Goal: Information Seeking & Learning: Find specific fact

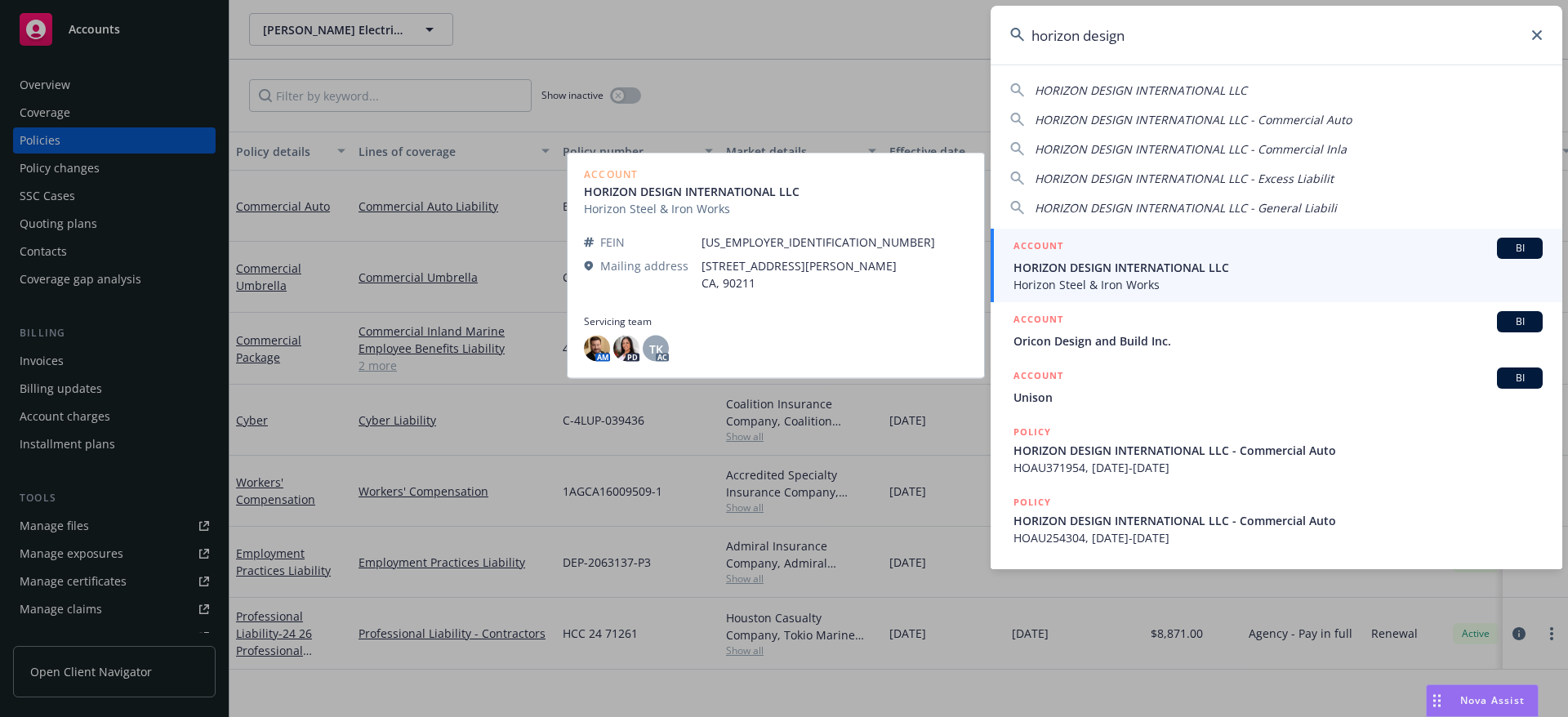
type input "horizon design"
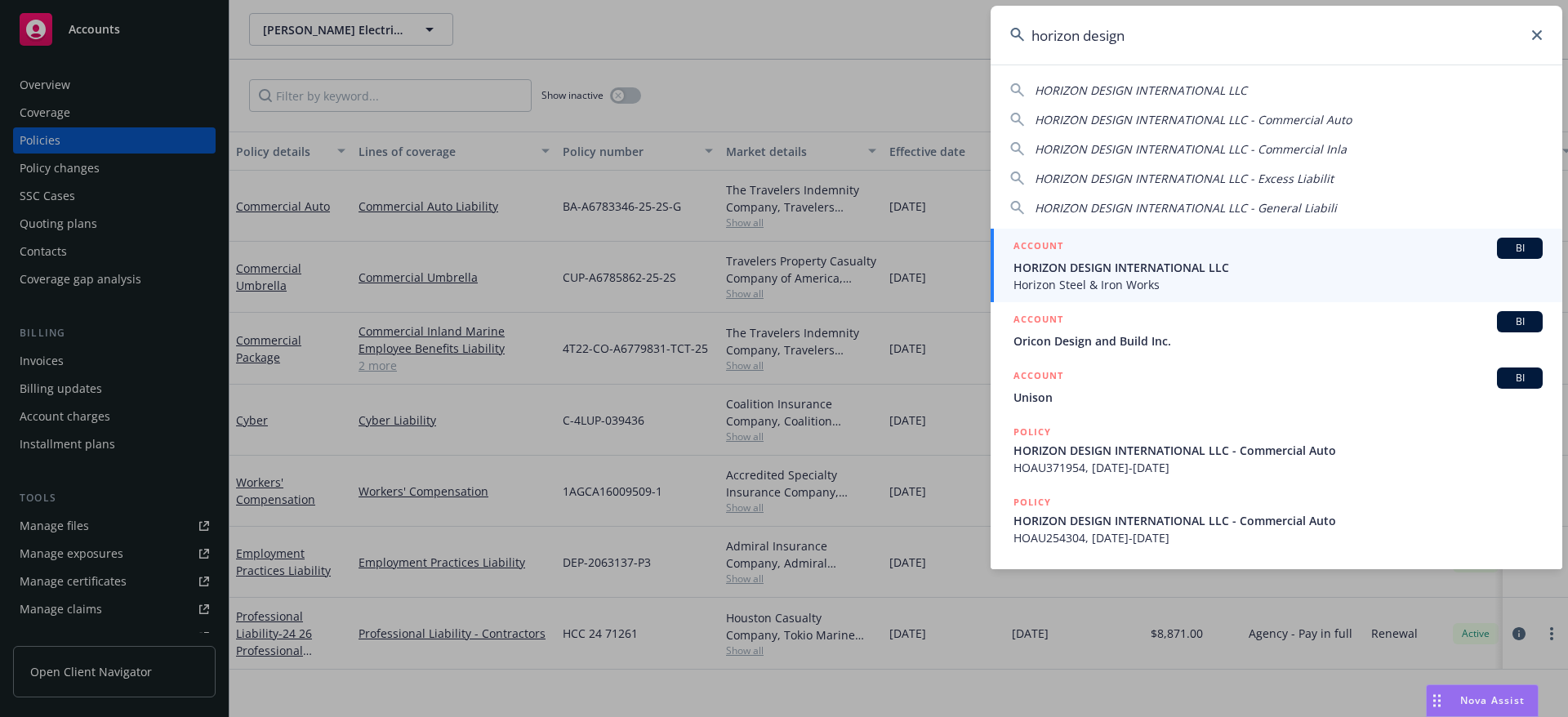
click at [1187, 253] on div "ACCOUNT BI" at bounding box center [1278, 248] width 529 height 21
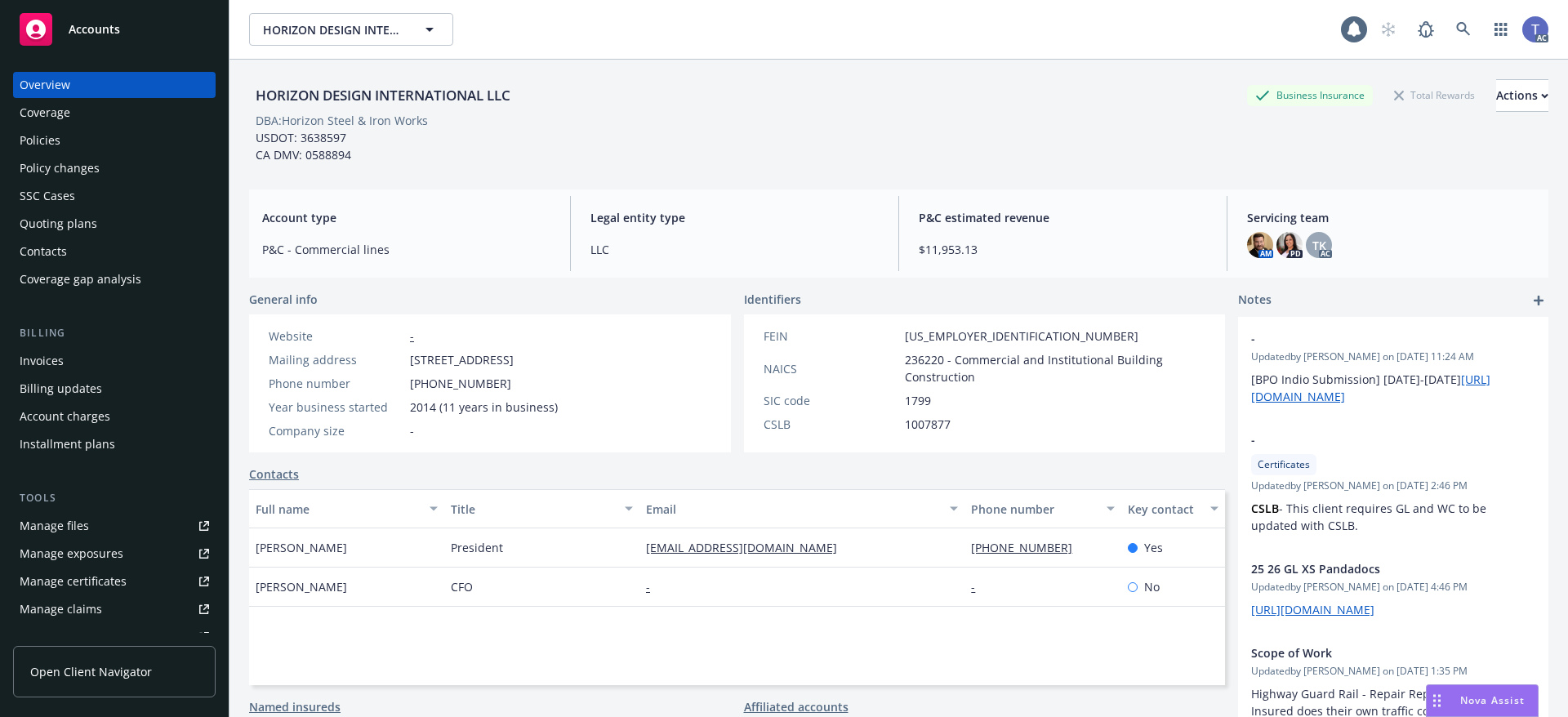
click at [36, 142] on div "Policies" at bounding box center [40, 140] width 41 height 26
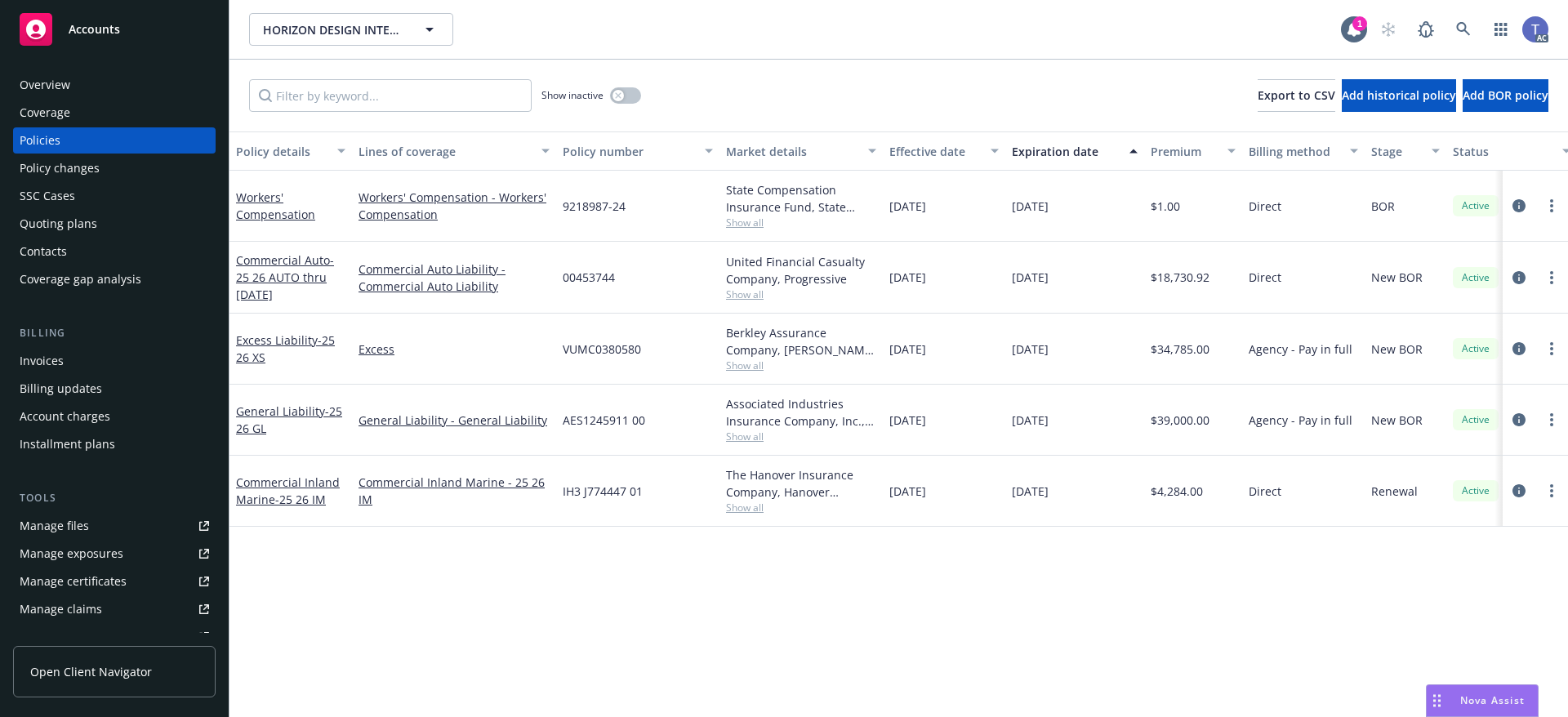
click at [63, 232] on div "Quoting plans" at bounding box center [58, 223] width 78 height 26
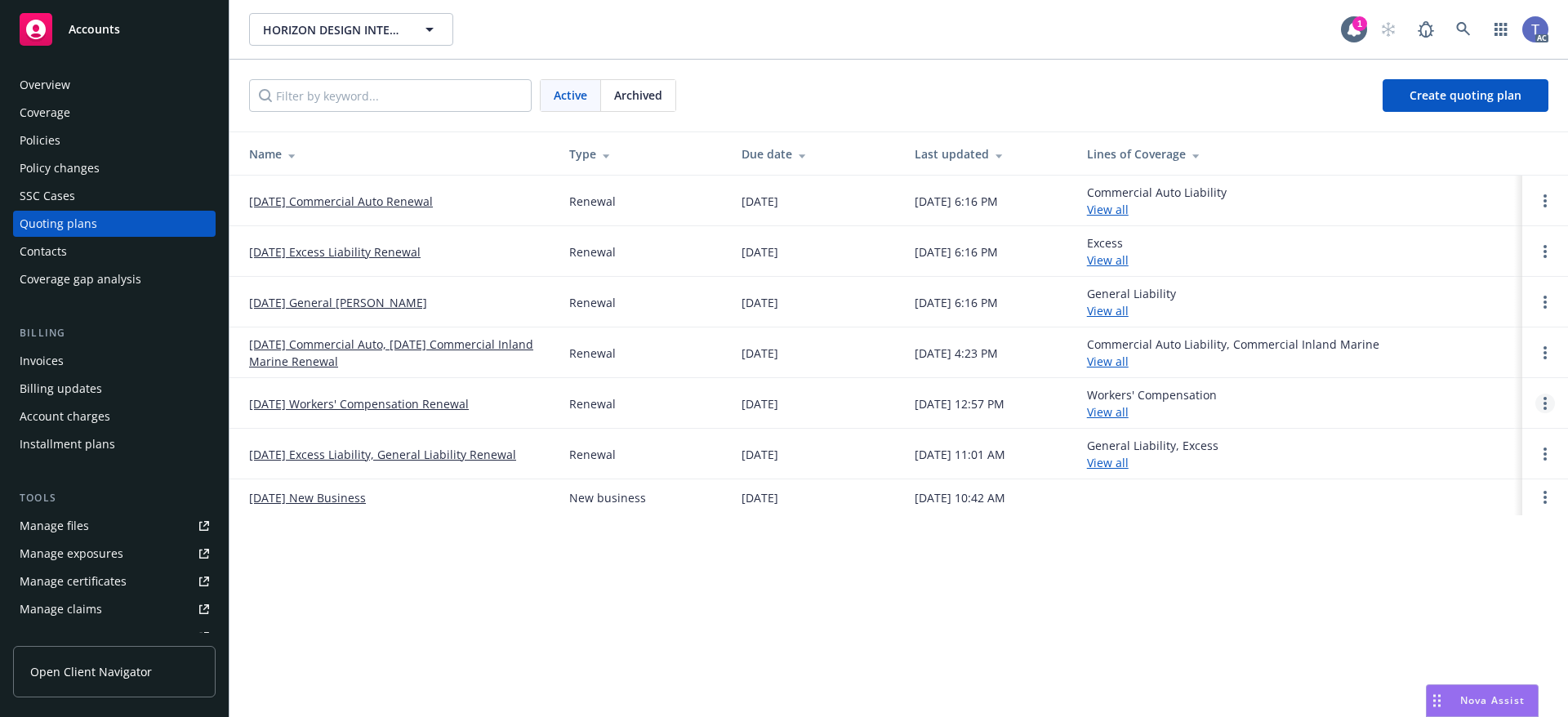
click at [1538, 408] on link "Open options" at bounding box center [1545, 402] width 19 height 19
click at [1438, 364] on span "View case" at bounding box center [1436, 358] width 92 height 15
click at [382, 411] on link "09/29/25 Workers' Compensation Renewal" at bounding box center [359, 403] width 220 height 17
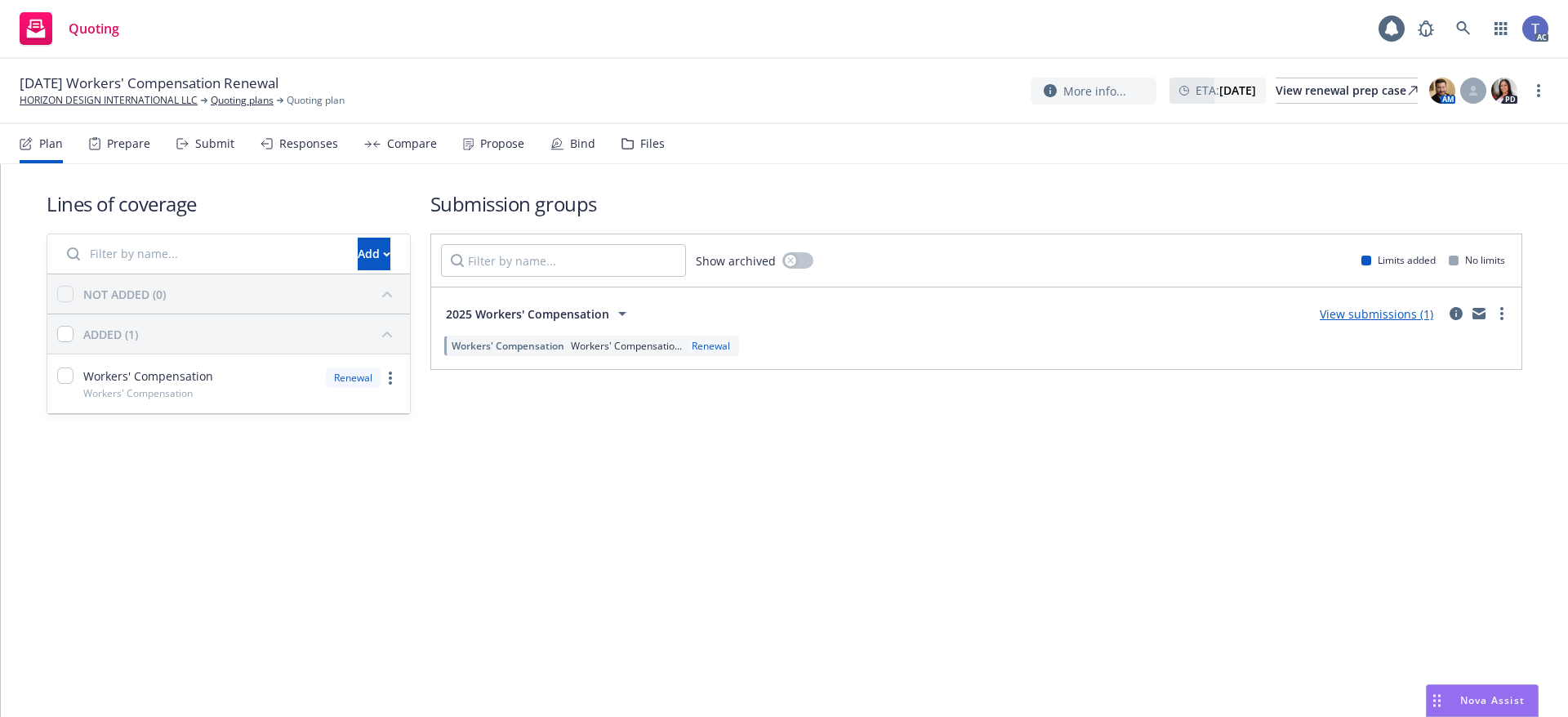
click at [220, 145] on div "Submit" at bounding box center [215, 143] width 39 height 13
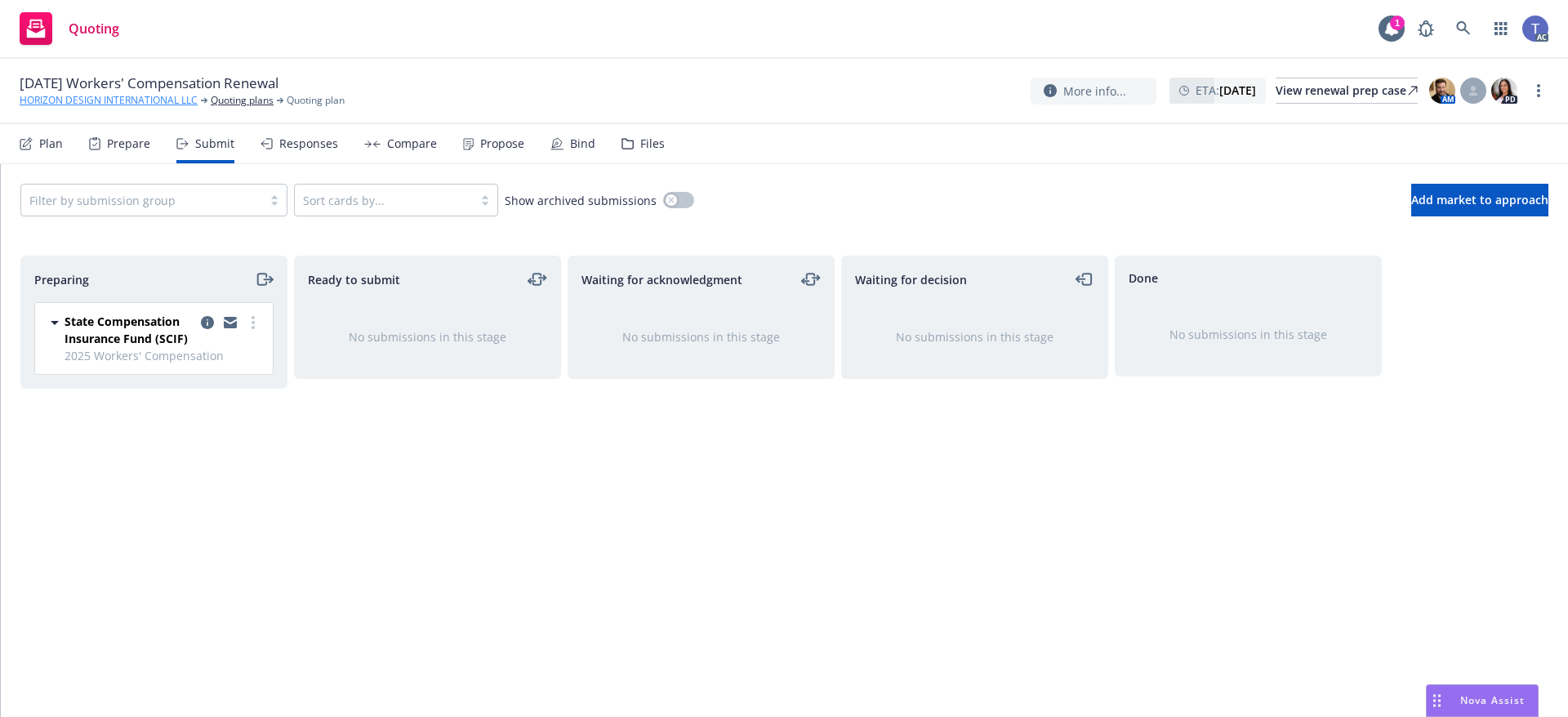
click at [134, 98] on link "HORIZON DESIGN INTERNATIONAL LLC" at bounding box center [108, 100] width 178 height 14
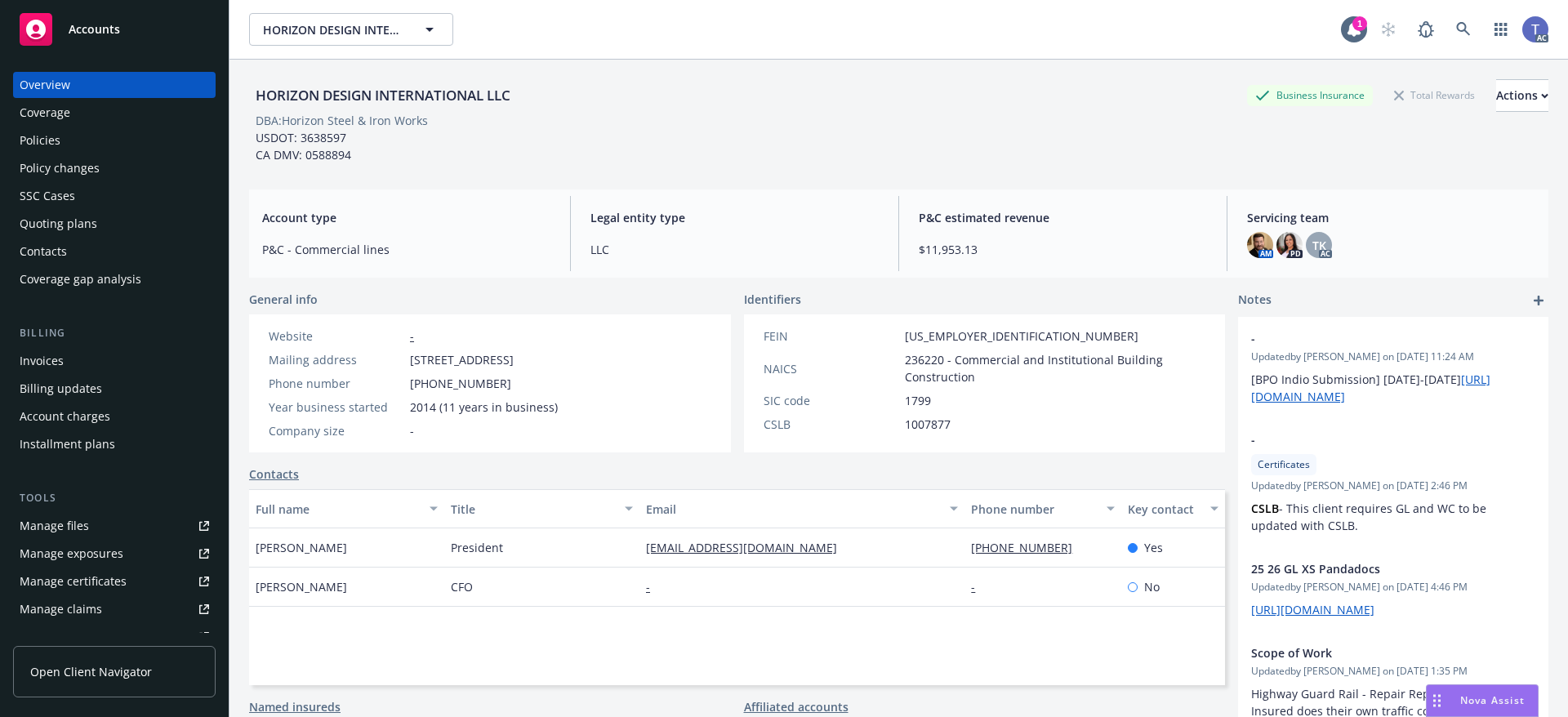
drag, startPoint x: 79, startPoint y: 224, endPoint x: 217, endPoint y: 224, distance: 138.0
click at [79, 224] on div "Quoting plans" at bounding box center [58, 223] width 78 height 26
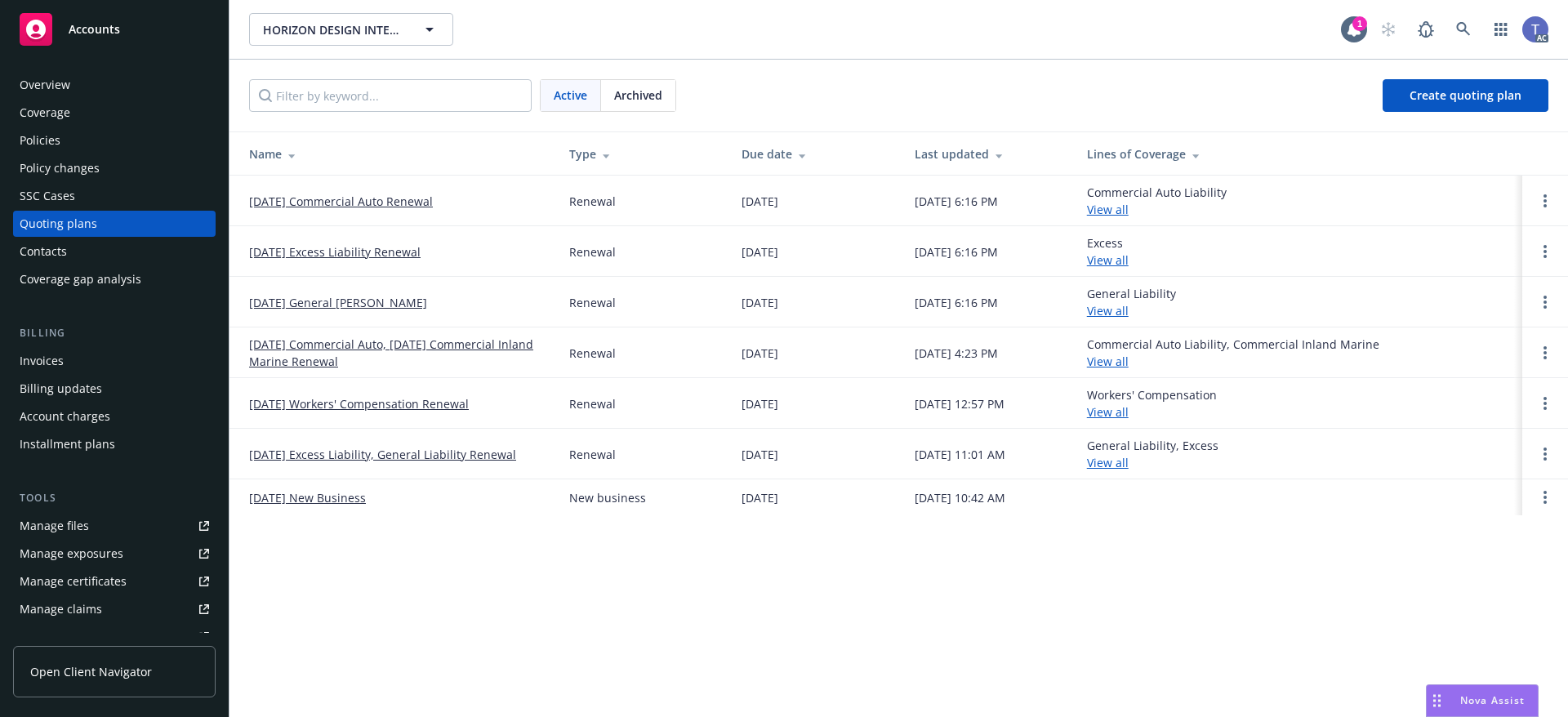
click at [325, 407] on link "[DATE] Workers' Compensation Renewal" at bounding box center [359, 403] width 220 height 17
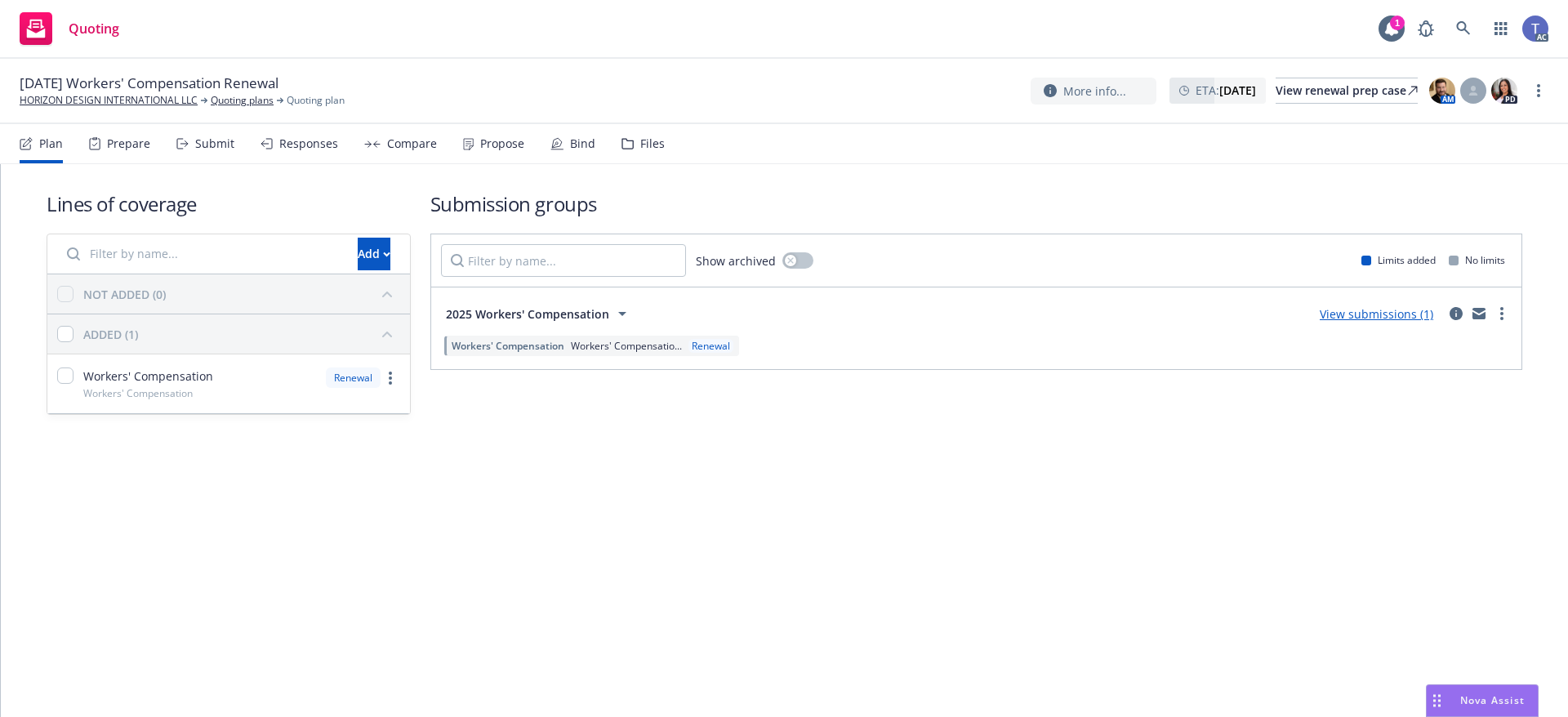
click at [624, 153] on div "Files" at bounding box center [643, 144] width 43 height 39
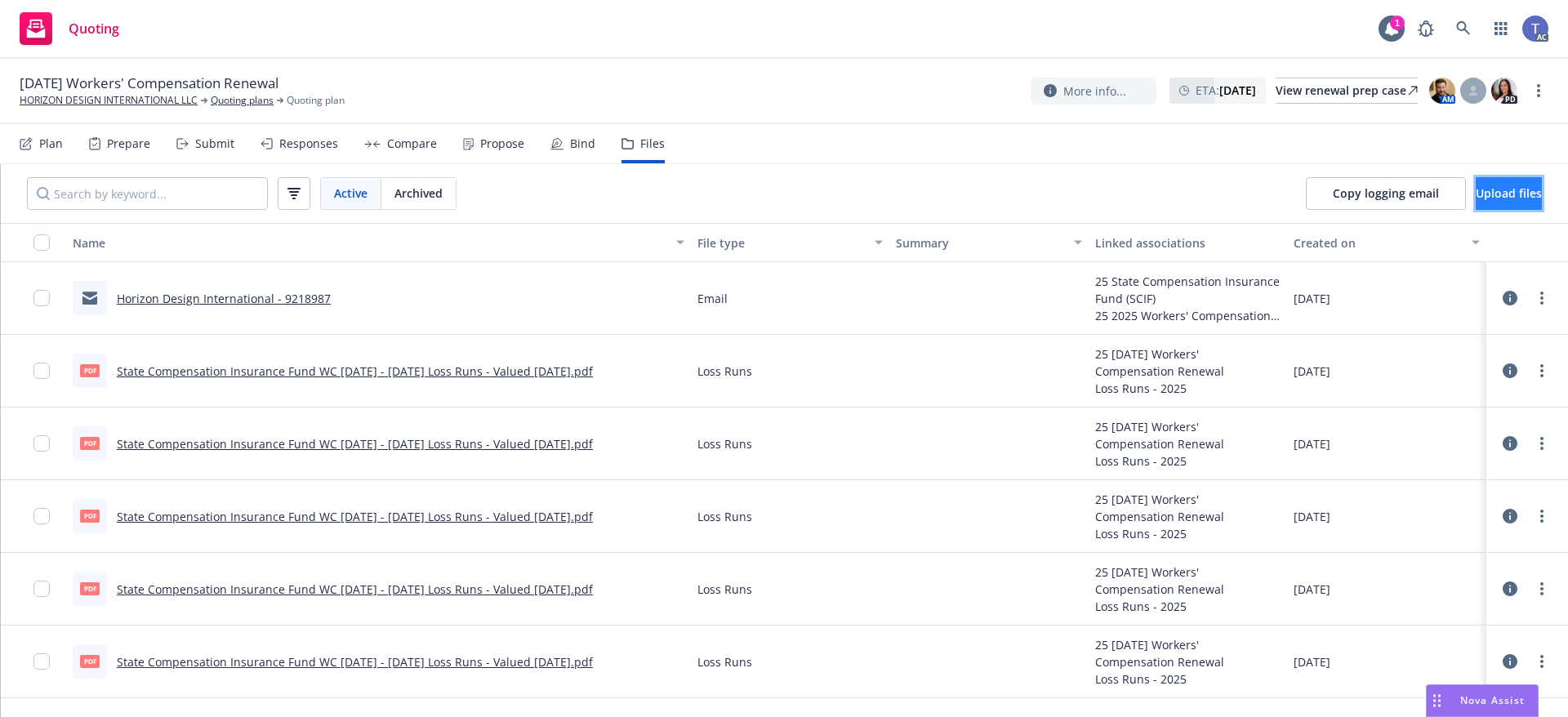
click at [1534, 194] on button "Upload files" at bounding box center [1509, 194] width 66 height 33
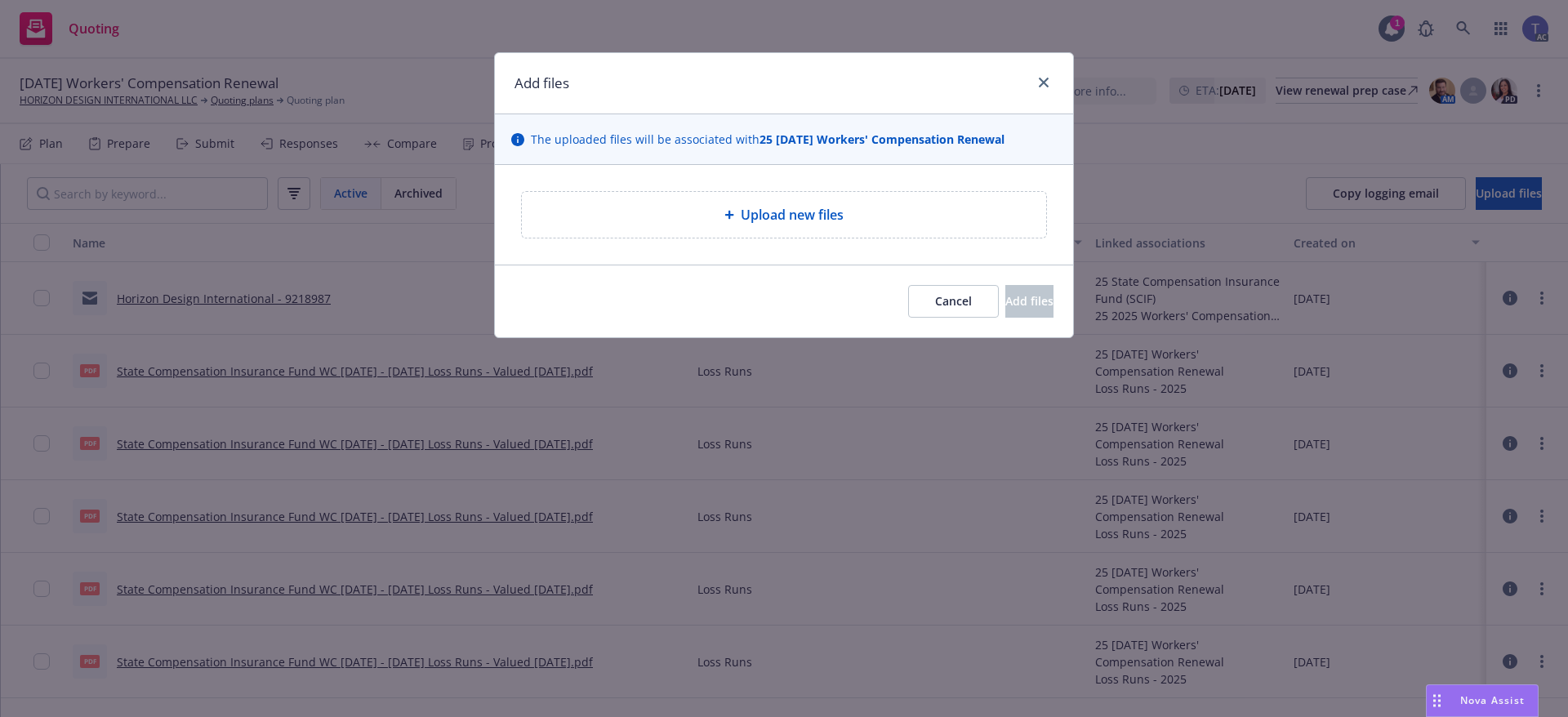
click at [967, 212] on div "Upload new files" at bounding box center [784, 214] width 498 height 19
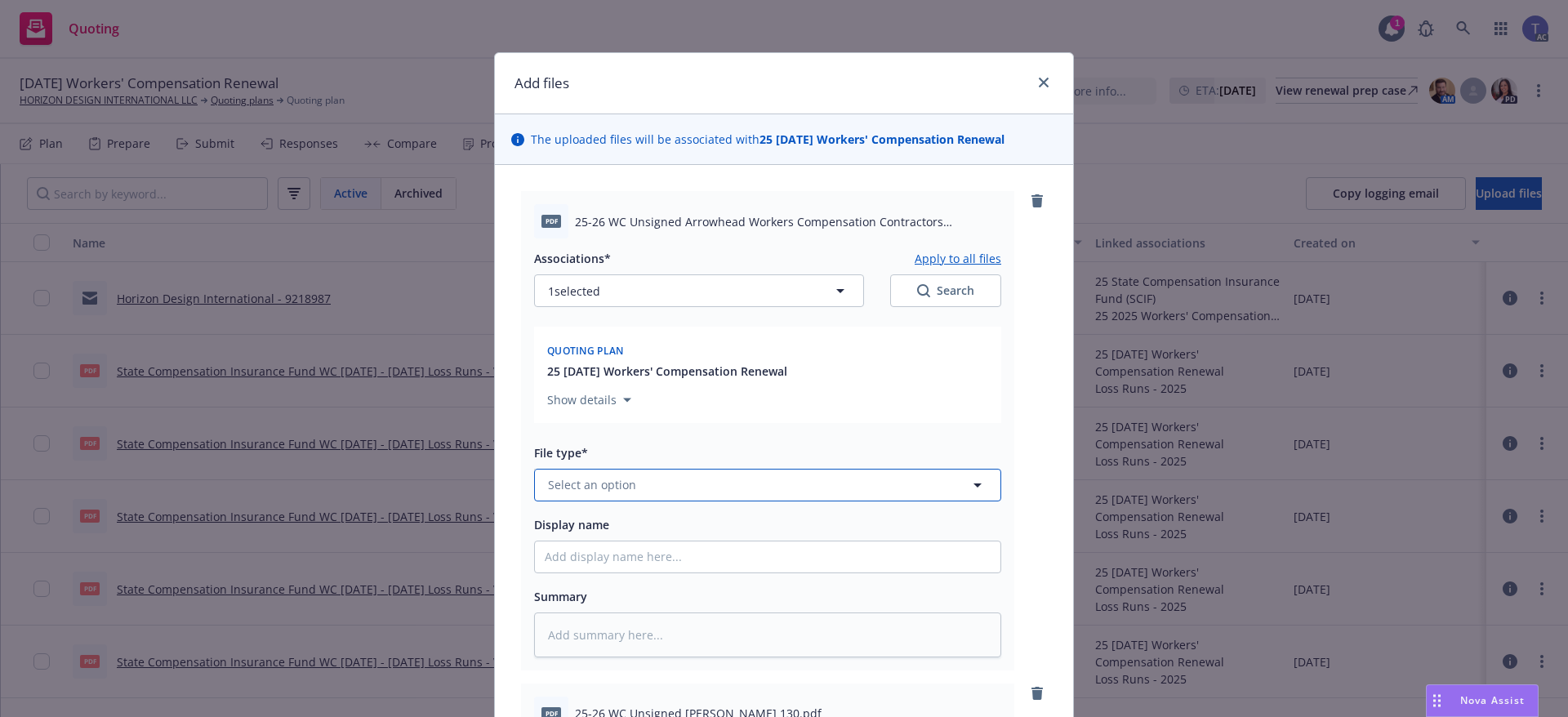
click at [656, 479] on button "Select an option" at bounding box center [768, 484] width 467 height 33
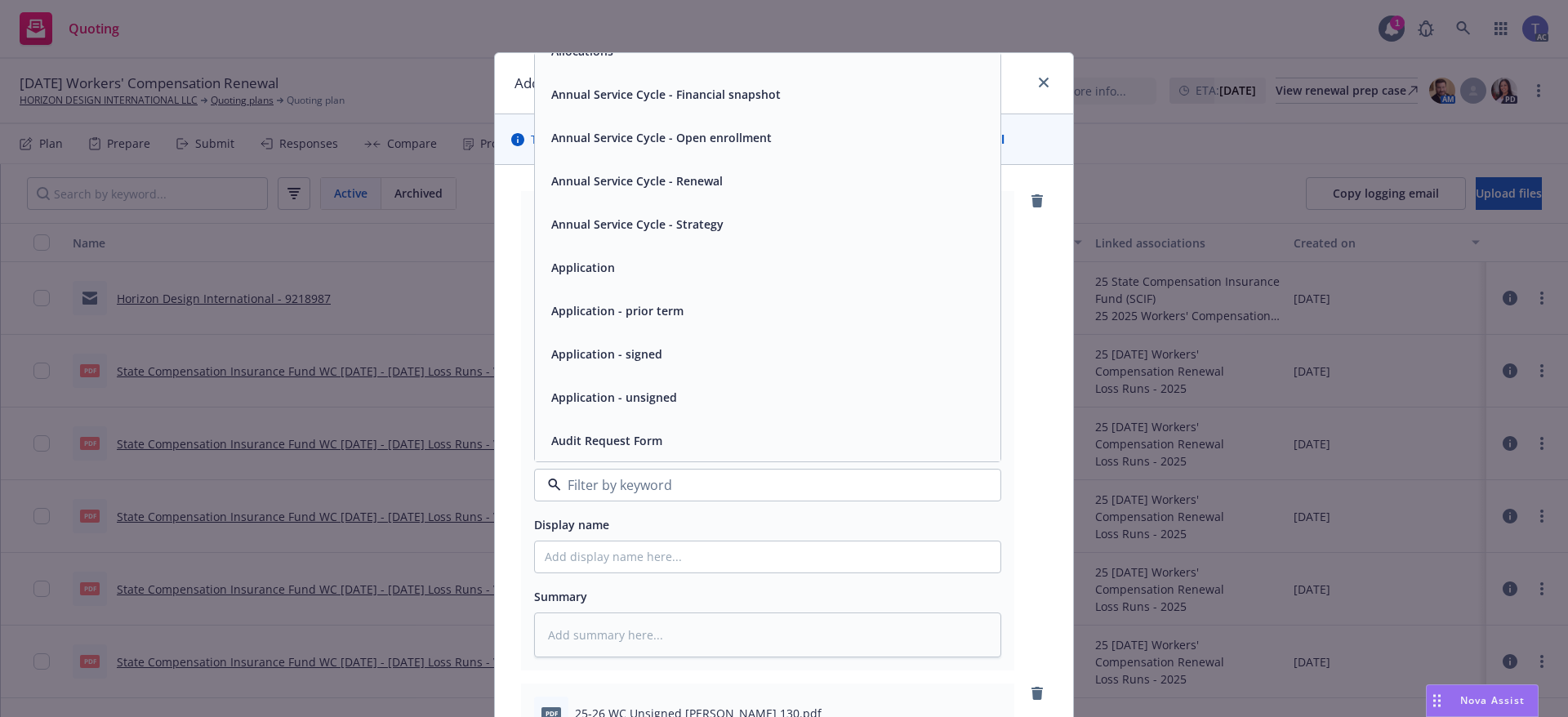
scroll to position [82, 0]
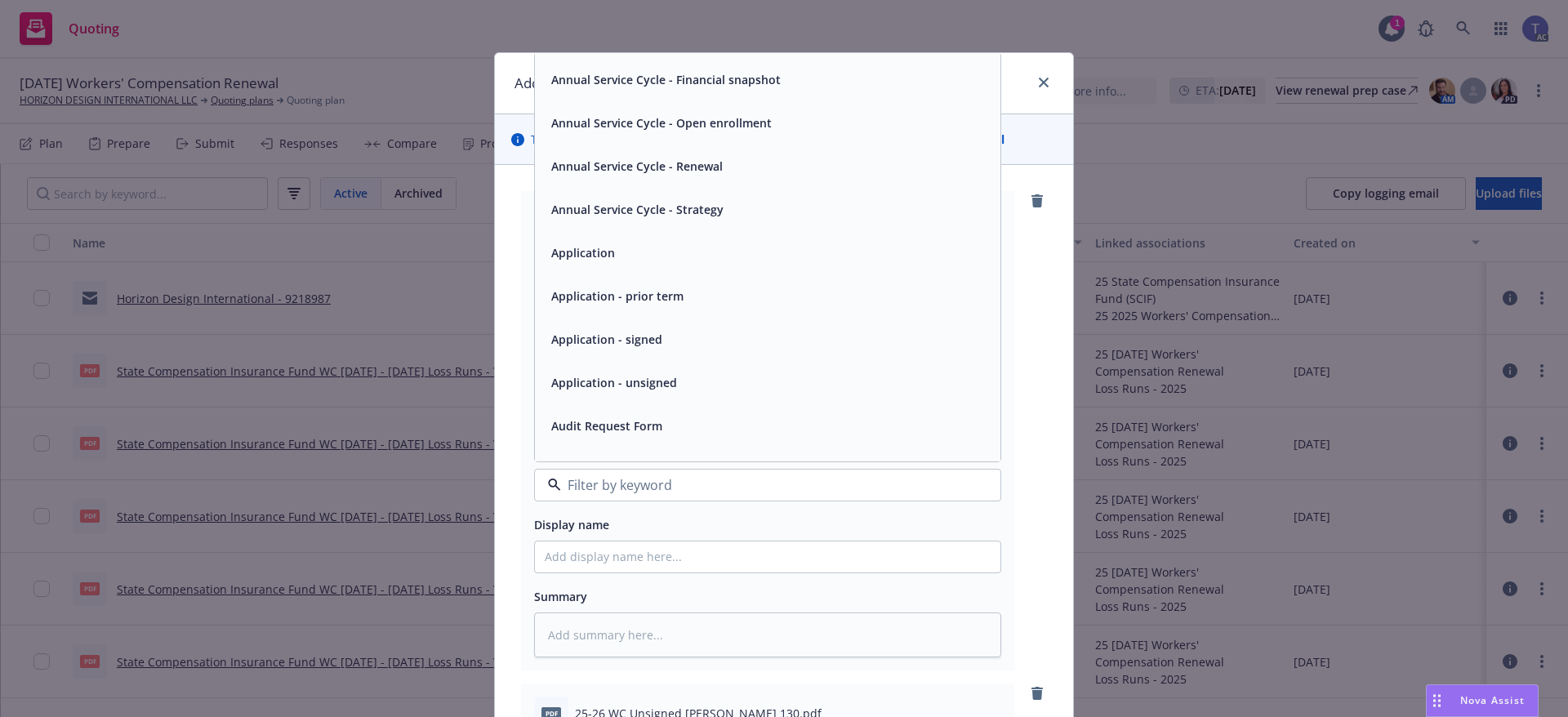
click at [643, 390] on span "Application - unsigned" at bounding box center [614, 382] width 126 height 17
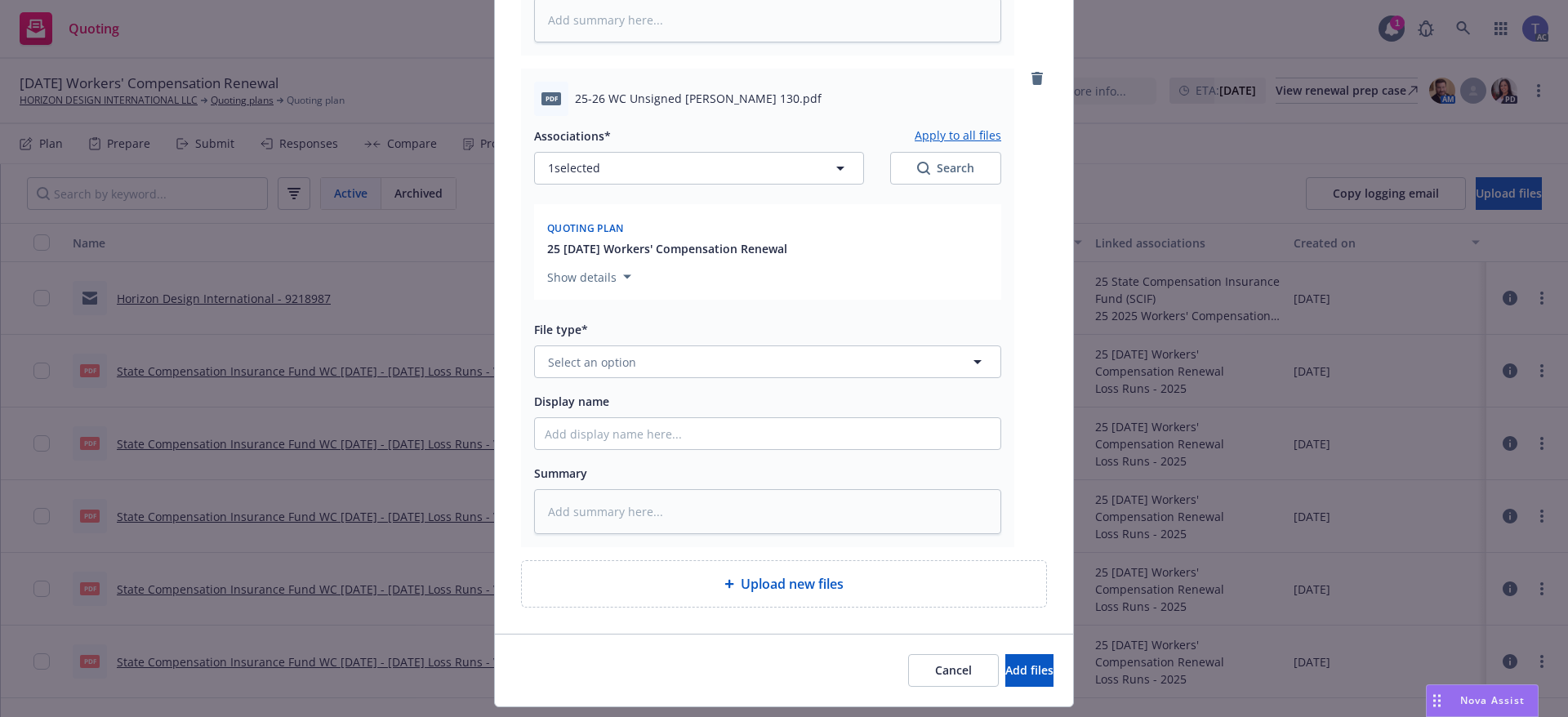
scroll to position [654, 0]
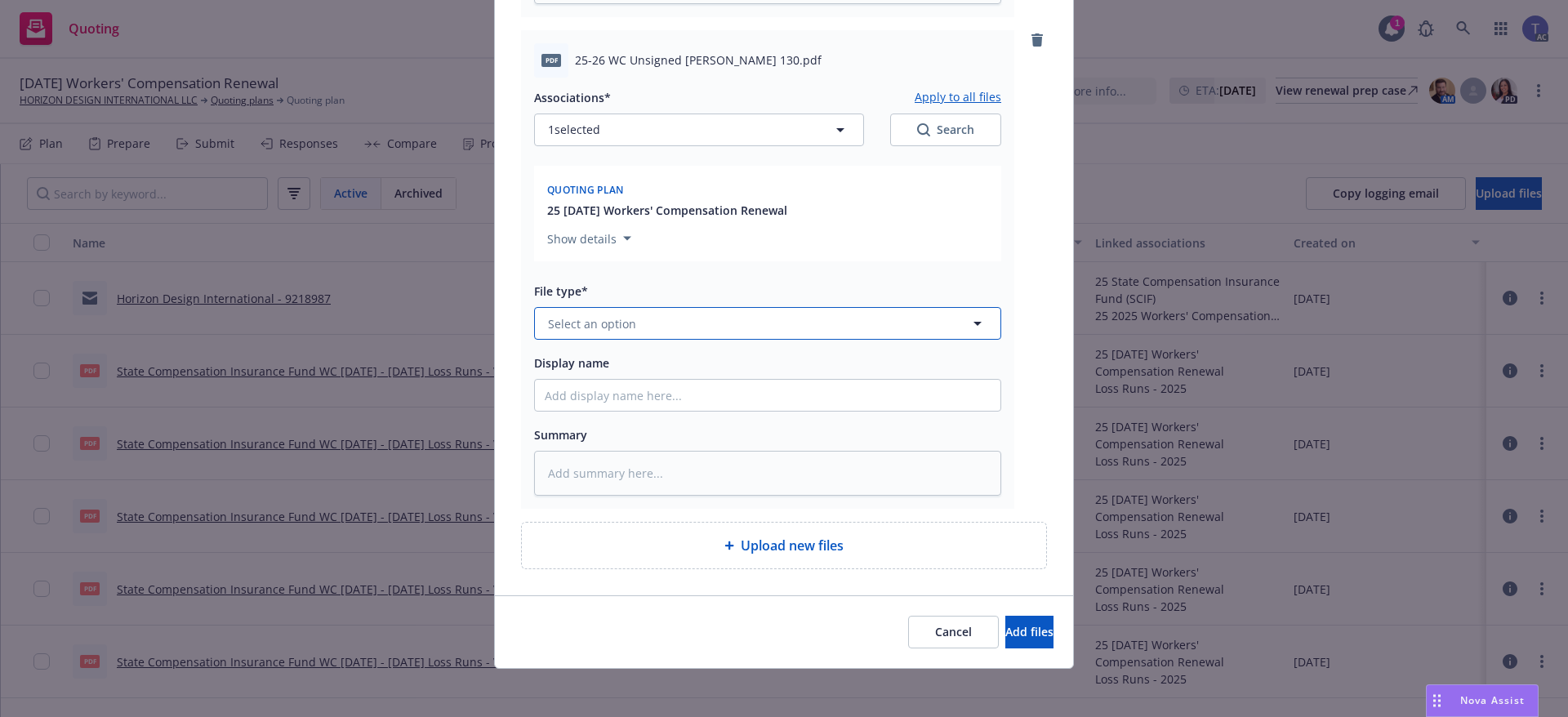
click at [679, 317] on button "Select an option" at bounding box center [768, 323] width 467 height 33
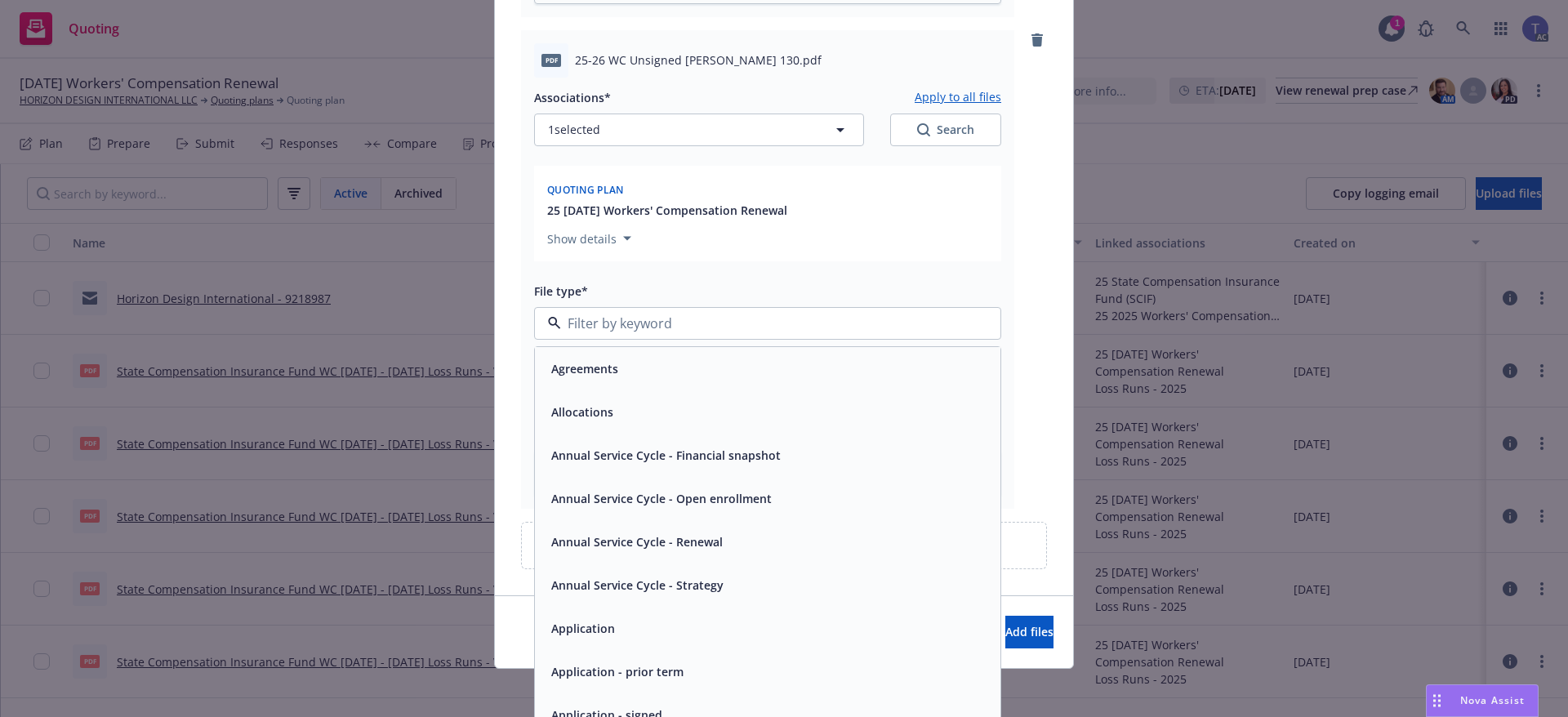
scroll to position [82, 0]
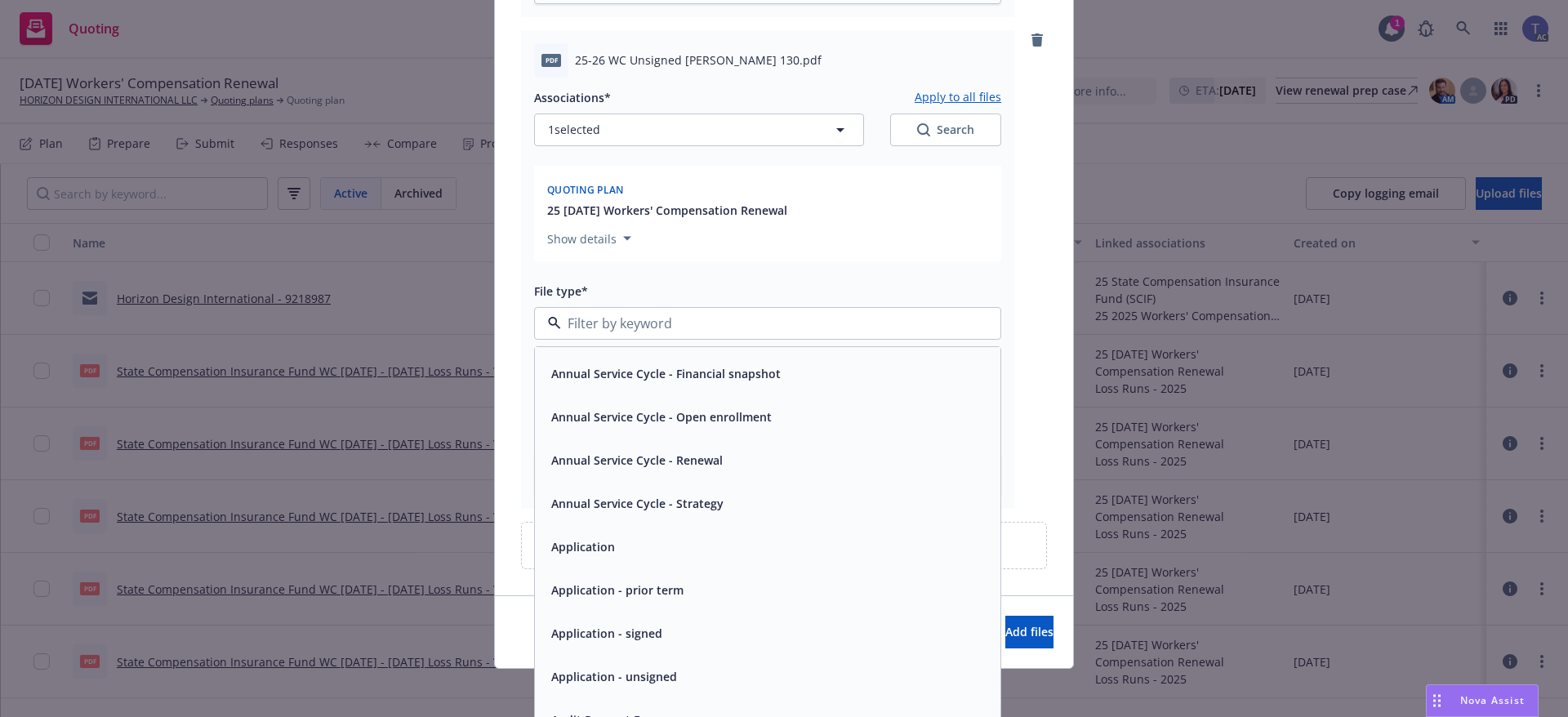
click at [669, 656] on div "Application - unsigned" at bounding box center [768, 676] width 465 height 43
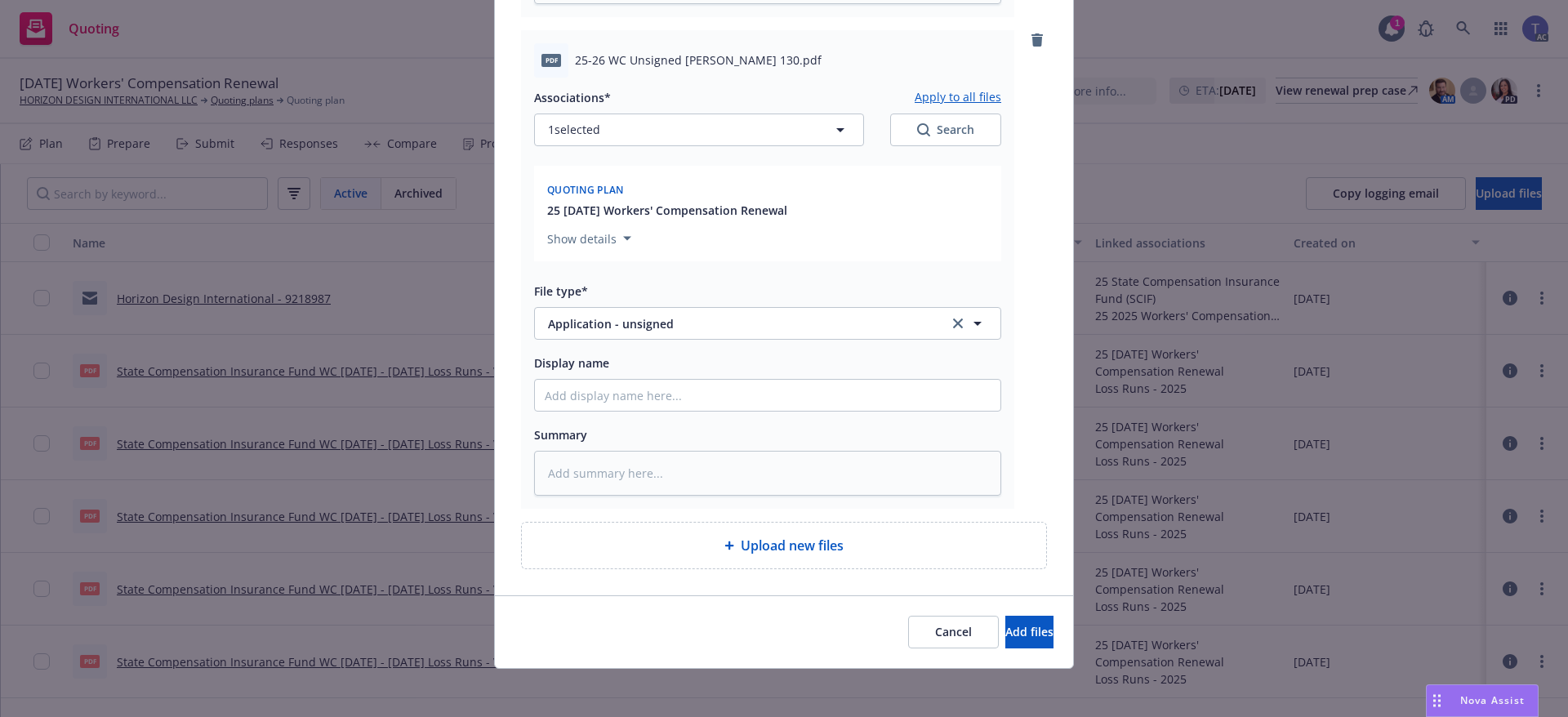
click at [984, 649] on div "Cancel Add files" at bounding box center [784, 632] width 578 height 73
drag, startPoint x: 986, startPoint y: 637, endPoint x: 957, endPoint y: 597, distance: 49.4
click at [1006, 636] on span "Add files" at bounding box center [1029, 632] width 48 height 15
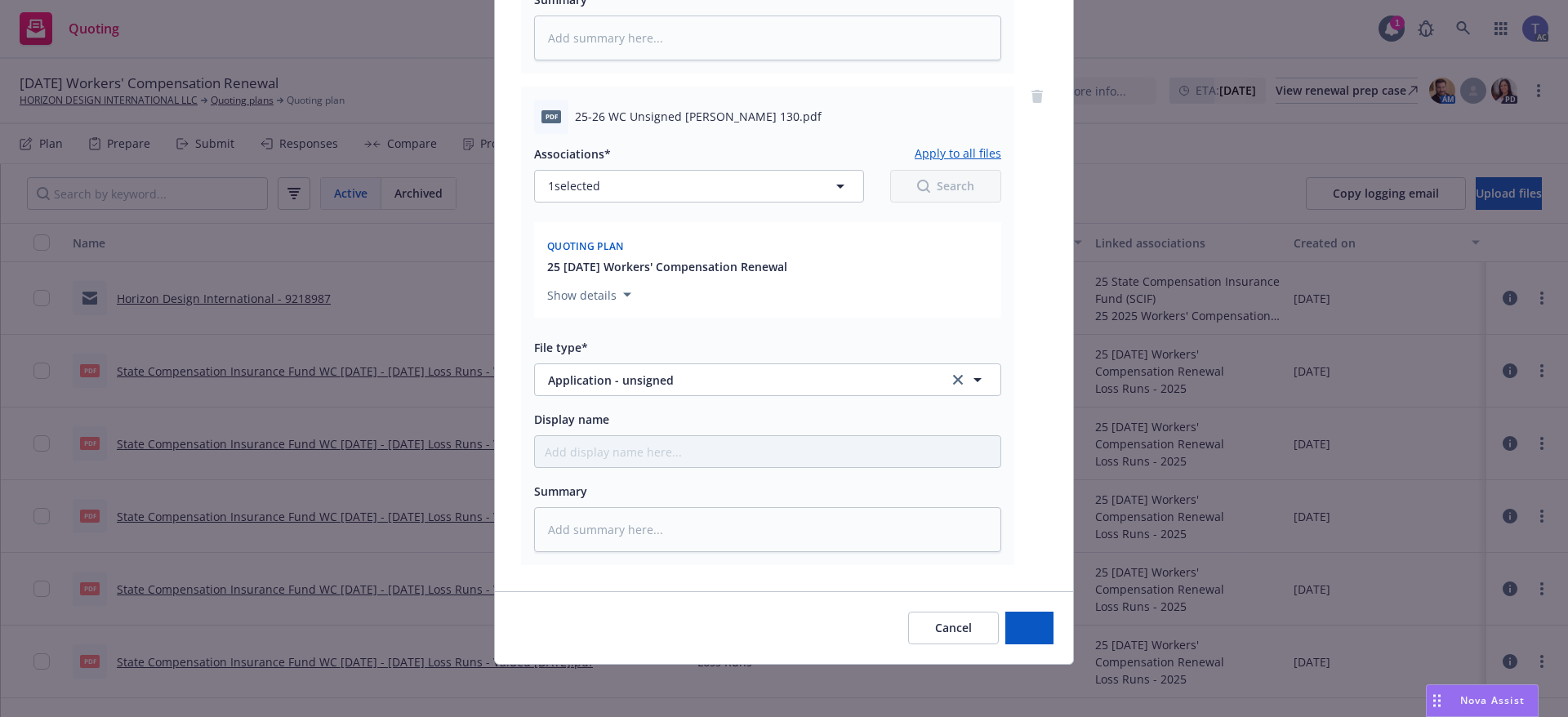
scroll to position [597, 0]
type textarea "x"
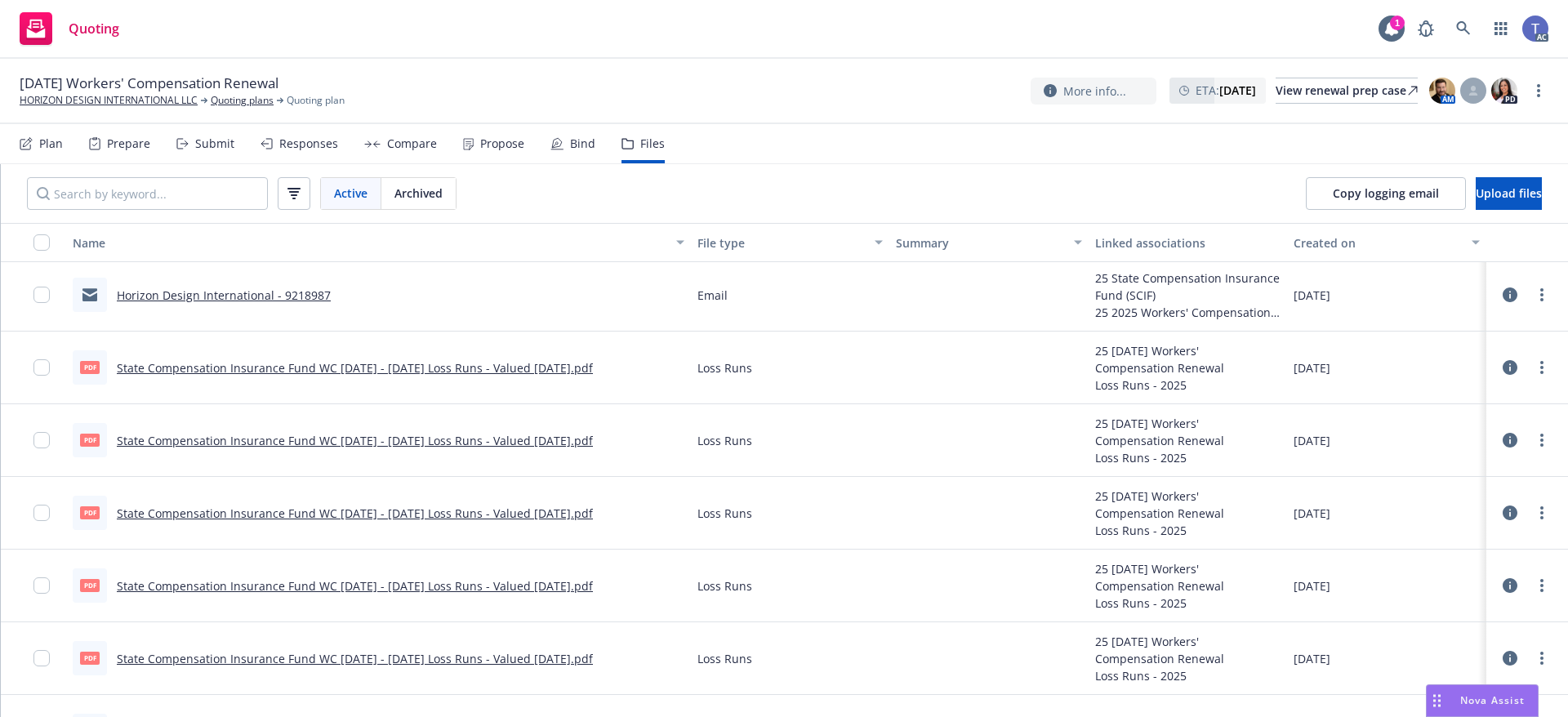
scroll to position [0, 0]
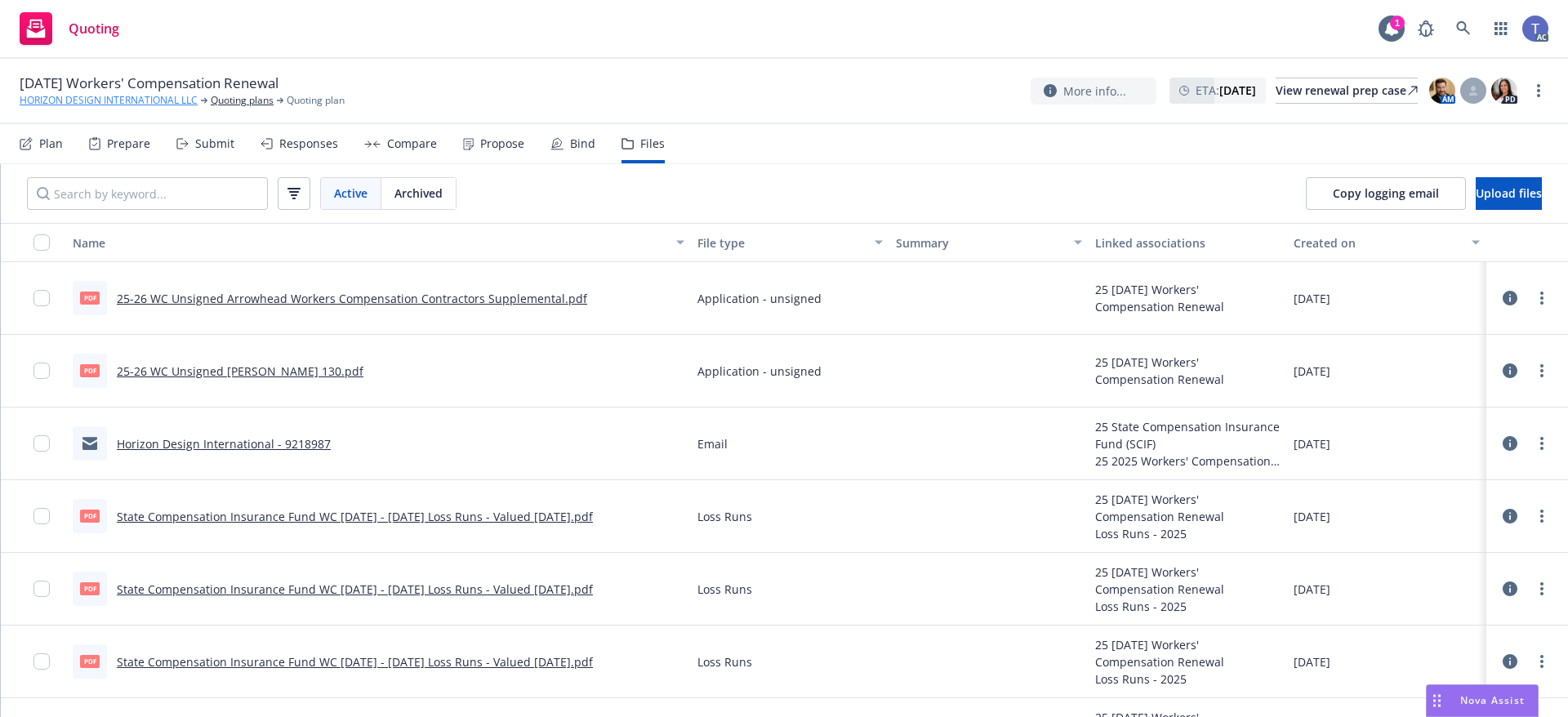
click at [68, 101] on link "HORIZON DESIGN INTERNATIONAL LLC" at bounding box center [108, 100] width 178 height 14
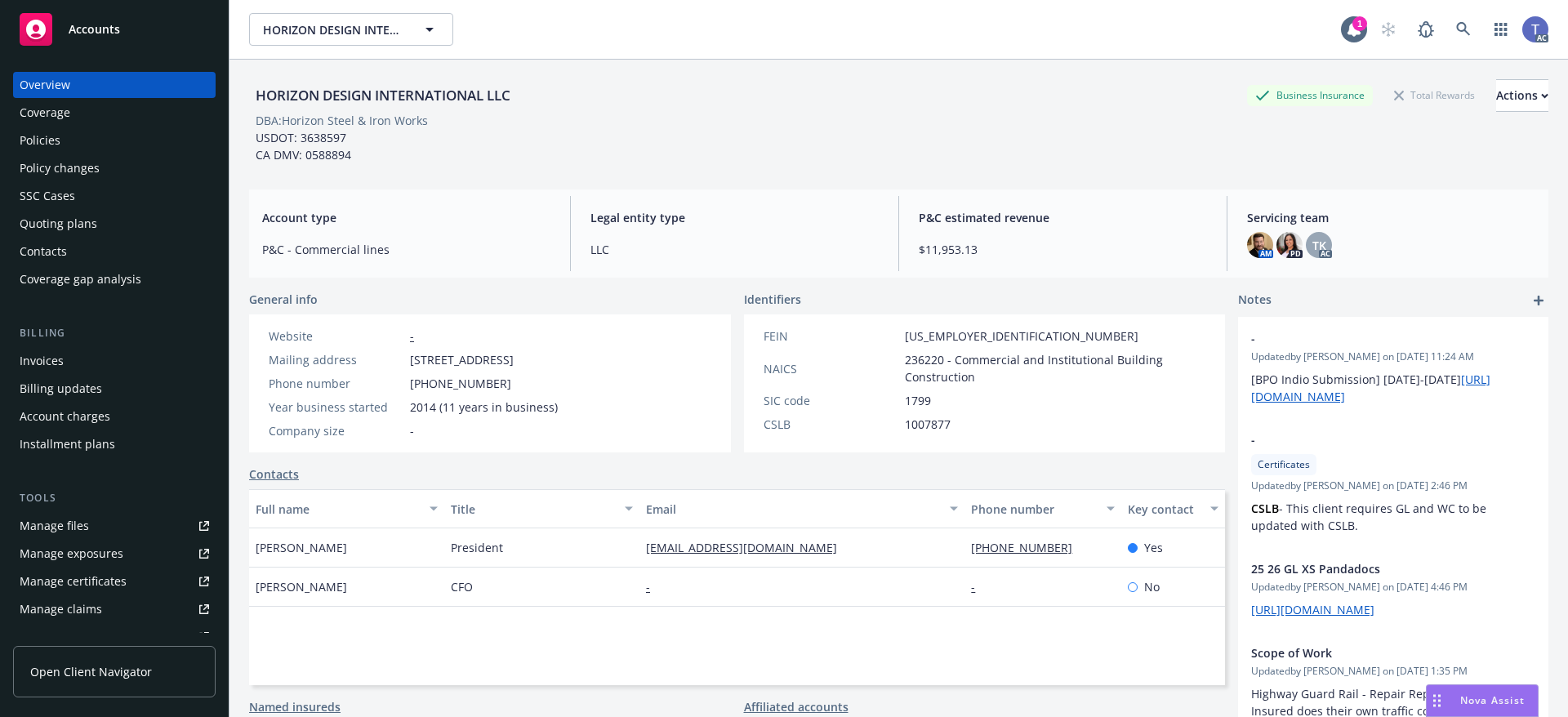
click at [708, 97] on div "HORIZON DESIGN INTERNATIONAL LLC Business Insurance Total Rewards Actions" at bounding box center [899, 96] width 1299 height 33
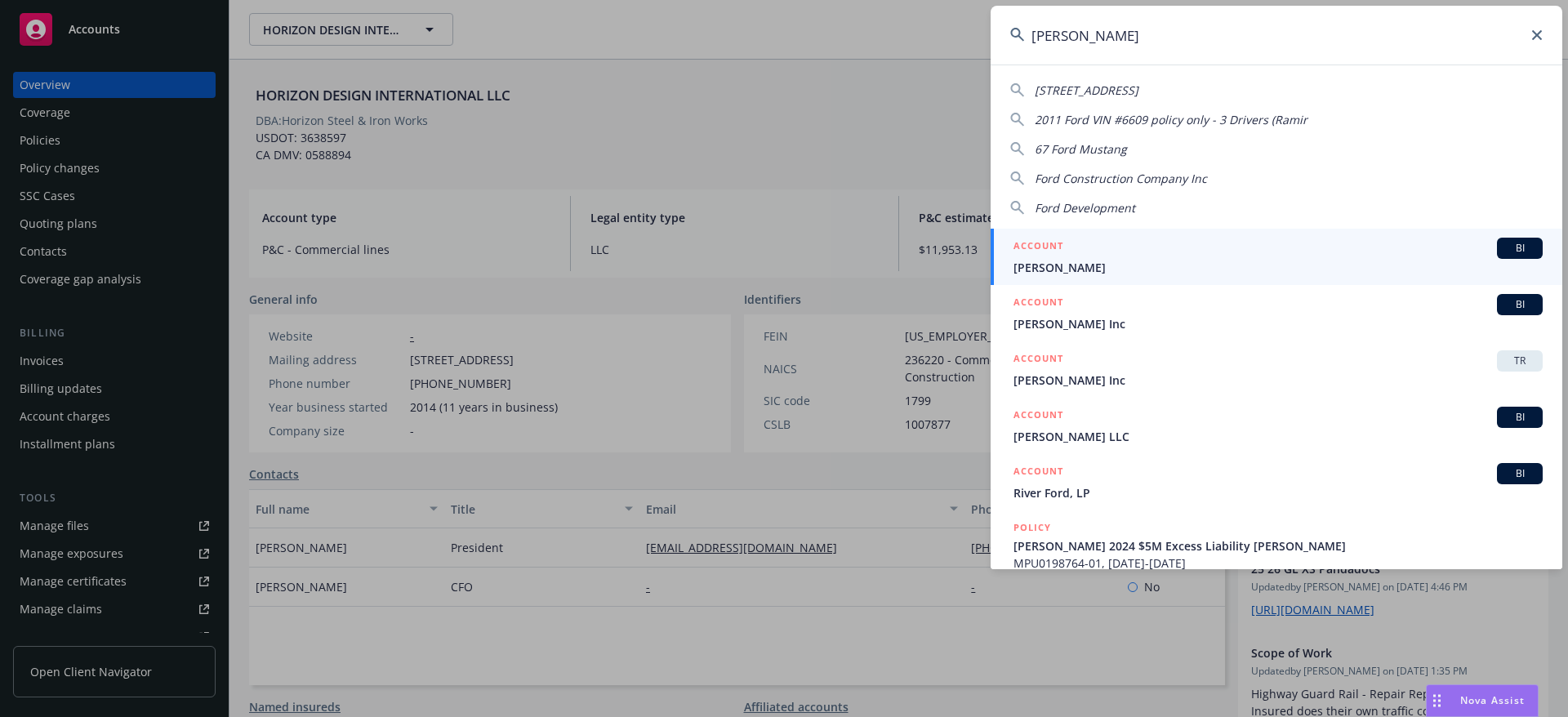
type input "ford e.c."
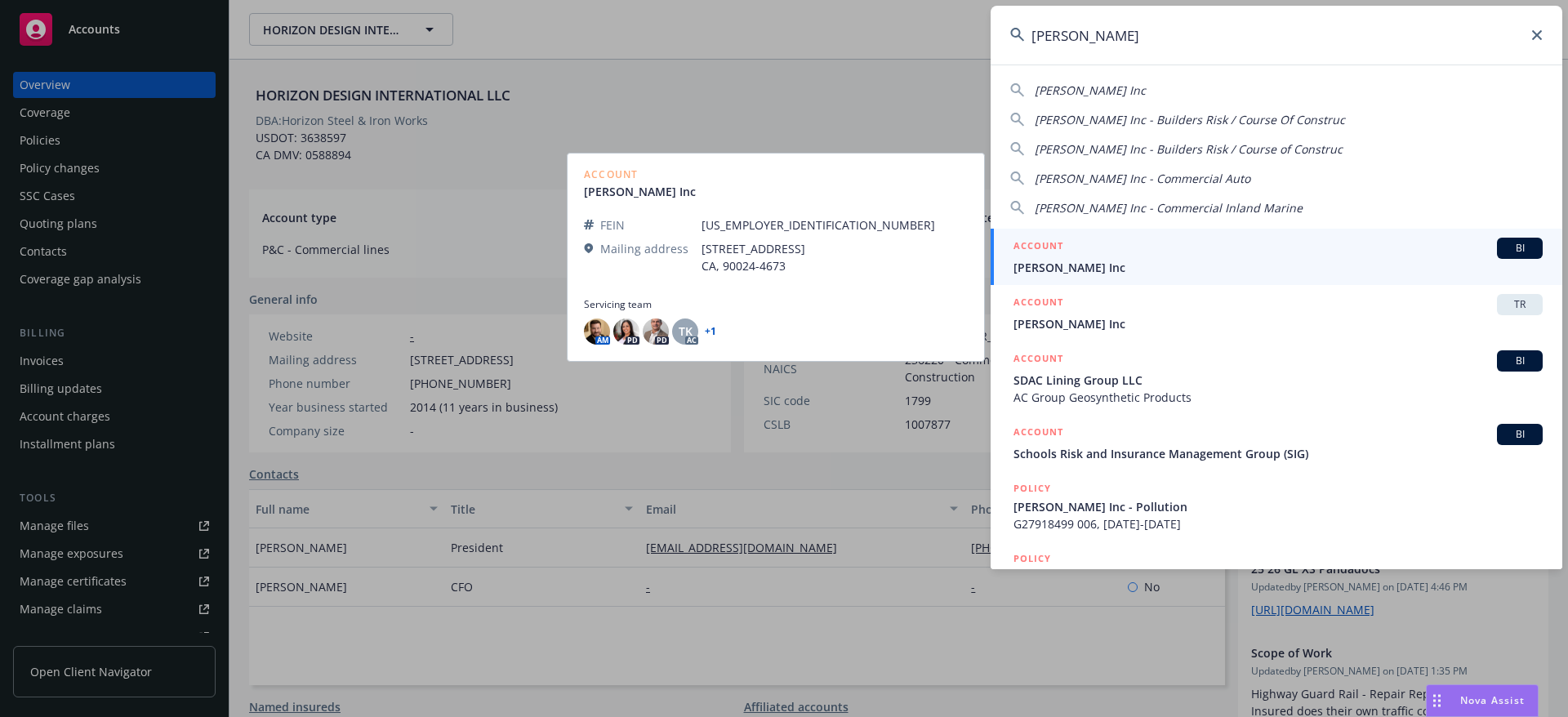
click at [1107, 255] on div "ACCOUNT BI" at bounding box center [1278, 248] width 529 height 21
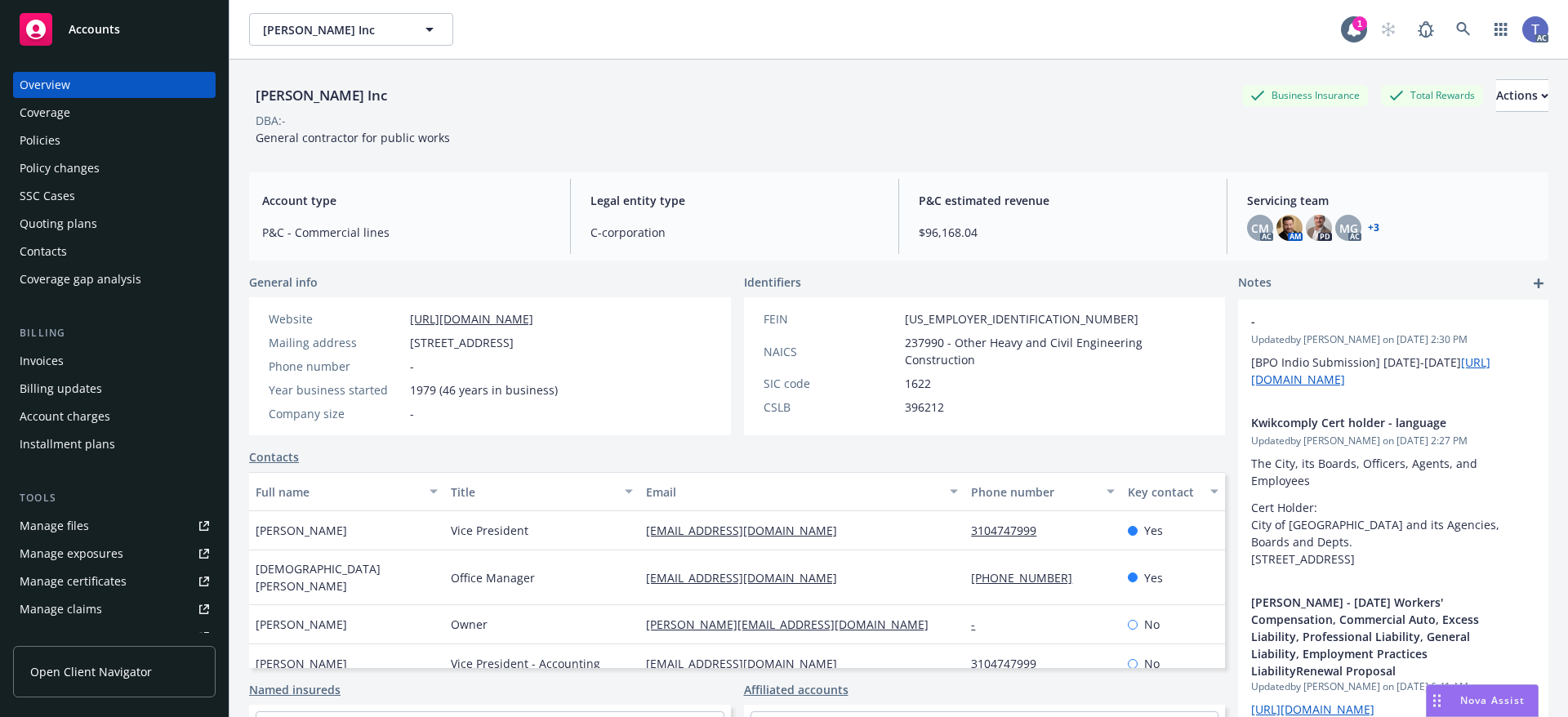
drag, startPoint x: 63, startPoint y: 143, endPoint x: 58, endPoint y: 137, distance: 7.8
click at [63, 143] on div "Policies" at bounding box center [114, 140] width 189 height 26
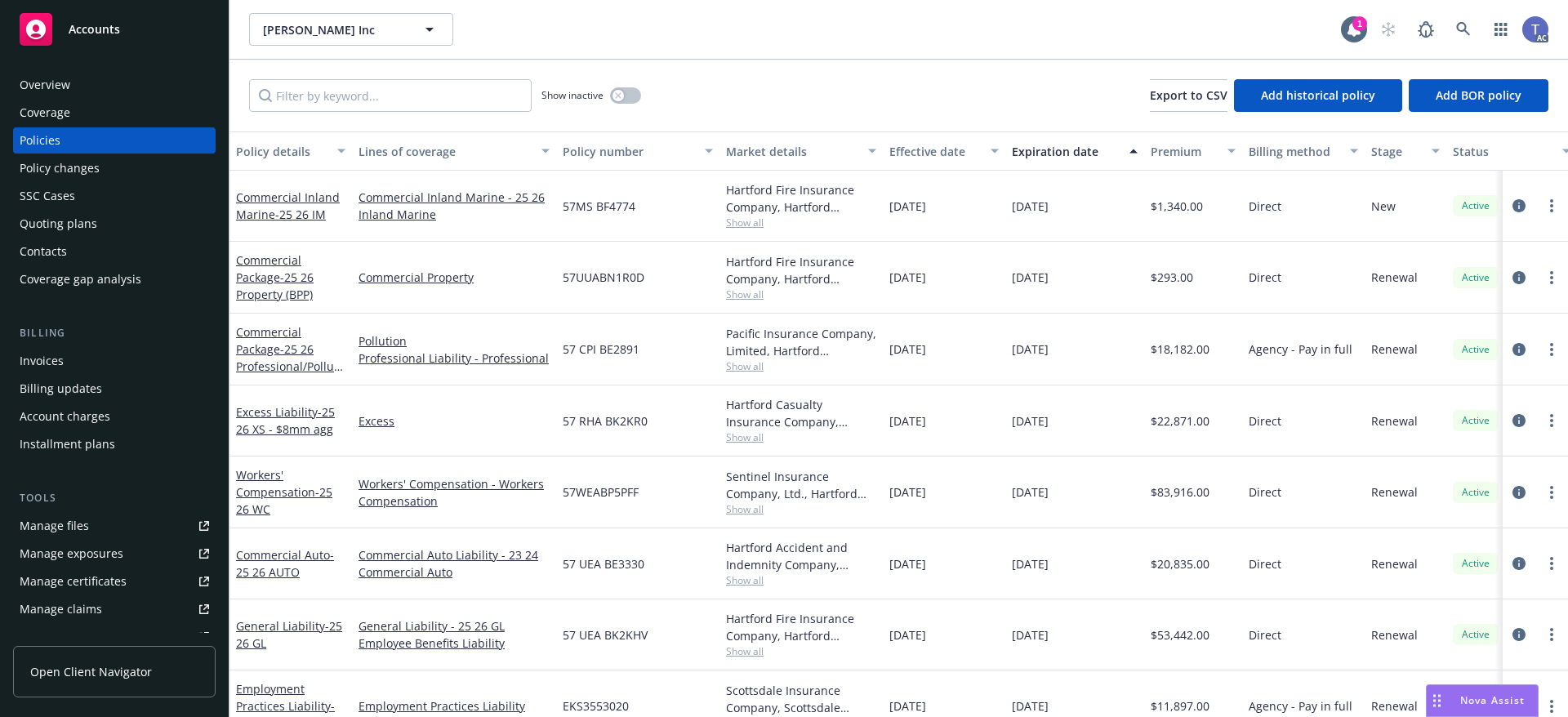
click at [751, 369] on span "Show all" at bounding box center [802, 366] width 151 height 14
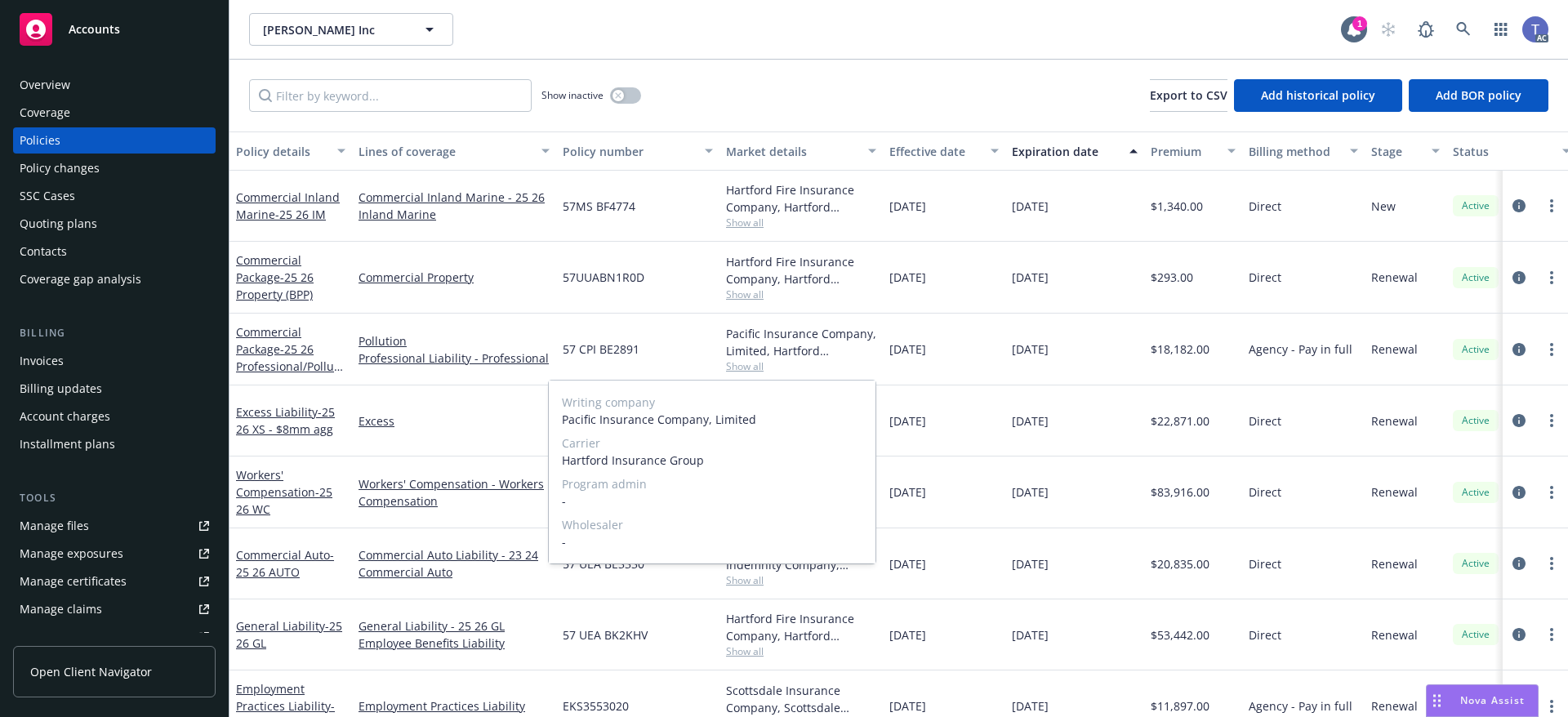
click at [751, 369] on span "Show all" at bounding box center [802, 366] width 151 height 14
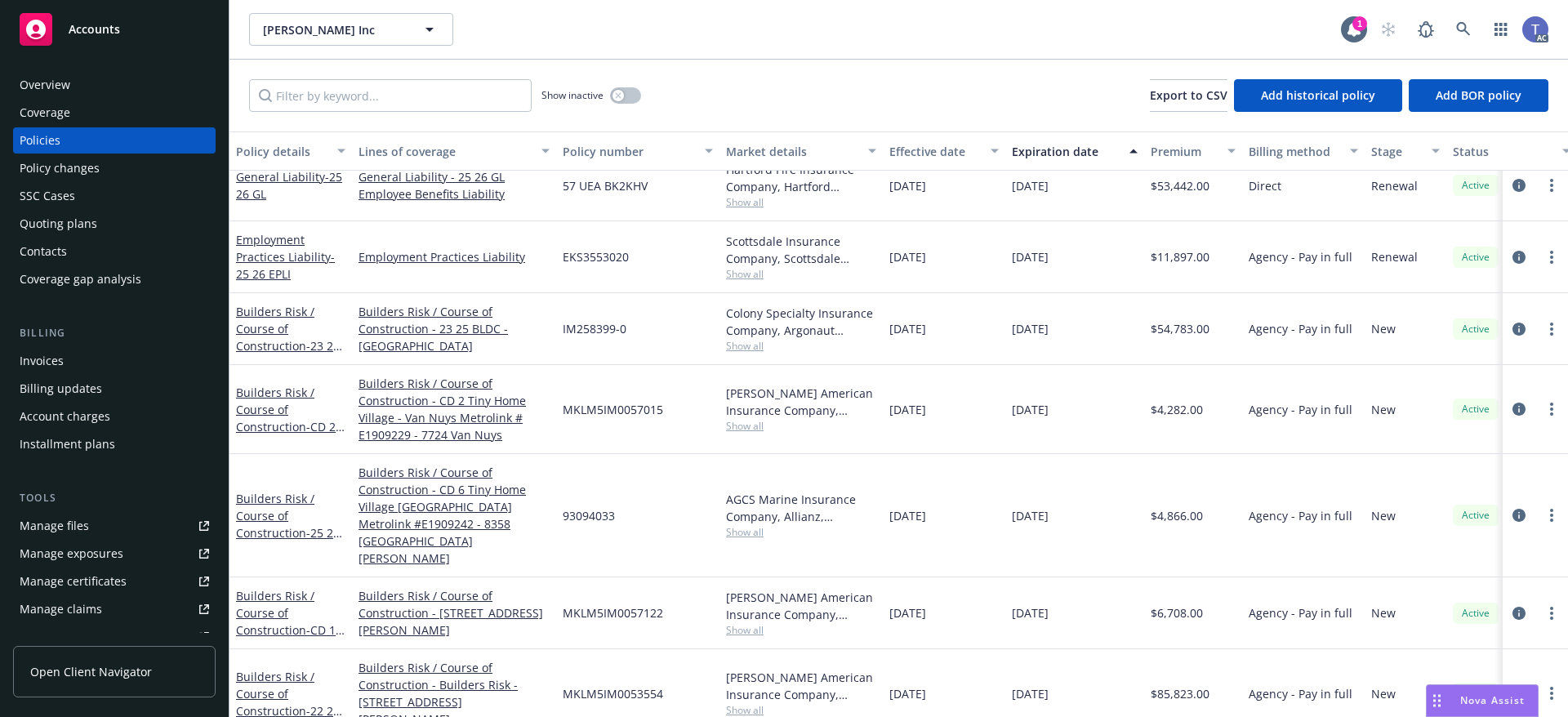
scroll to position [337, 0]
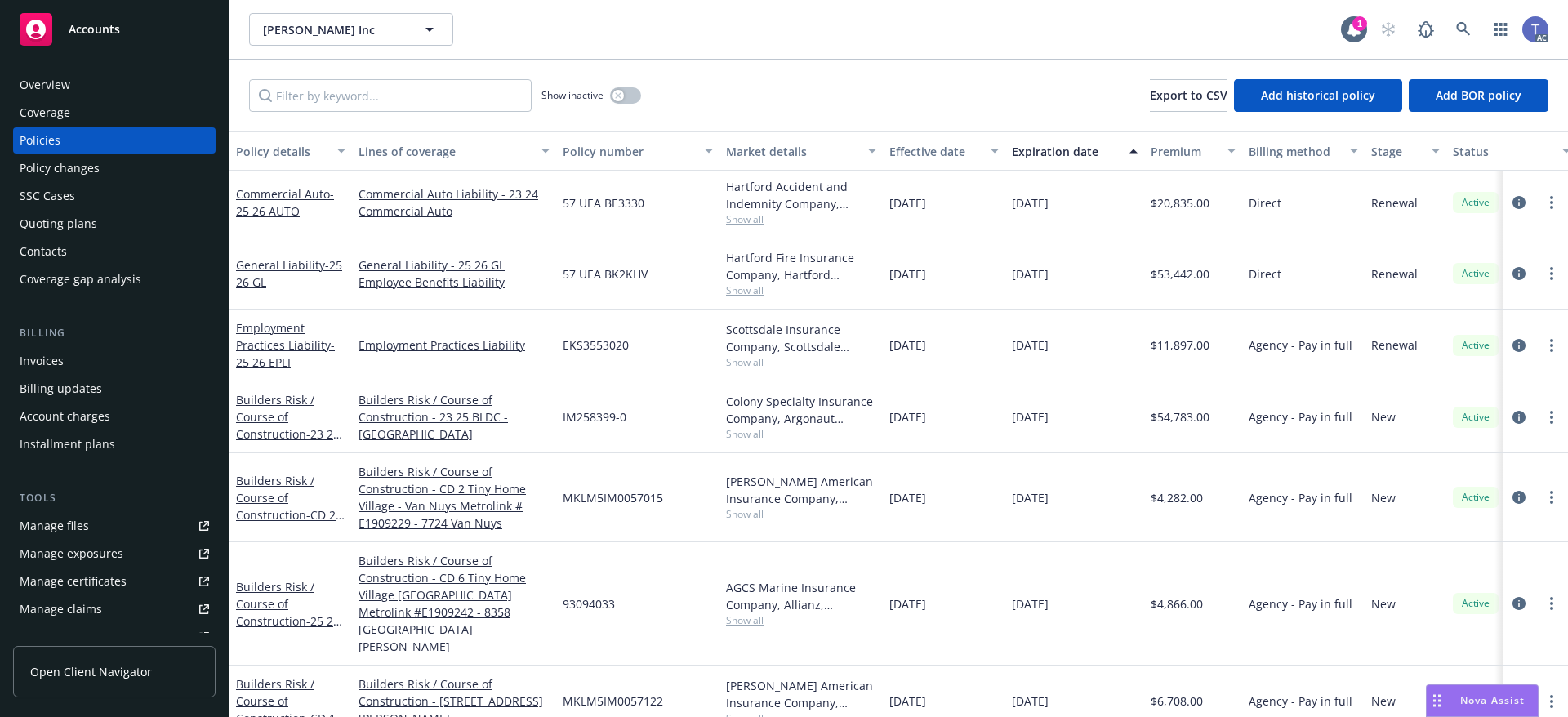
click at [758, 359] on span "Show all" at bounding box center [802, 362] width 151 height 14
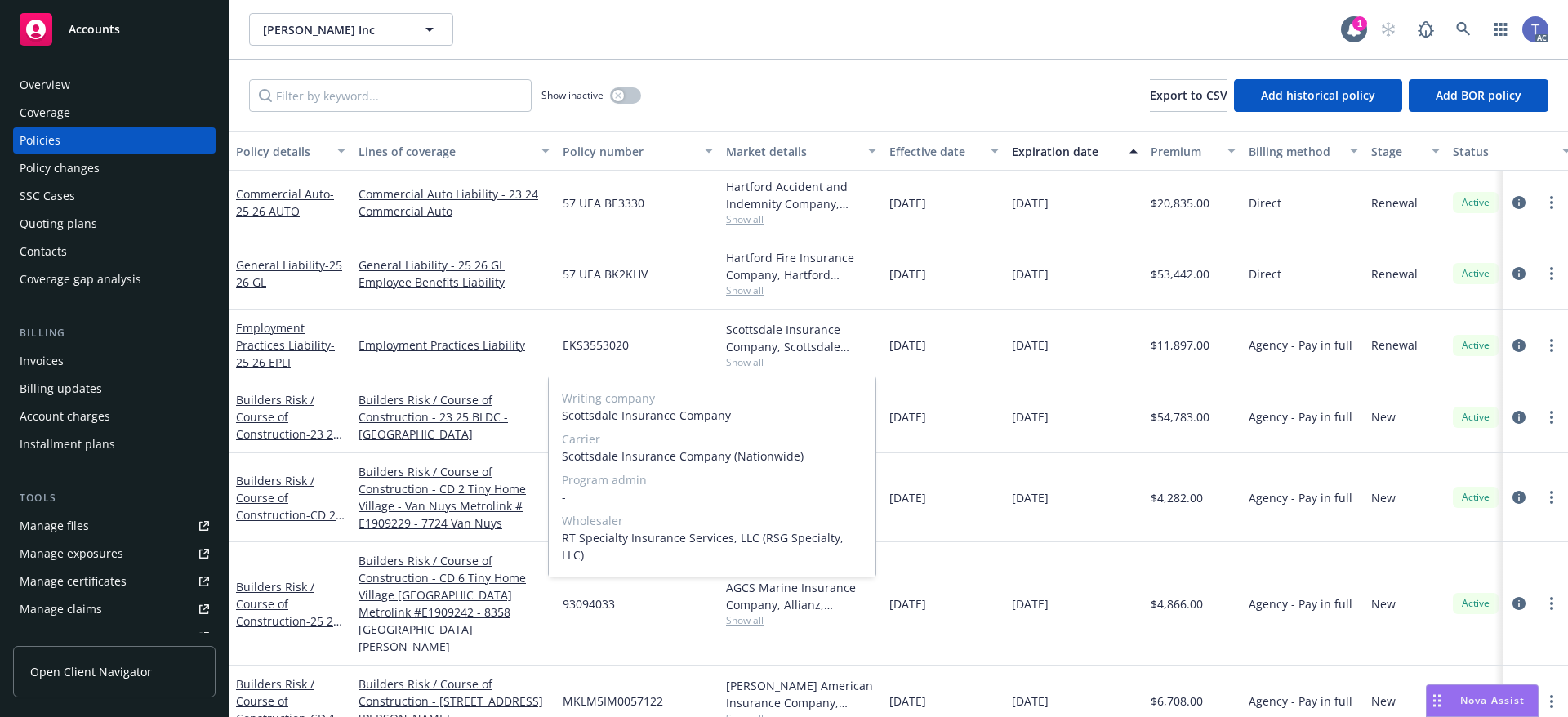
click at [758, 359] on span "Show all" at bounding box center [802, 362] width 151 height 14
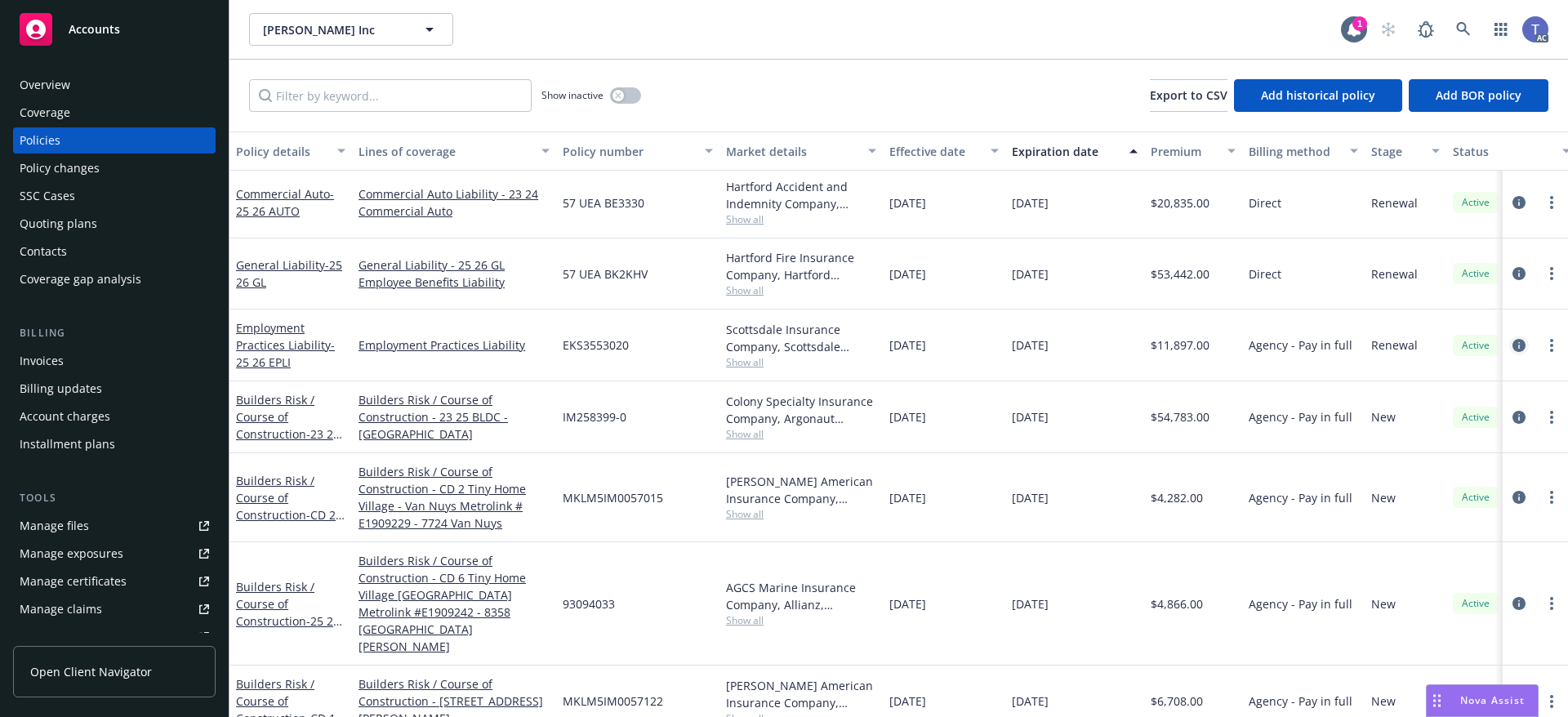
click at [1512, 344] on icon "circleInformation" at bounding box center [1518, 345] width 13 height 13
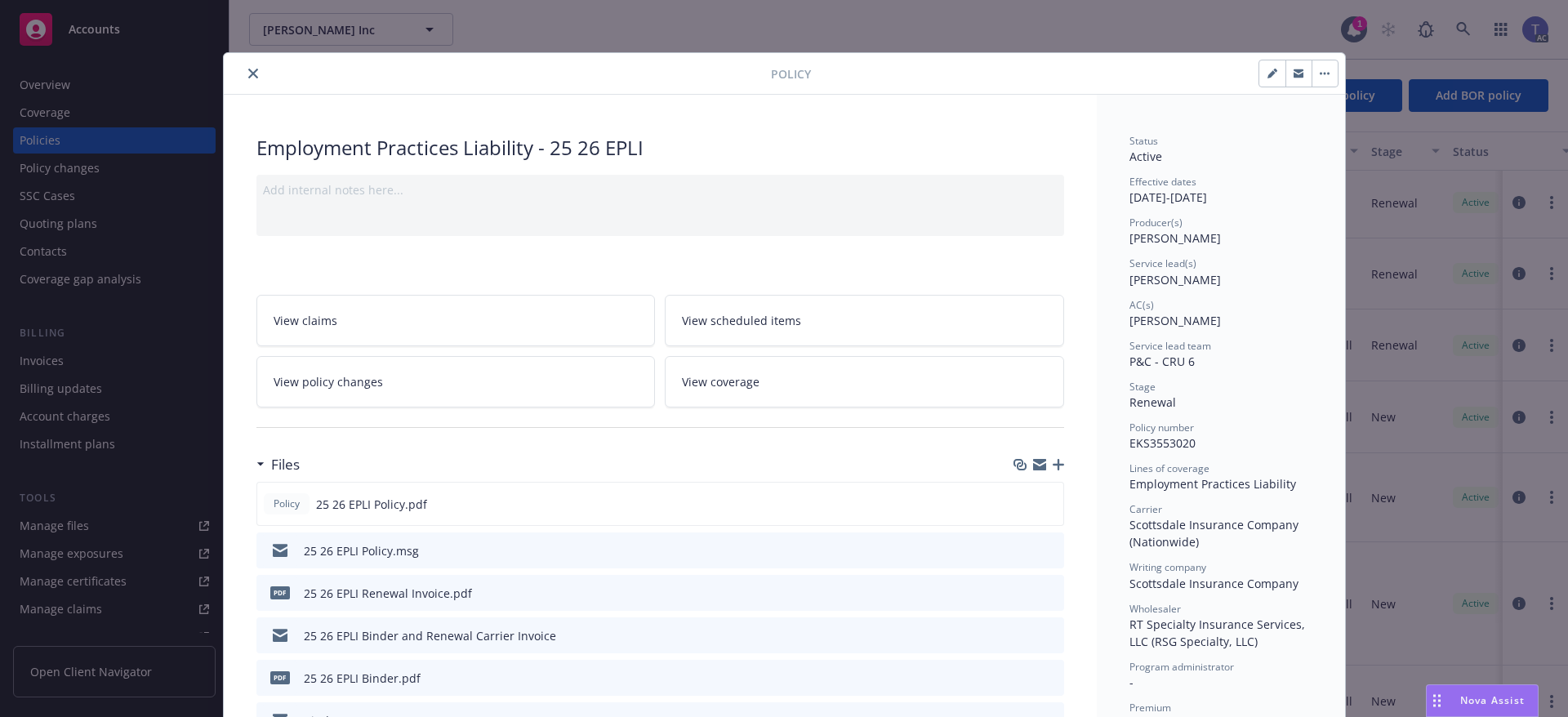
scroll to position [82, 0]
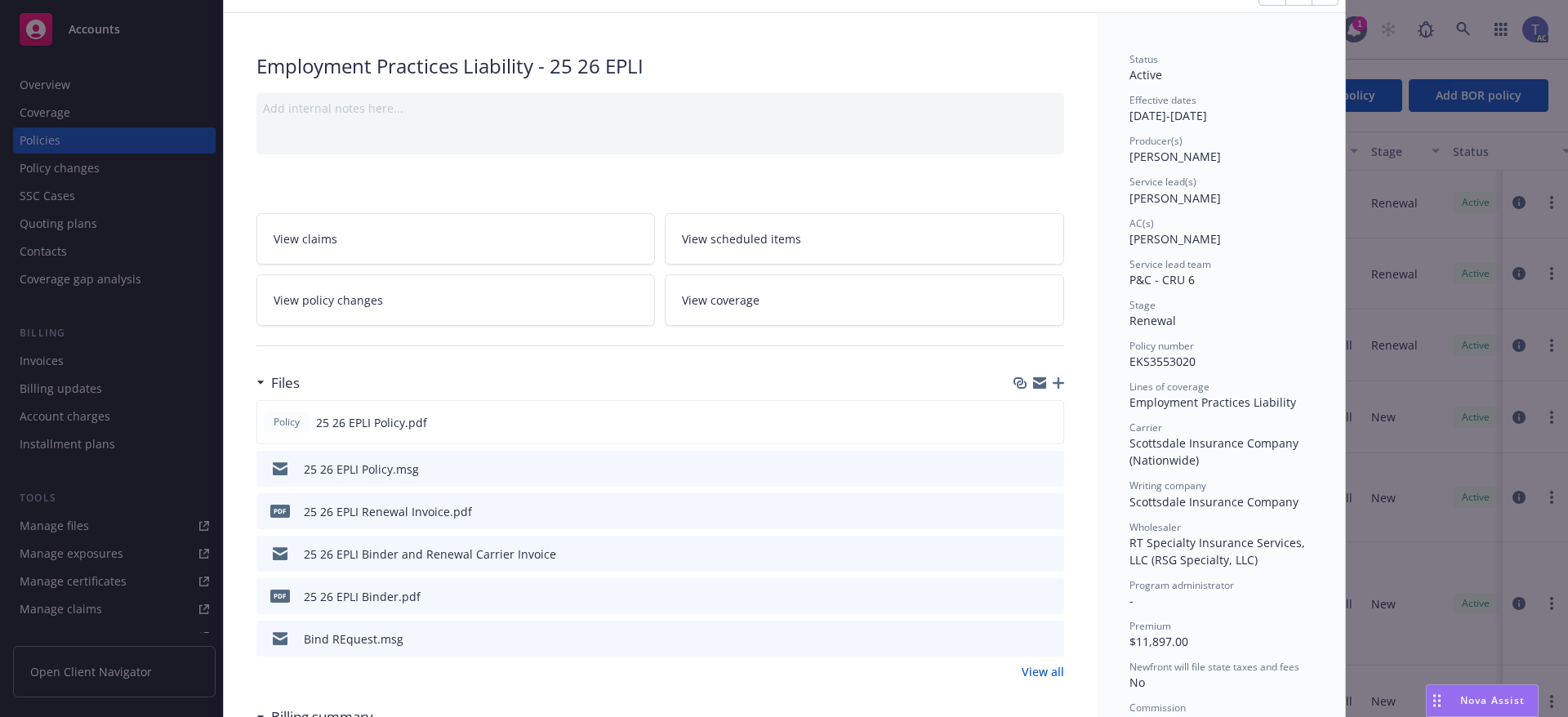
click at [1044, 556] on icon "preview file" at bounding box center [1048, 553] width 14 height 12
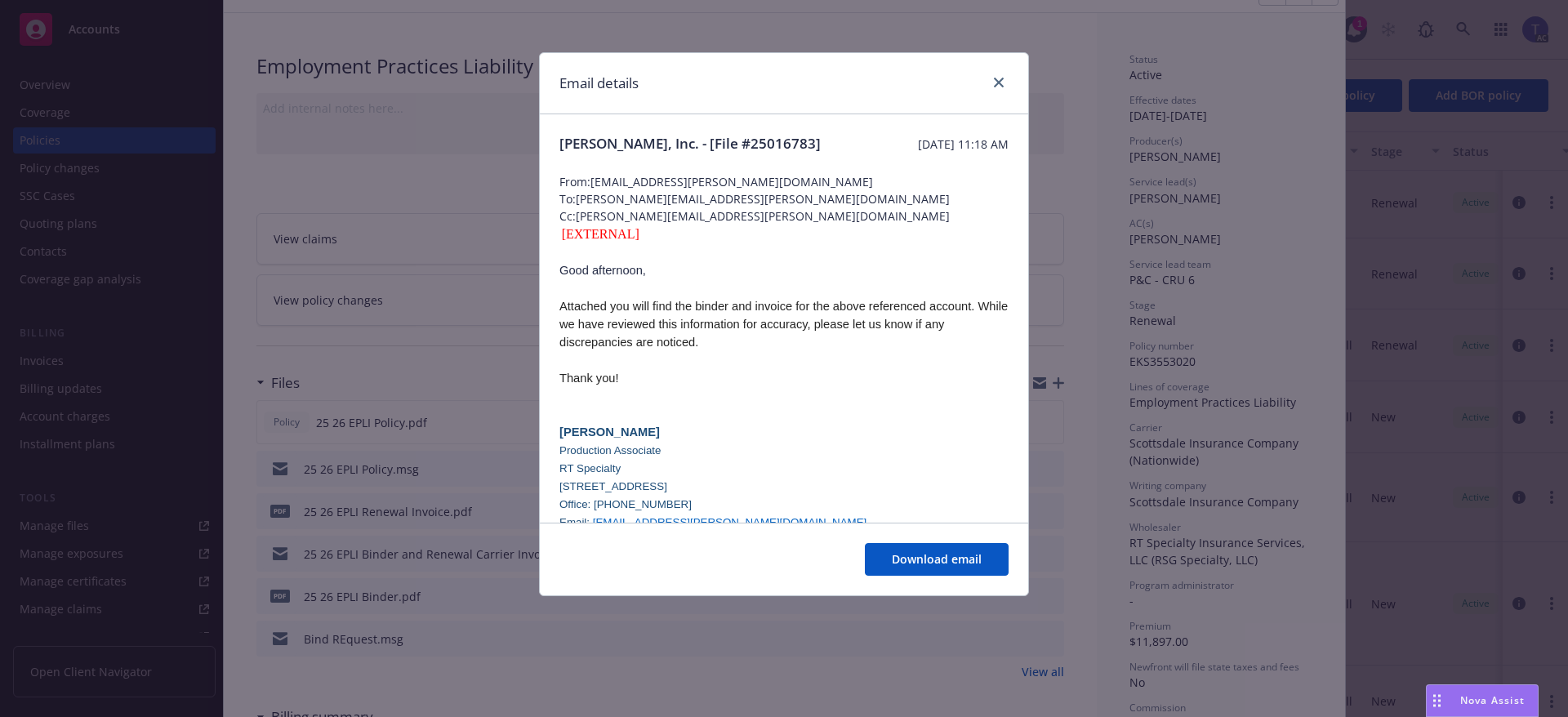
click at [659, 181] on span "From: kaylin.adames@ryansg.com" at bounding box center [784, 182] width 449 height 17
click at [665, 217] on span "Cc: molly.spatz@rtspecialty.com" at bounding box center [784, 216] width 449 height 17
drag, startPoint x: 594, startPoint y: 182, endPoint x: 741, endPoint y: 182, distance: 147.0
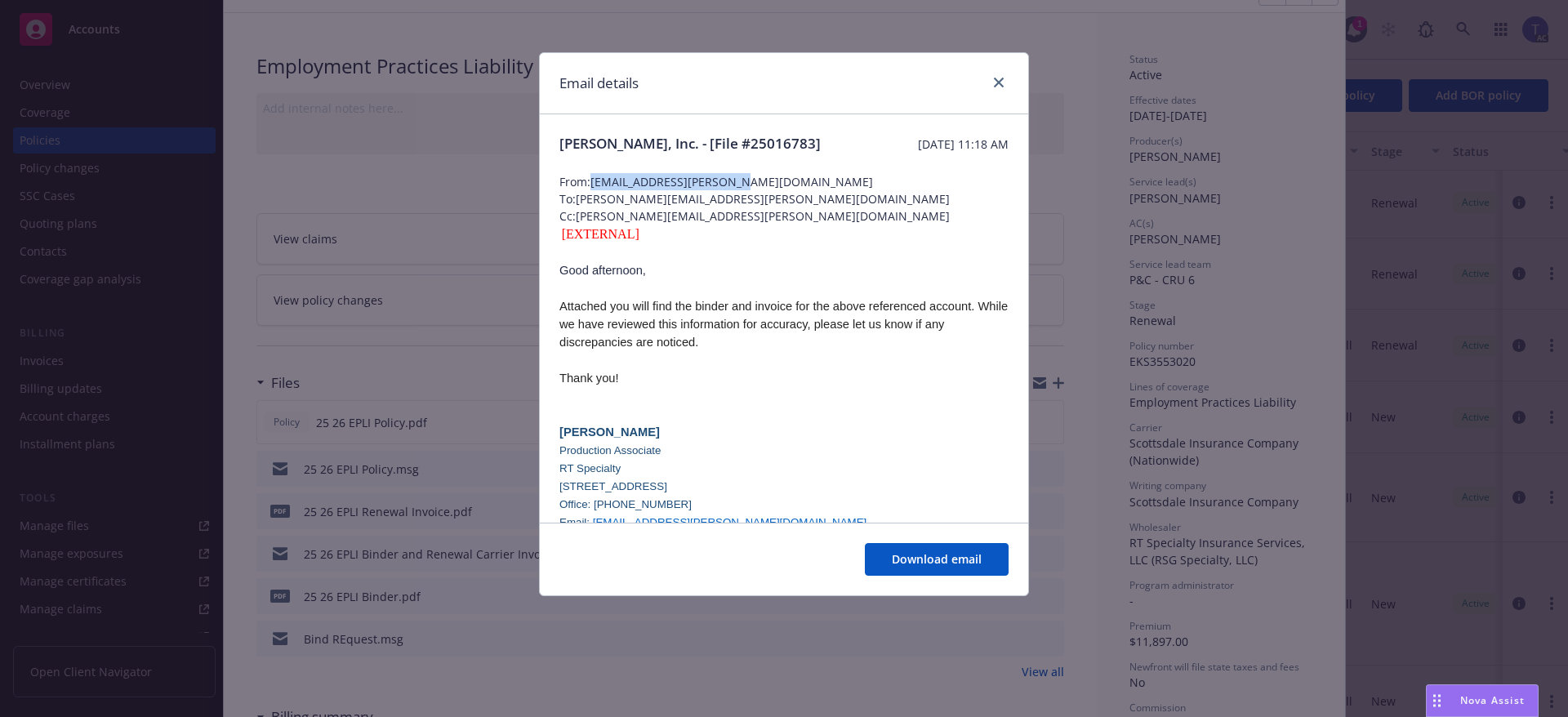
click at [741, 182] on span "From: kaylin.adames@ryansg.com" at bounding box center [784, 182] width 449 height 17
copy span "kaylin.adames@ryansg.com"
drag, startPoint x: 578, startPoint y: 213, endPoint x: 726, endPoint y: 216, distance: 148.0
click at [726, 216] on span "Cc: molly.spatz@rtspecialty.com" at bounding box center [784, 216] width 449 height 17
copy span "molly.spatz@rtspecialty.com"
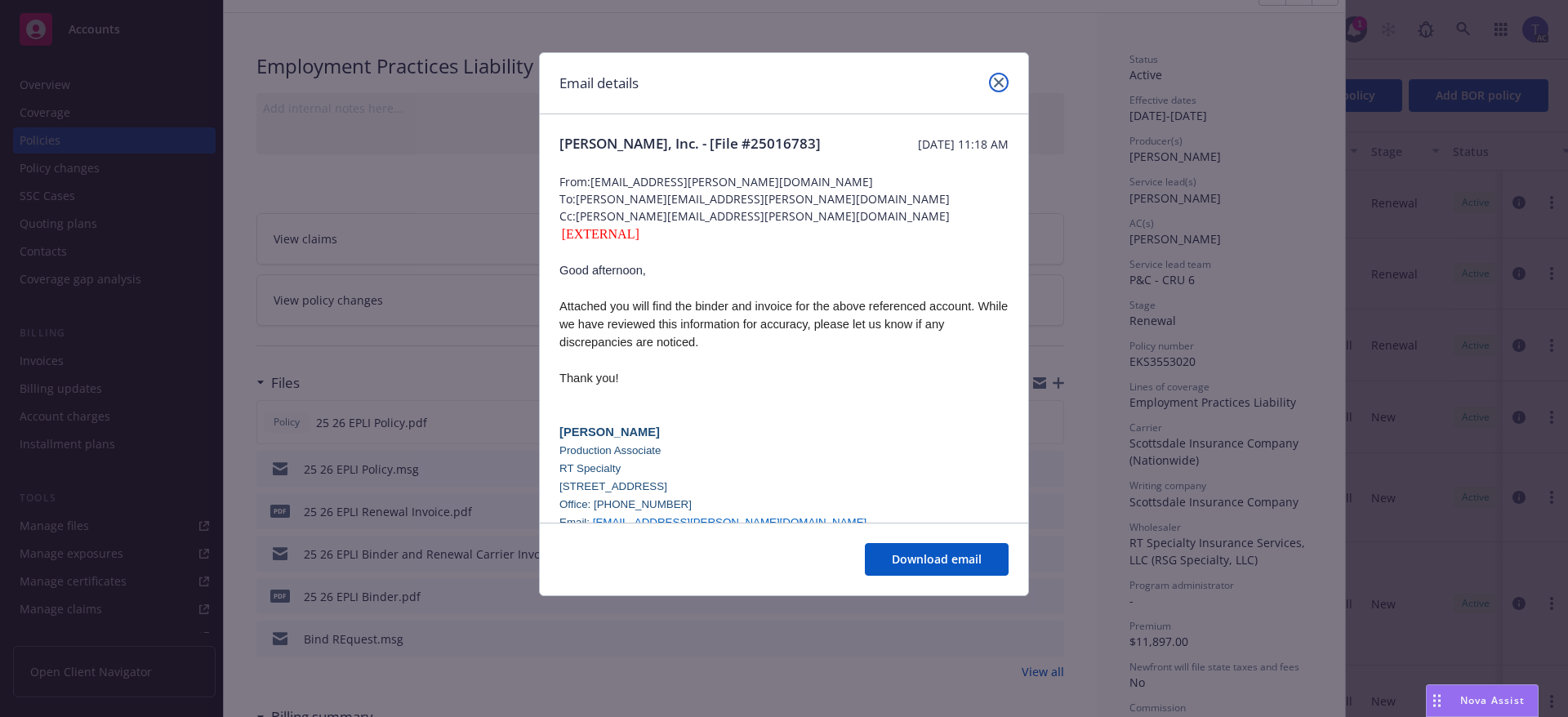
click at [996, 78] on icon "close" at bounding box center [999, 83] width 10 height 10
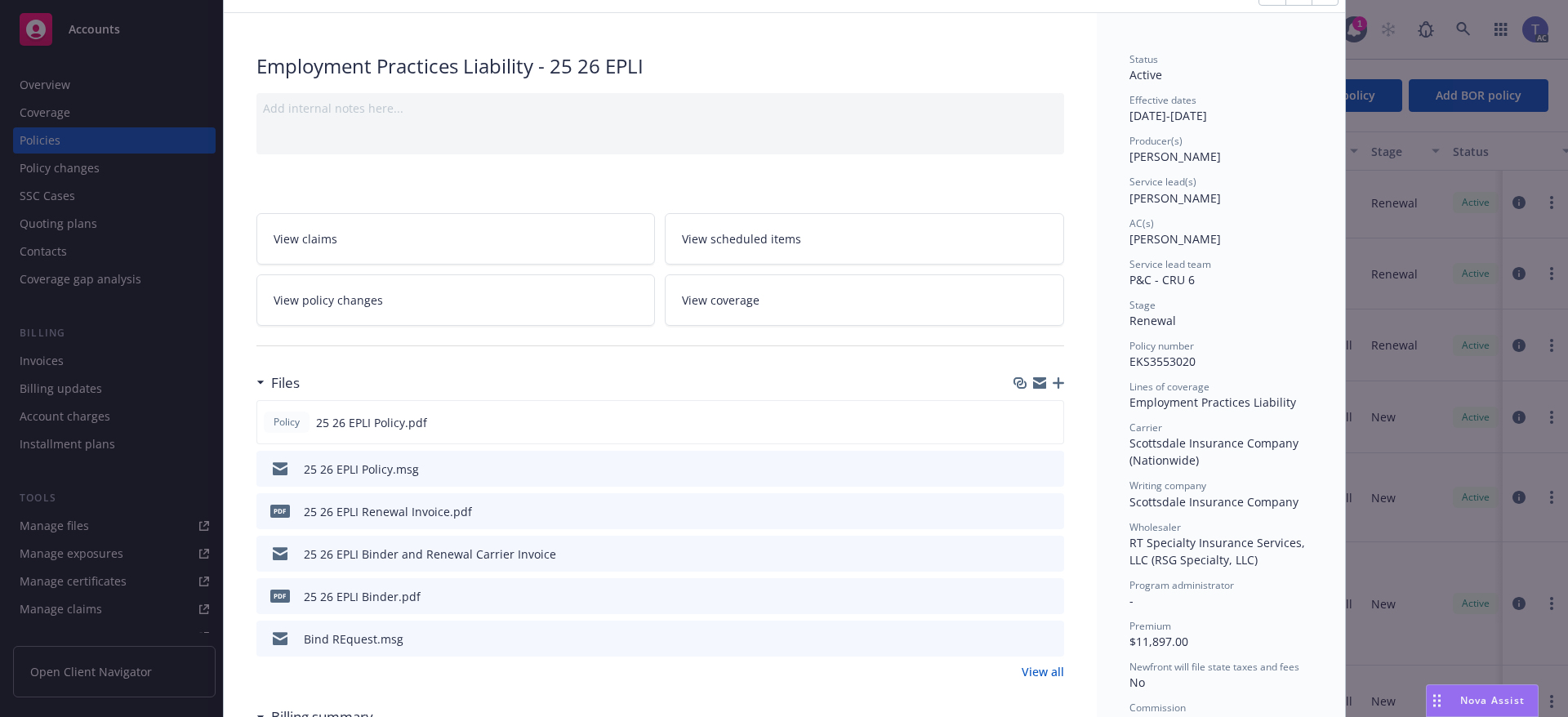
scroll to position [0, 0]
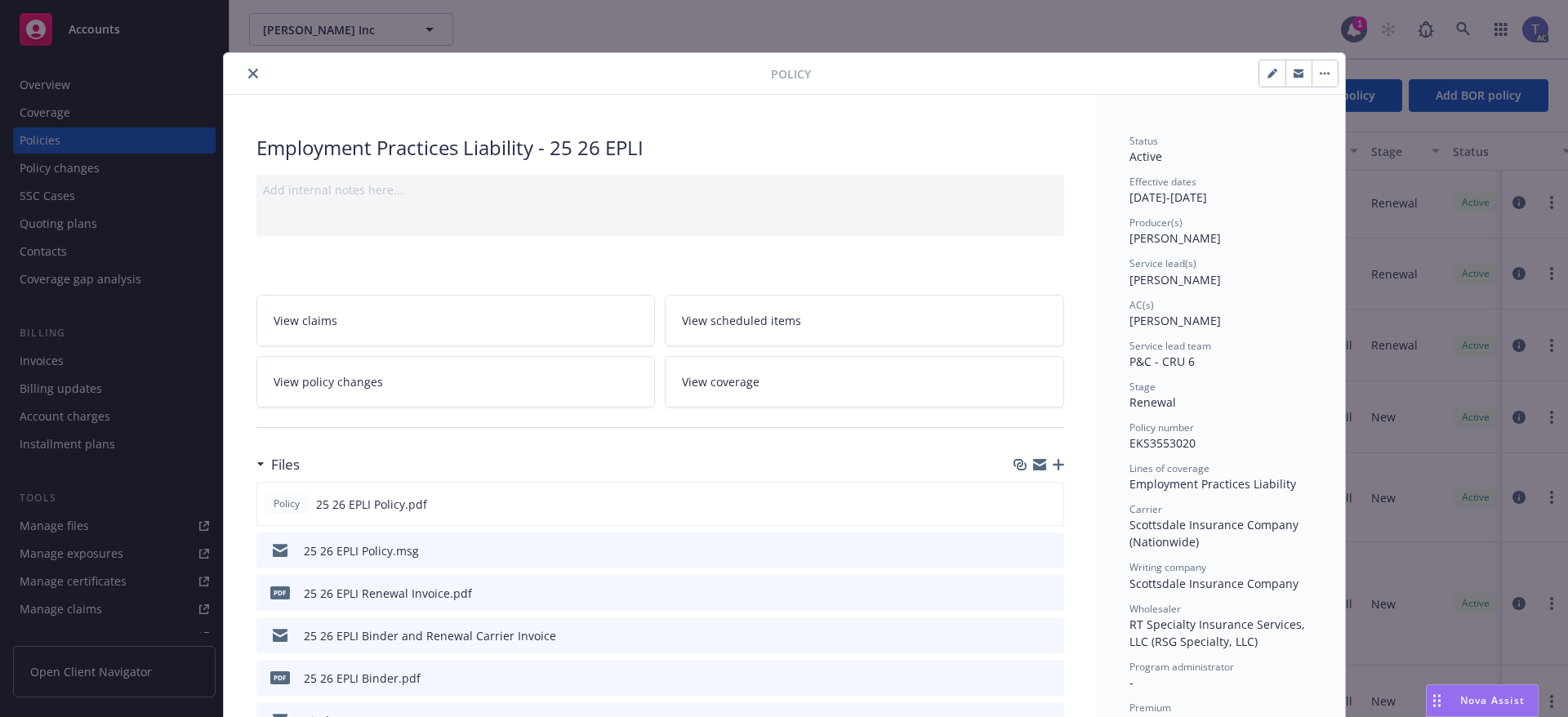
click at [251, 78] on button "close" at bounding box center [253, 73] width 19 height 19
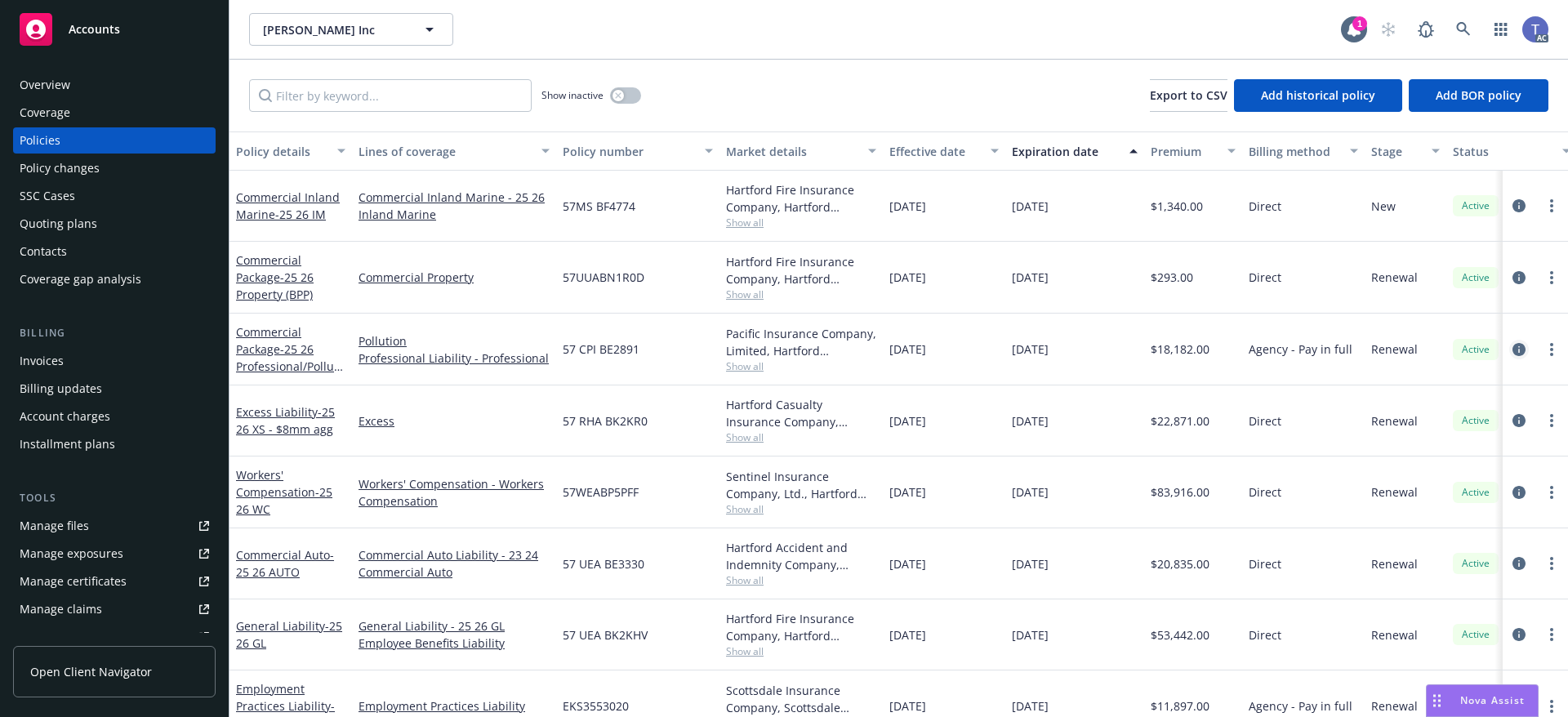
click at [1512, 348] on icon "circleInformation" at bounding box center [1518, 349] width 13 height 13
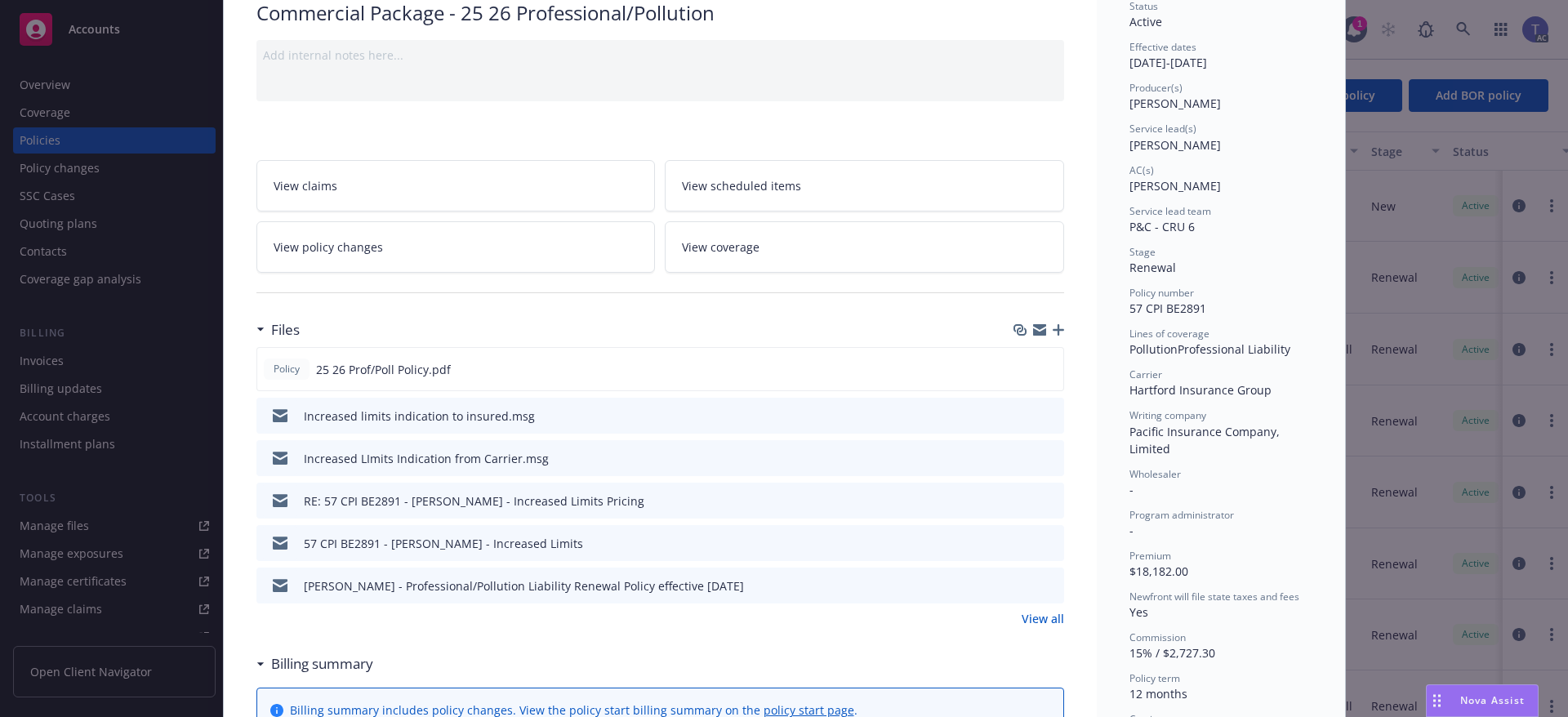
scroll to position [163, 0]
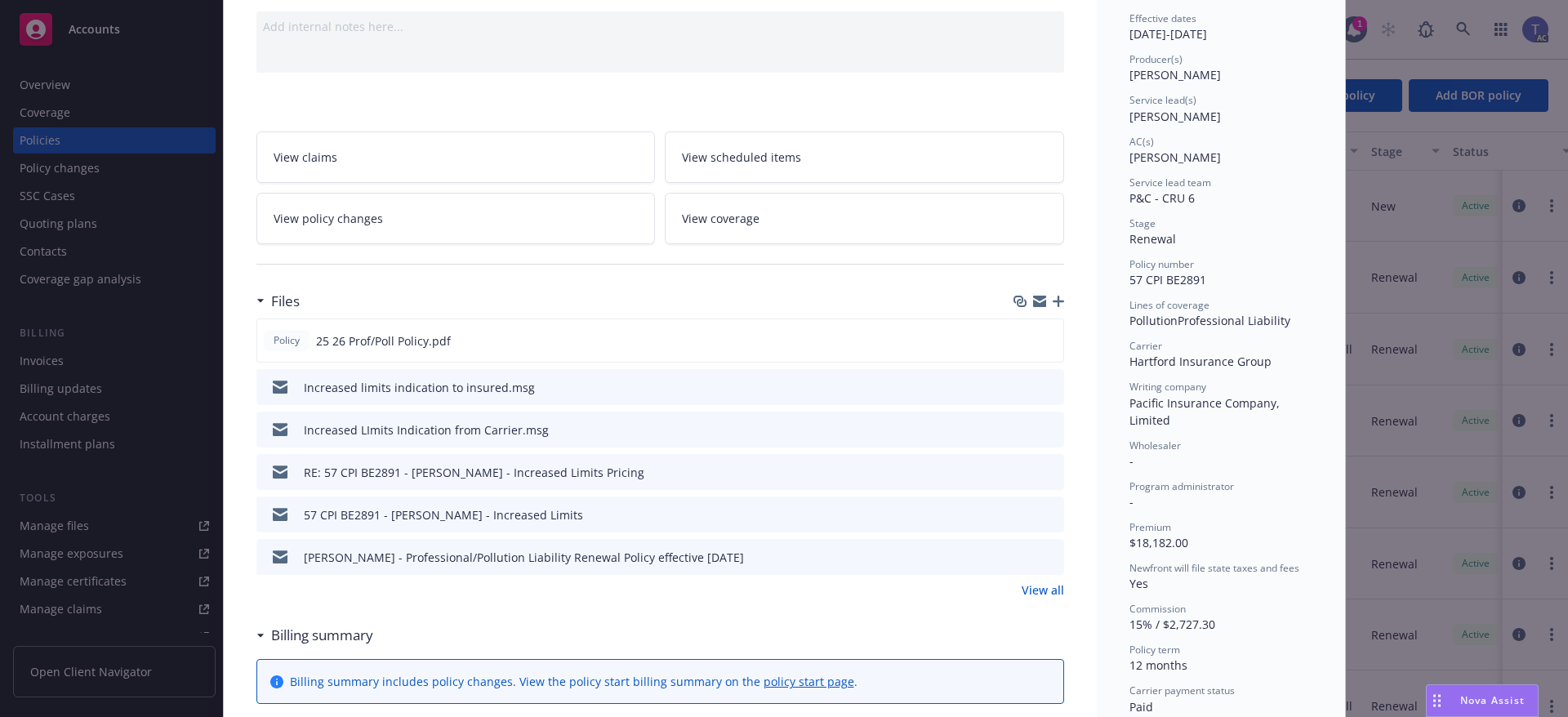
click at [1041, 429] on icon "preview file" at bounding box center [1048, 429] width 14 height 12
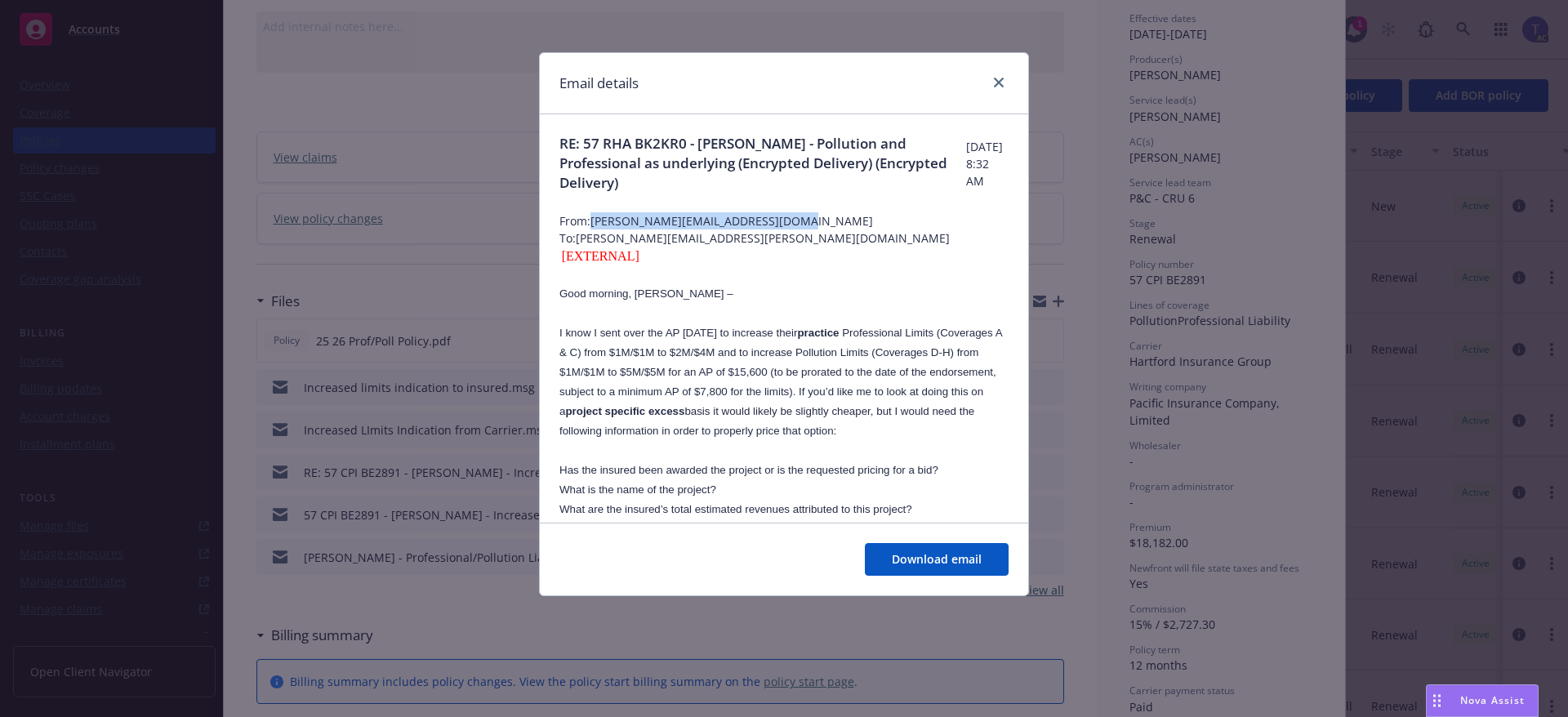
drag, startPoint x: 593, startPoint y: 222, endPoint x: 786, endPoint y: 222, distance: 193.0
click at [786, 222] on span "From: Jonathon.Childers@thehartford.com" at bounding box center [784, 221] width 449 height 17
copy span "Jonathon.Childers@thehartford.com"
click at [990, 82] on link "close" at bounding box center [998, 82] width 19 height 19
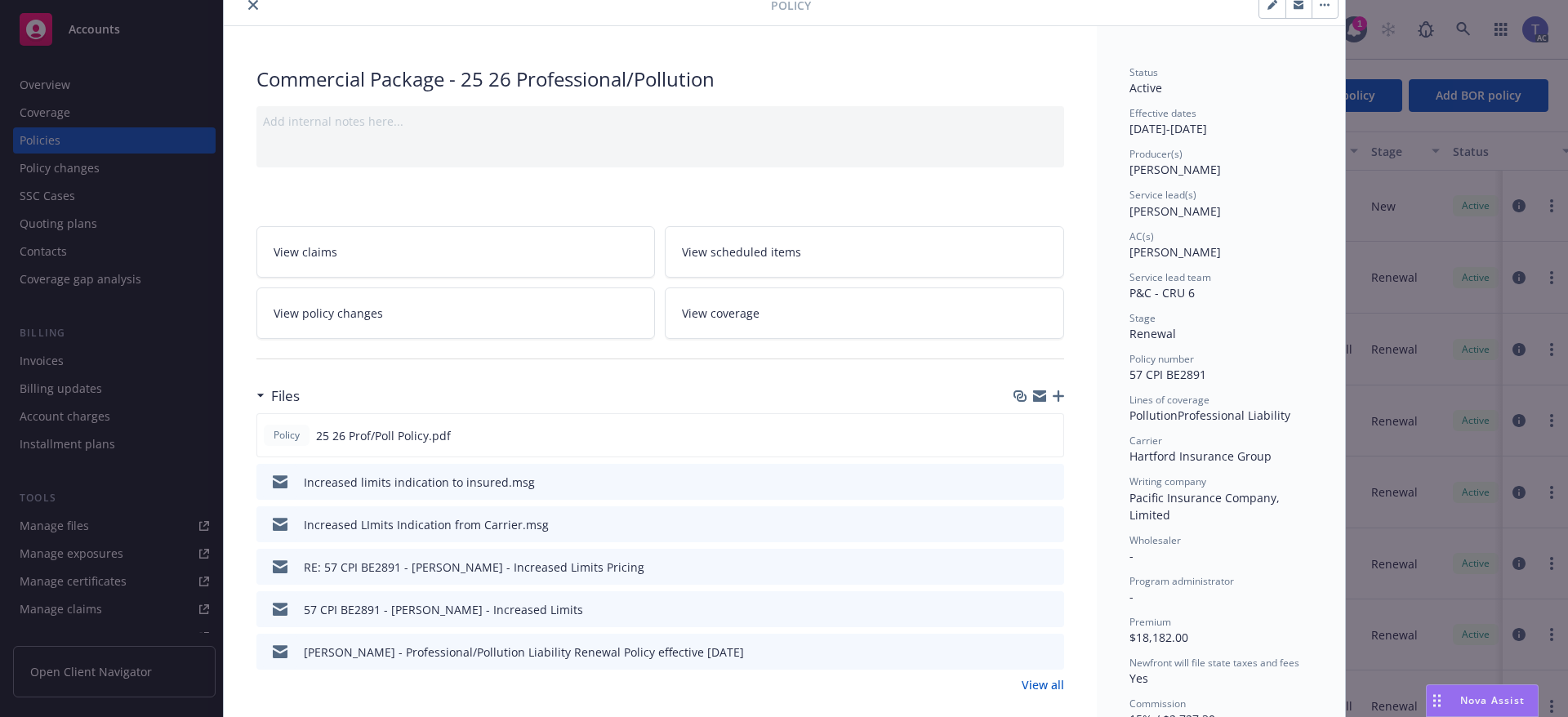
scroll to position [0, 0]
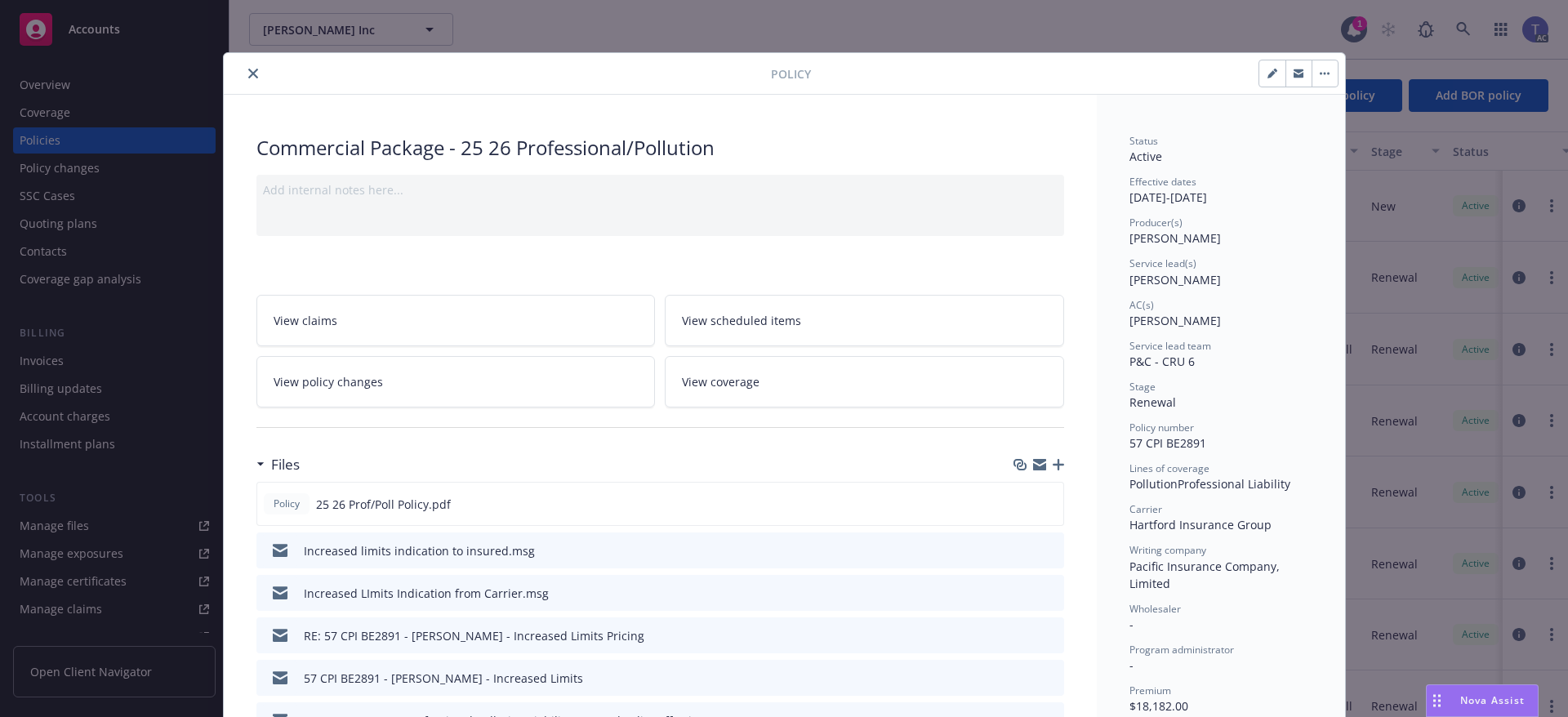
click at [244, 74] on button "close" at bounding box center [253, 73] width 19 height 19
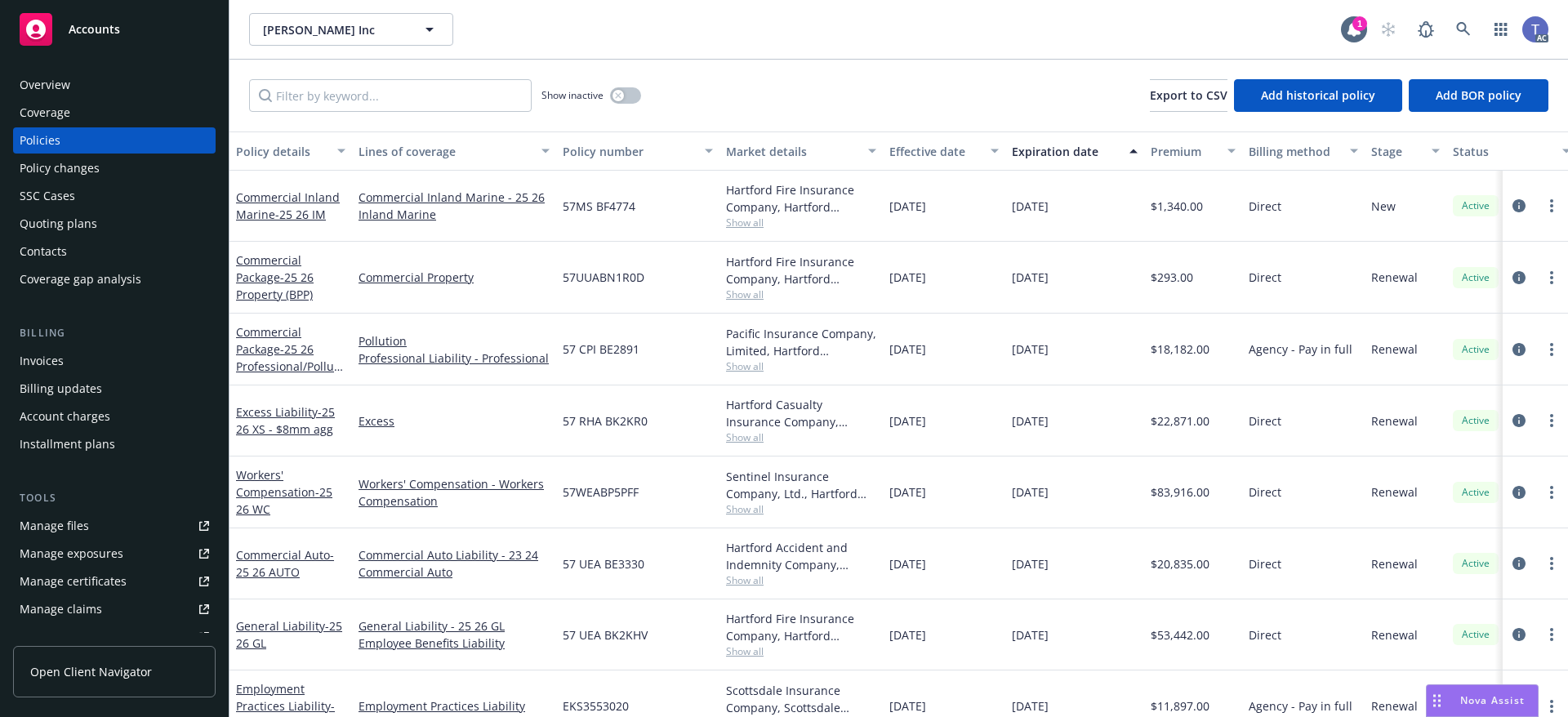
click at [29, 90] on div "Overview" at bounding box center [45, 85] width 51 height 26
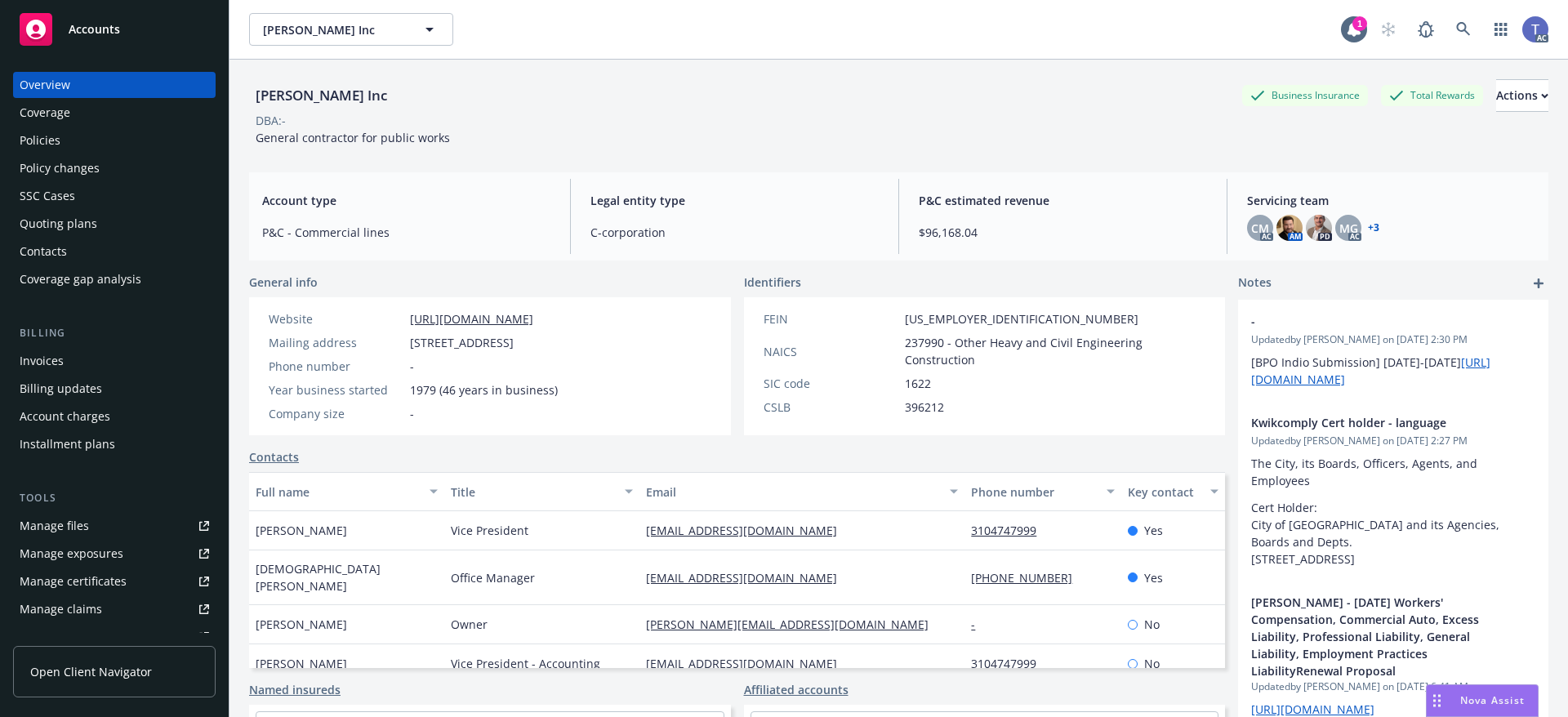
click at [41, 151] on div "Policies" at bounding box center [40, 140] width 41 height 26
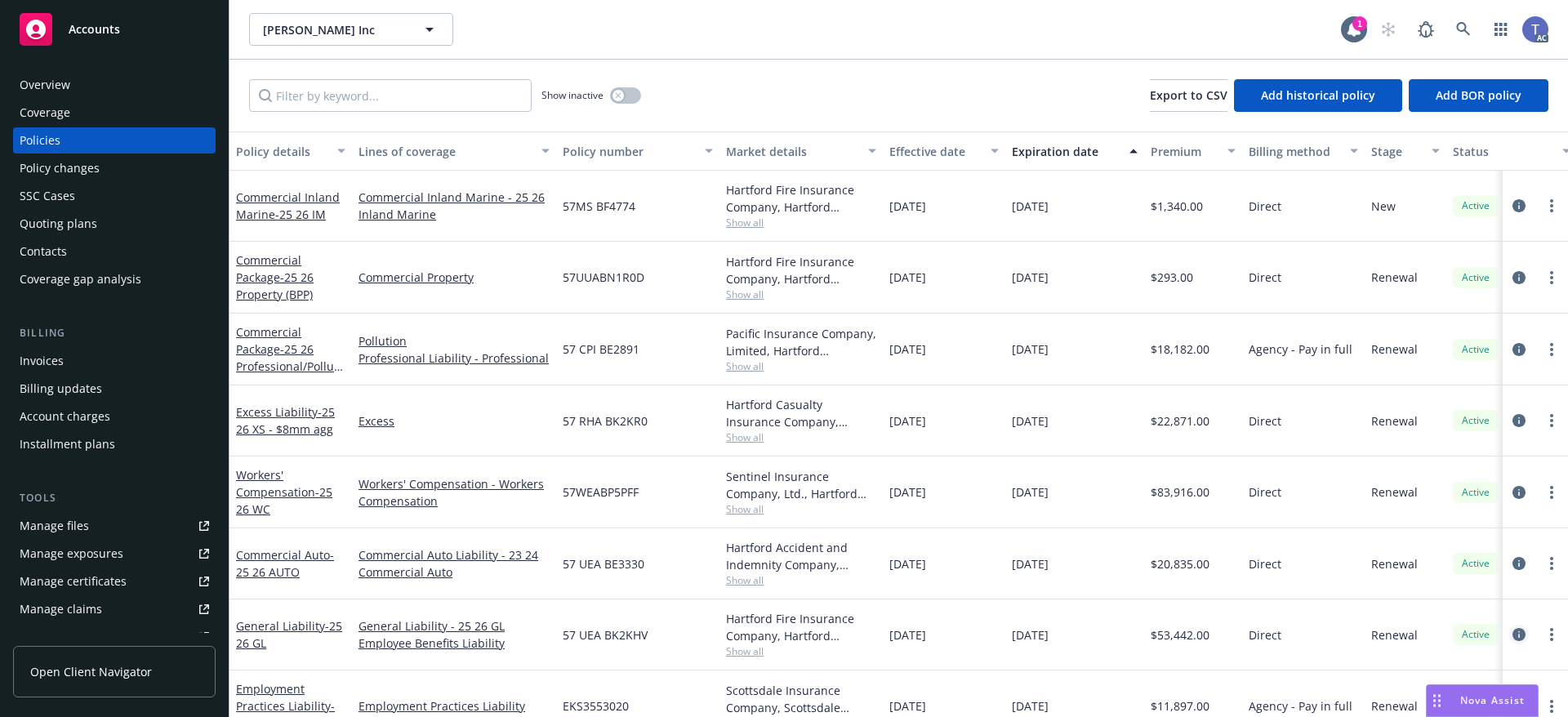
click at [1512, 632] on icon "circleInformation" at bounding box center [1518, 634] width 13 height 13
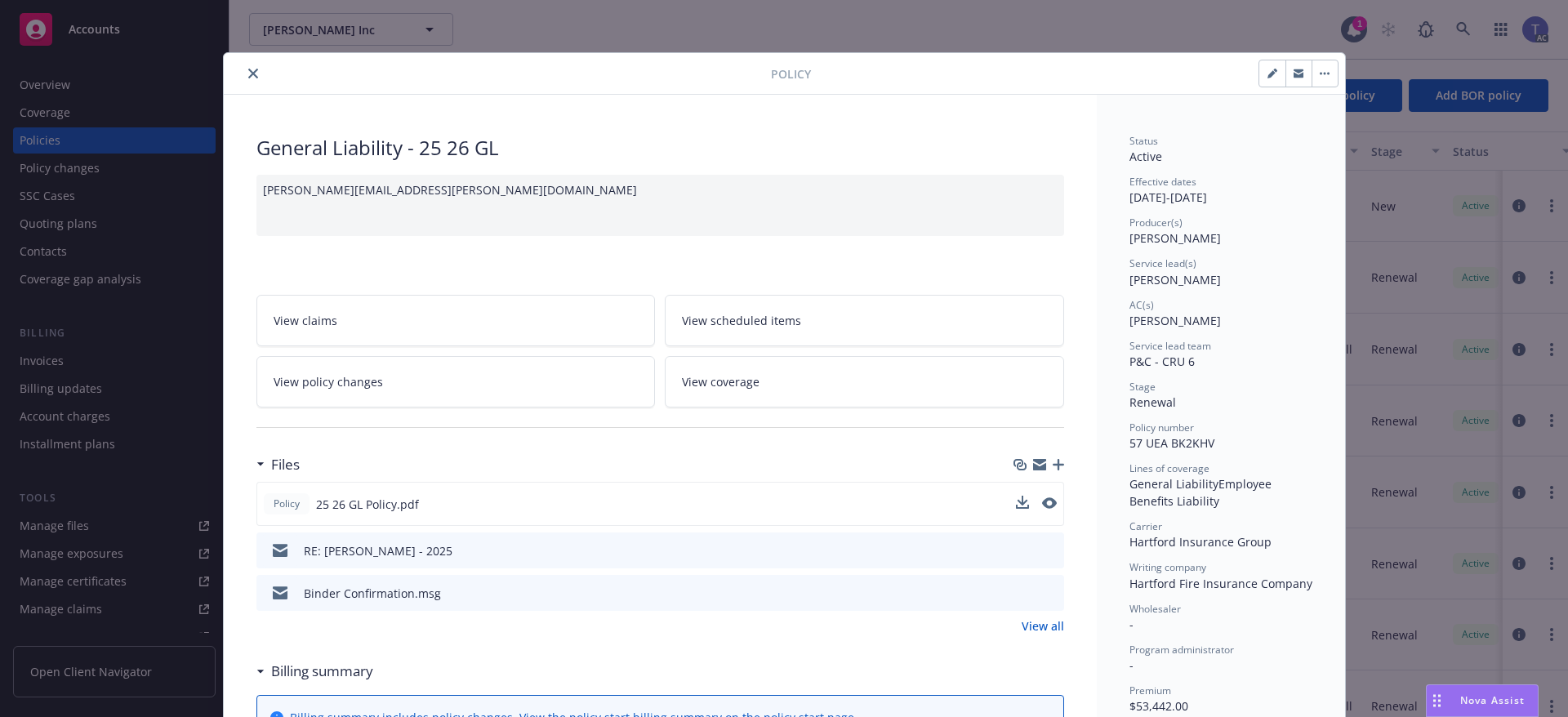
click at [1043, 512] on button at bounding box center [1049, 504] width 14 height 17
click at [1047, 505] on icon "preview file" at bounding box center [1047, 503] width 14 height 12
click at [245, 67] on button "close" at bounding box center [253, 73] width 19 height 19
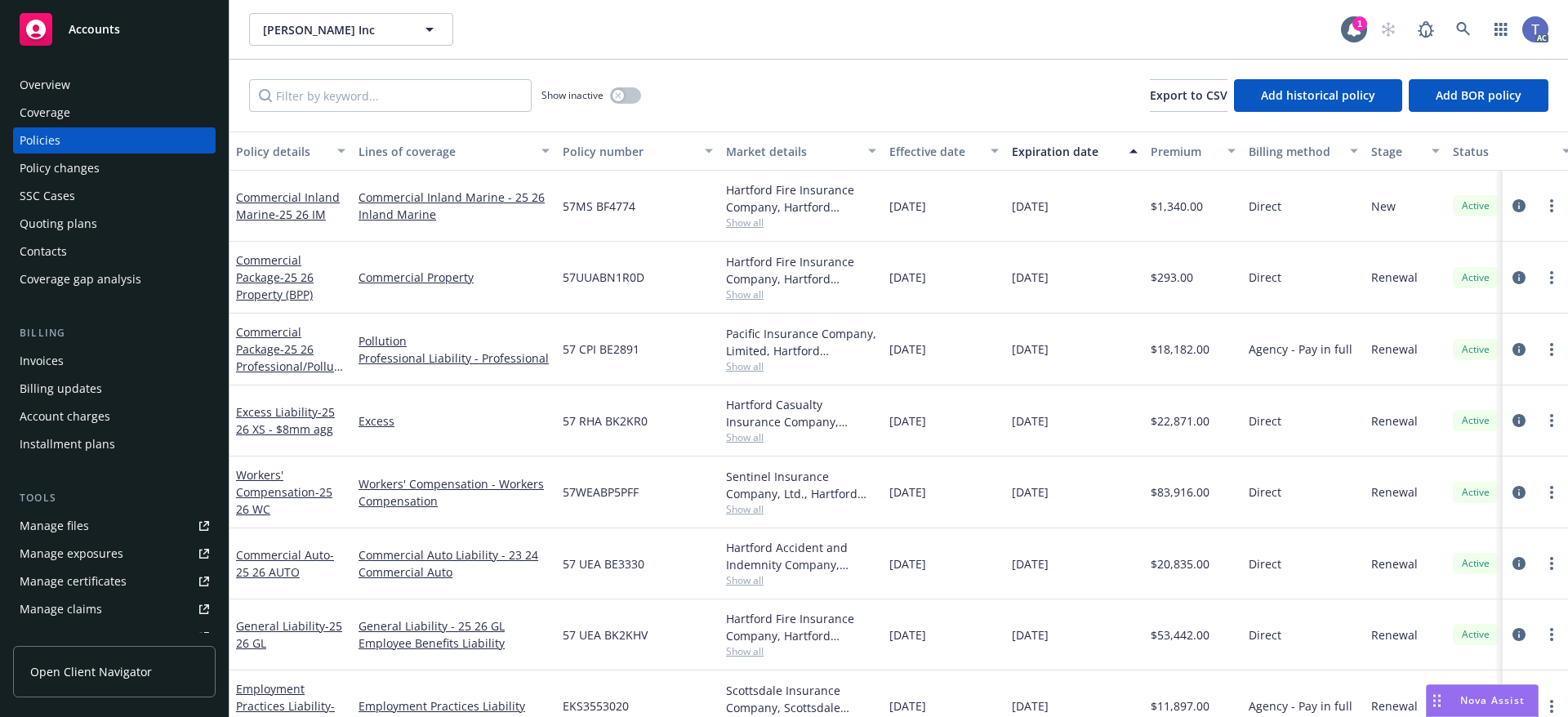
click at [50, 85] on div "Overview" at bounding box center [45, 85] width 51 height 26
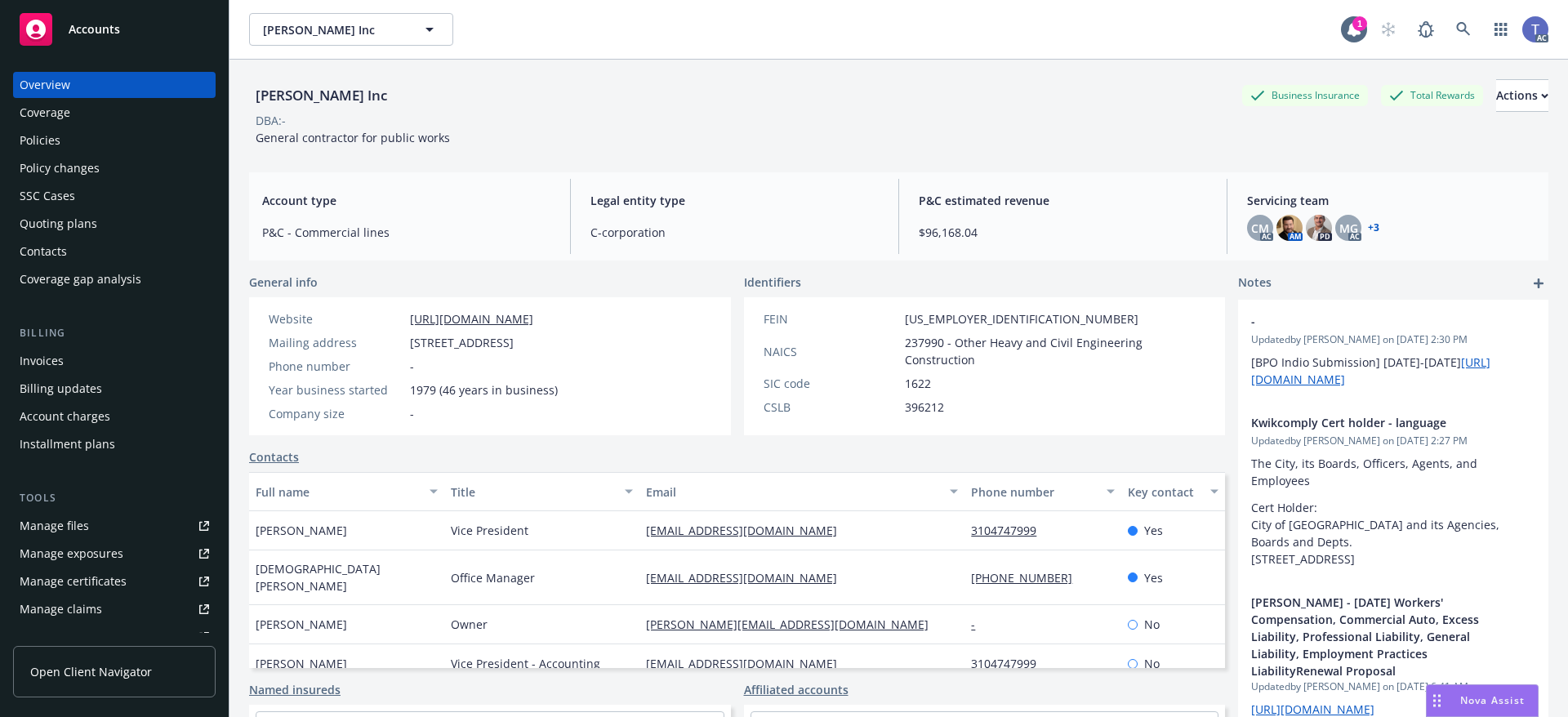
click at [115, 226] on div "Quoting plans" at bounding box center [114, 223] width 189 height 26
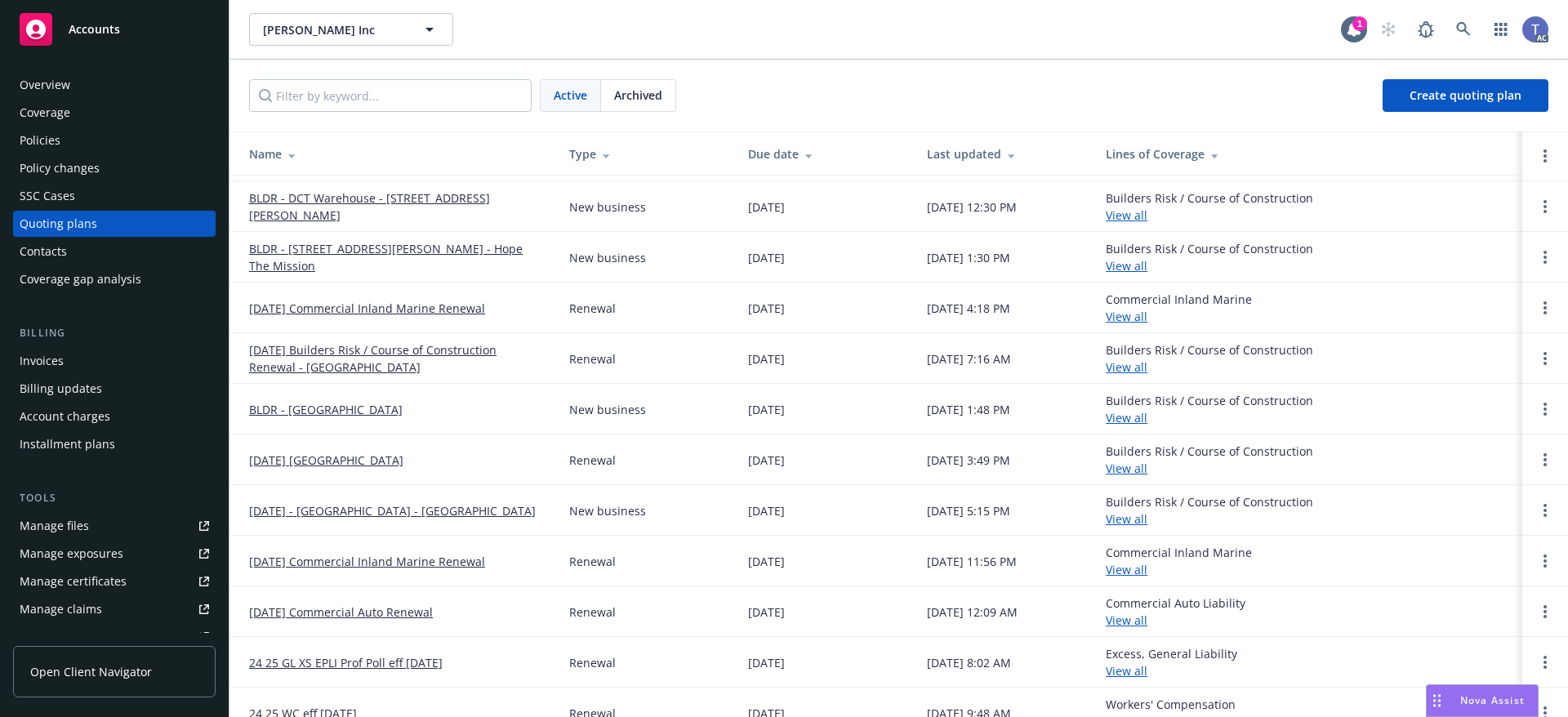
scroll to position [303, 0]
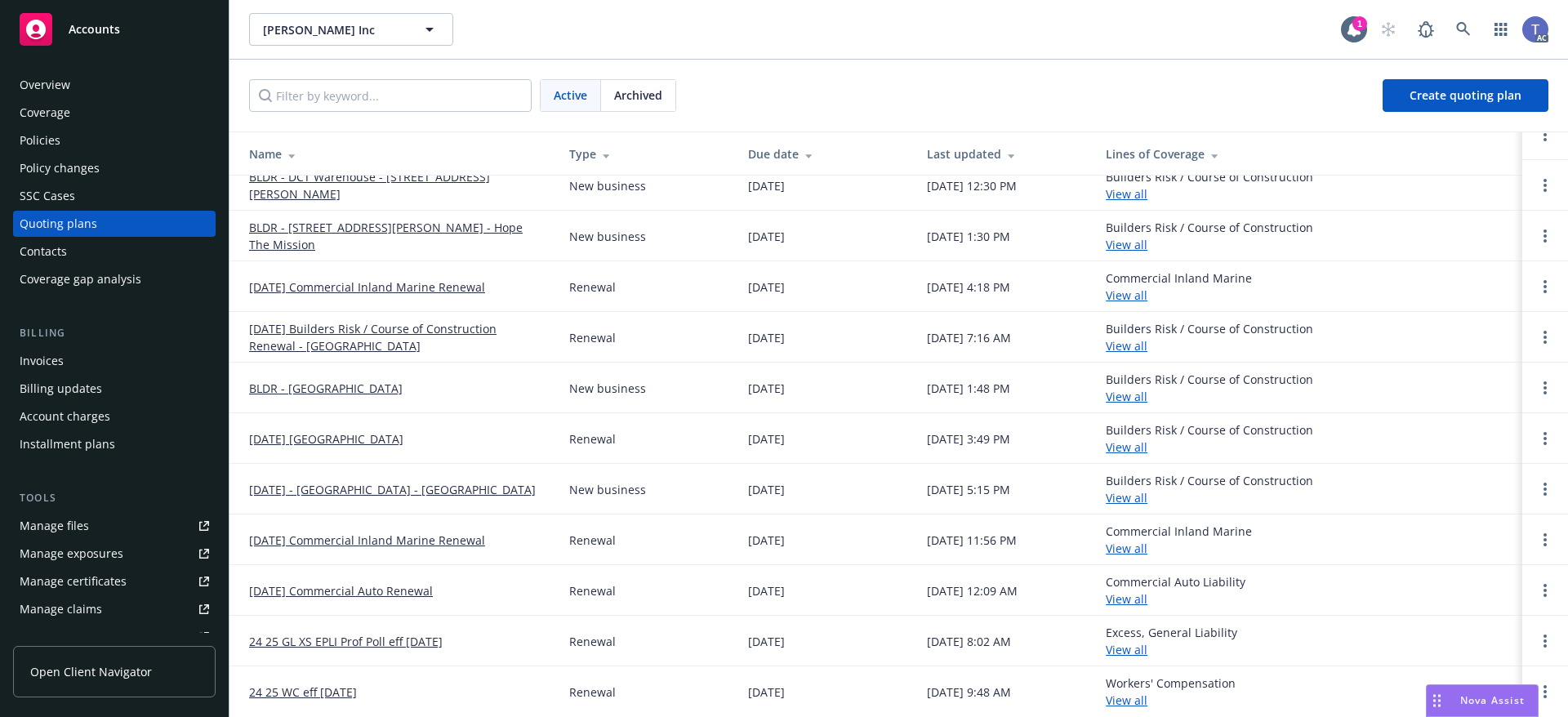
click at [655, 94] on span "Archived" at bounding box center [638, 95] width 48 height 17
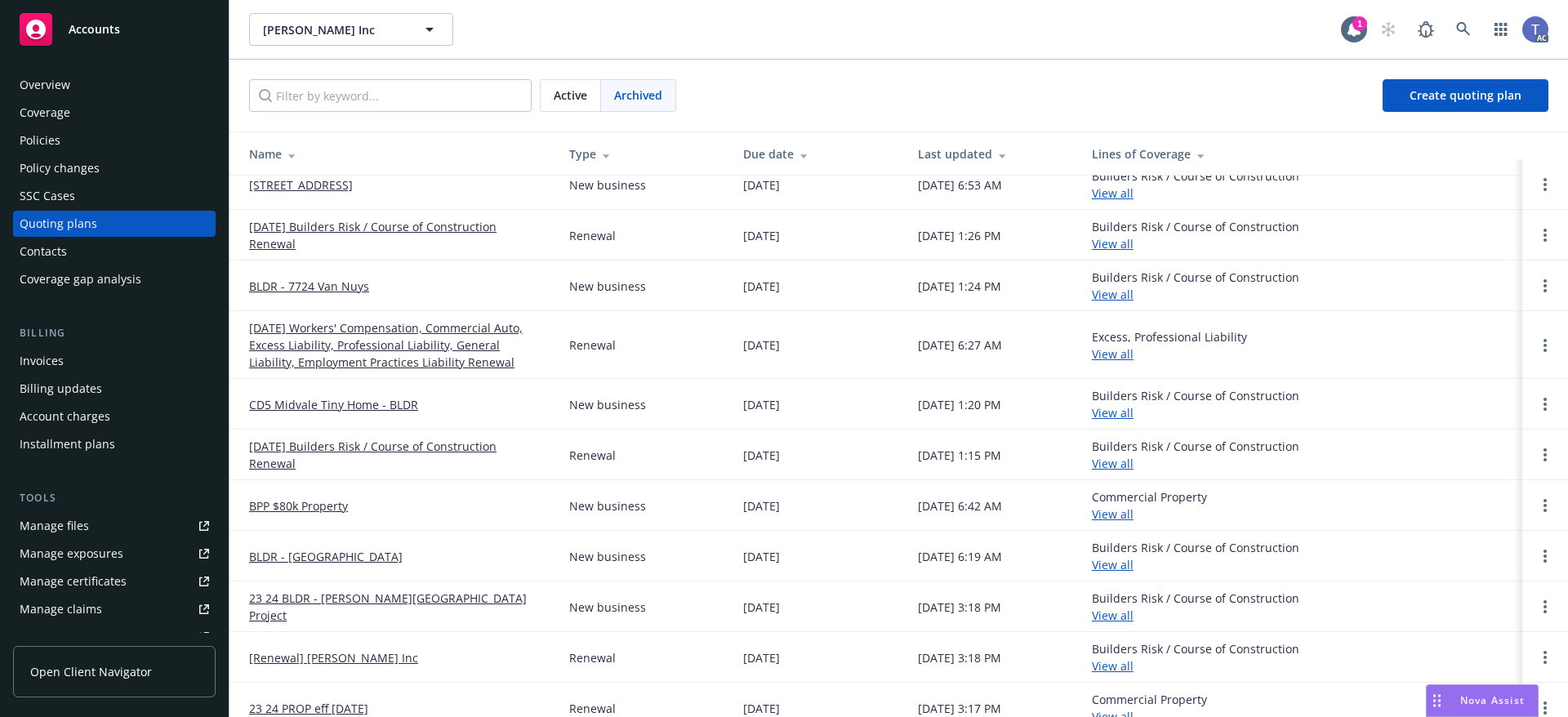
scroll to position [0, 0]
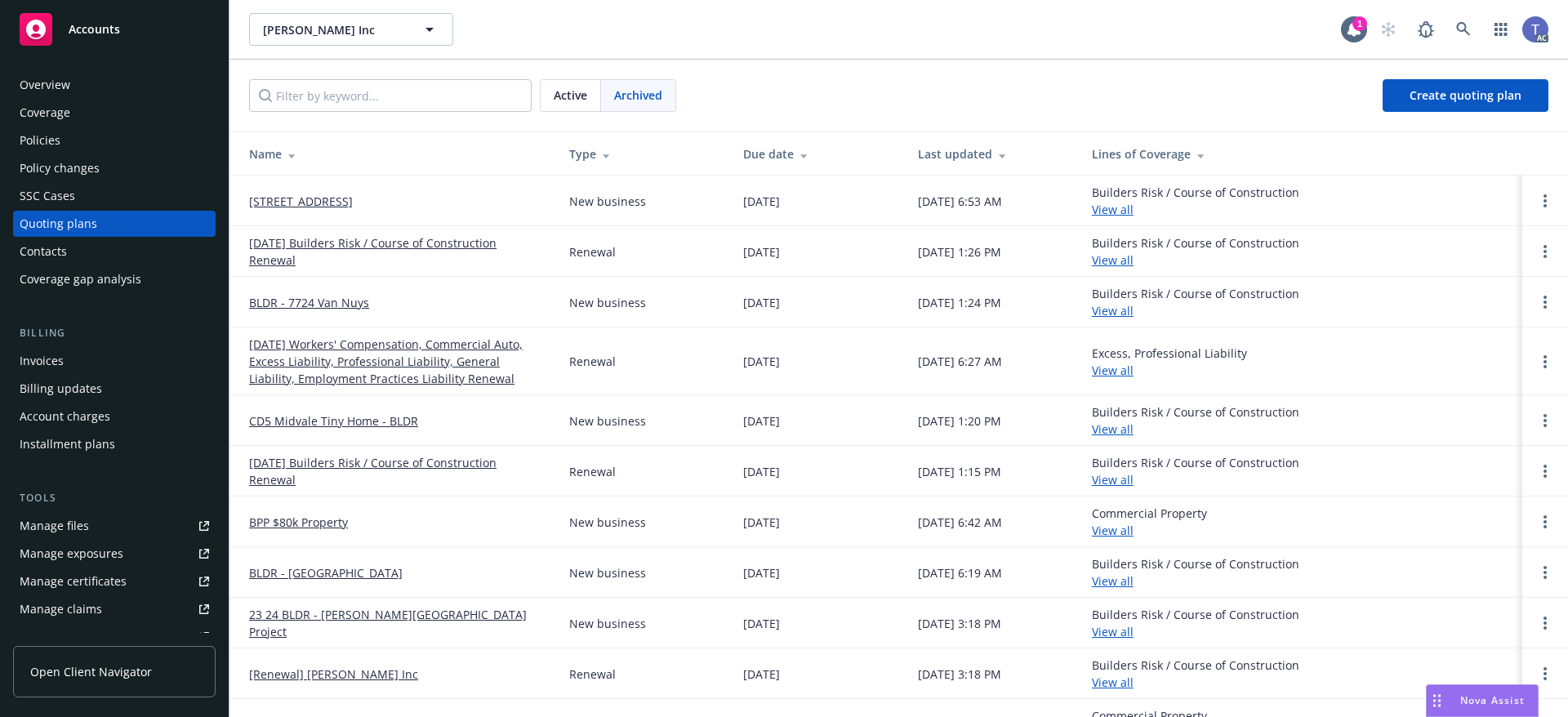
click at [460, 369] on link "01/01/25 Workers' Compensation, Commercial Auto, Excess Liability, Professional…" at bounding box center [397, 361] width 294 height 52
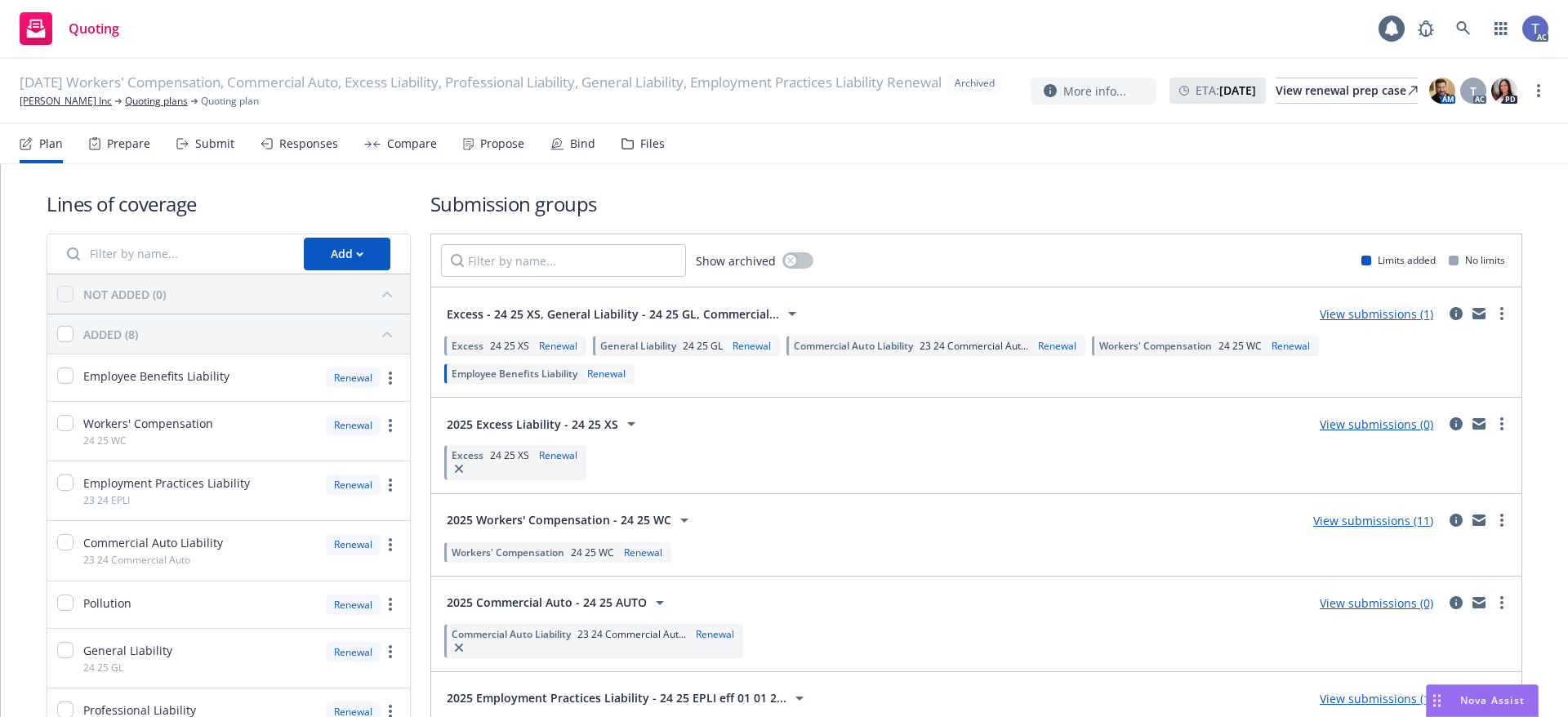
click at [640, 146] on div "Files" at bounding box center [652, 143] width 25 height 13
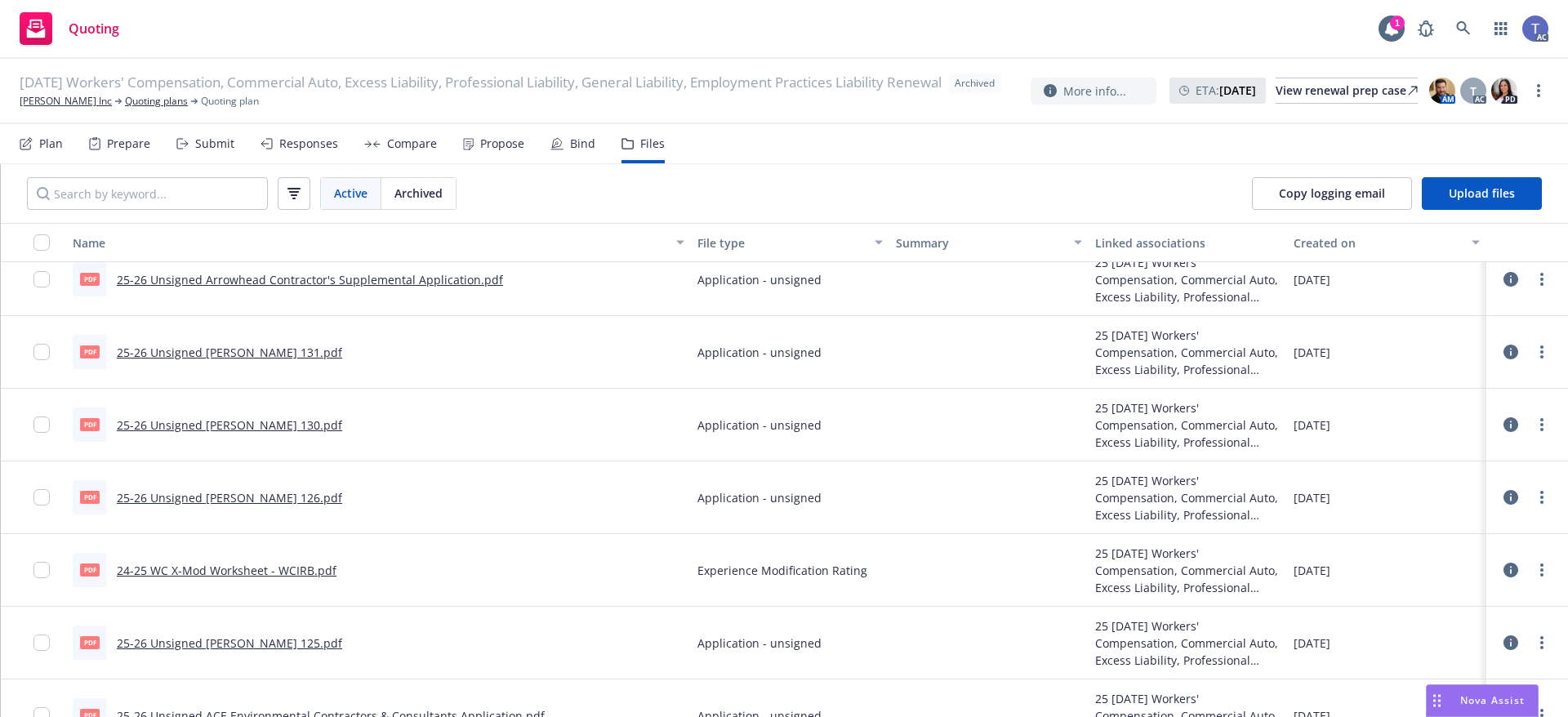
scroll to position [5634, 0]
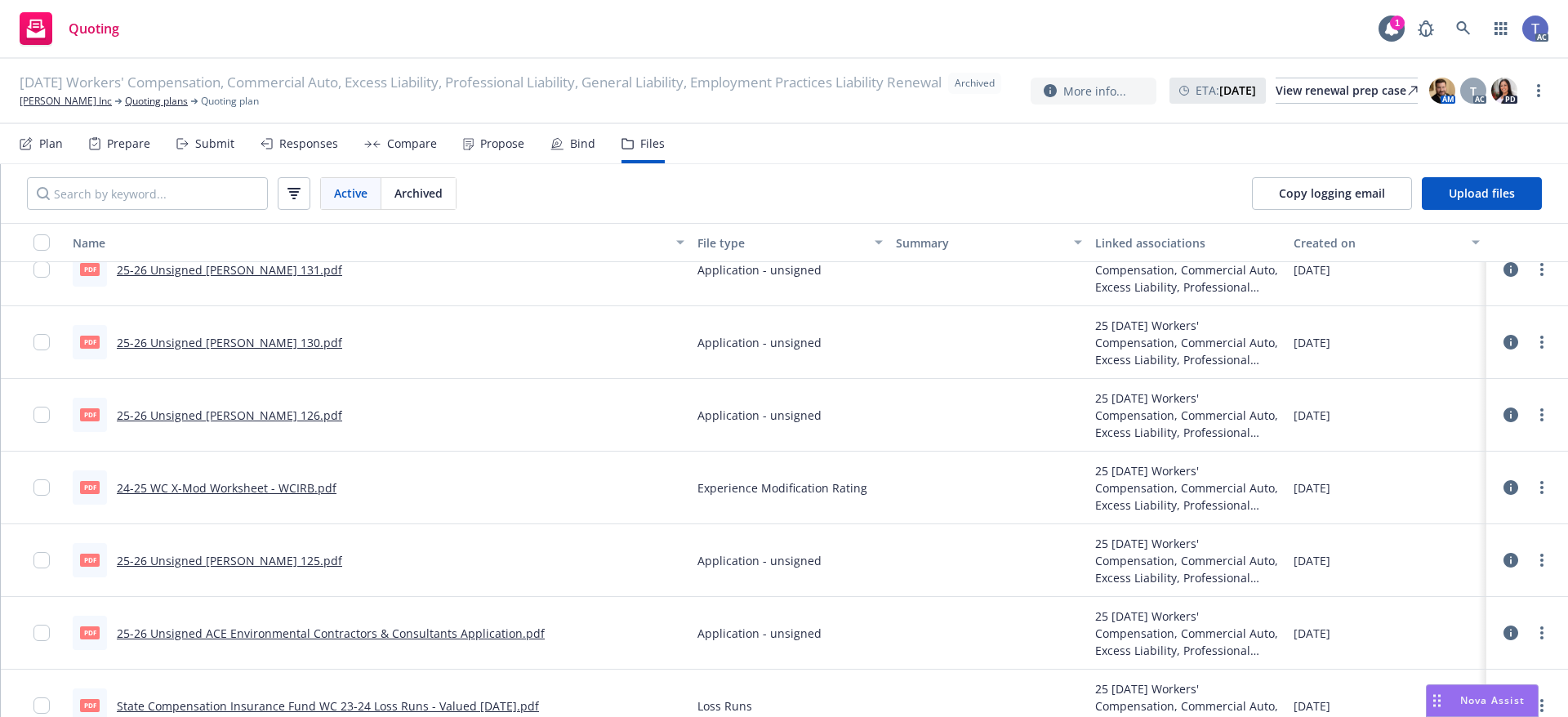
click at [178, 419] on link "25-26 Unsigned [PERSON_NAME] 126.pdf" at bounding box center [229, 415] width 226 height 15
click at [23, 94] on span "01/01/25 Workers' Compensation, Commercial Auto, Excess Liability, Professional…" at bounding box center [480, 83] width 922 height 21
click at [25, 108] on link "[PERSON_NAME] Inc" at bounding box center [65, 101] width 92 height 14
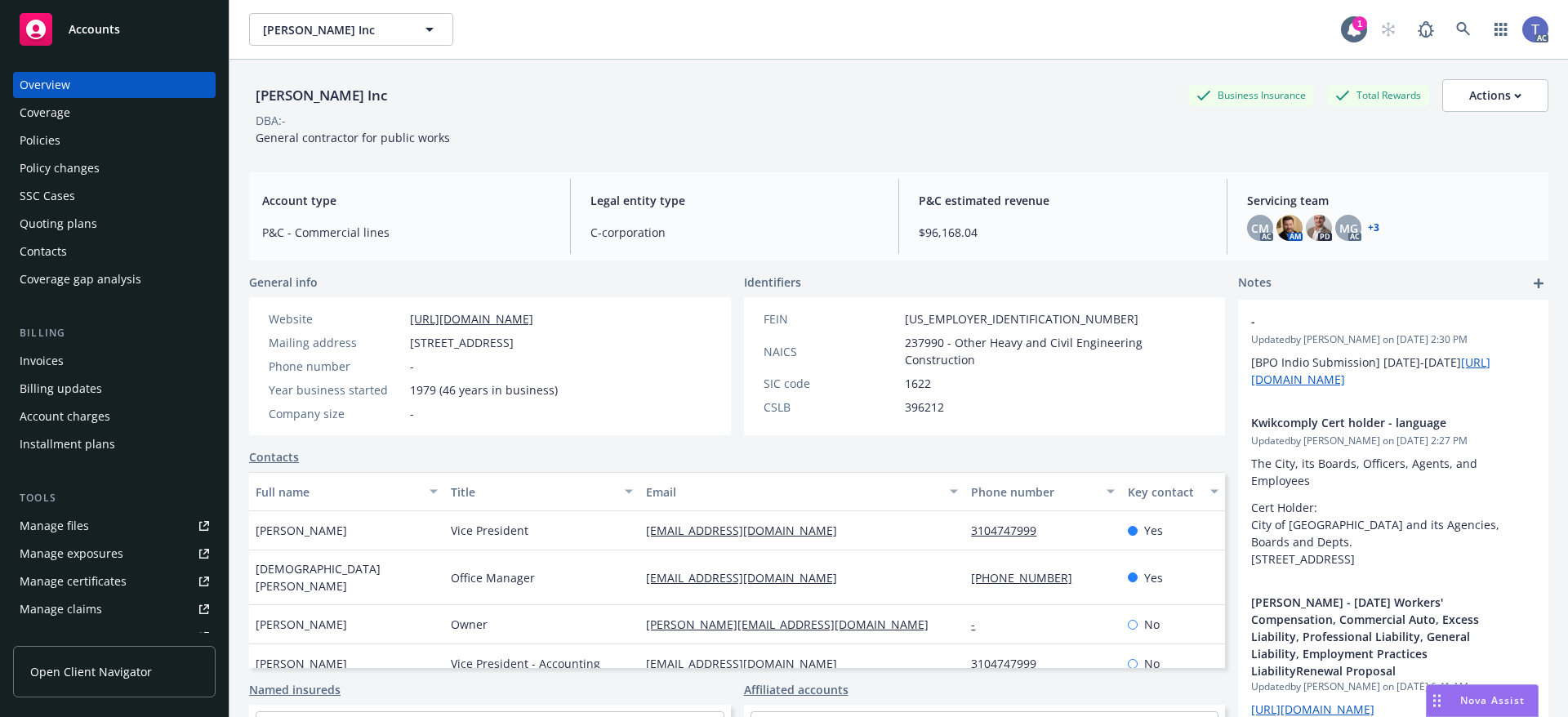
click at [91, 146] on div "Policies" at bounding box center [114, 140] width 189 height 26
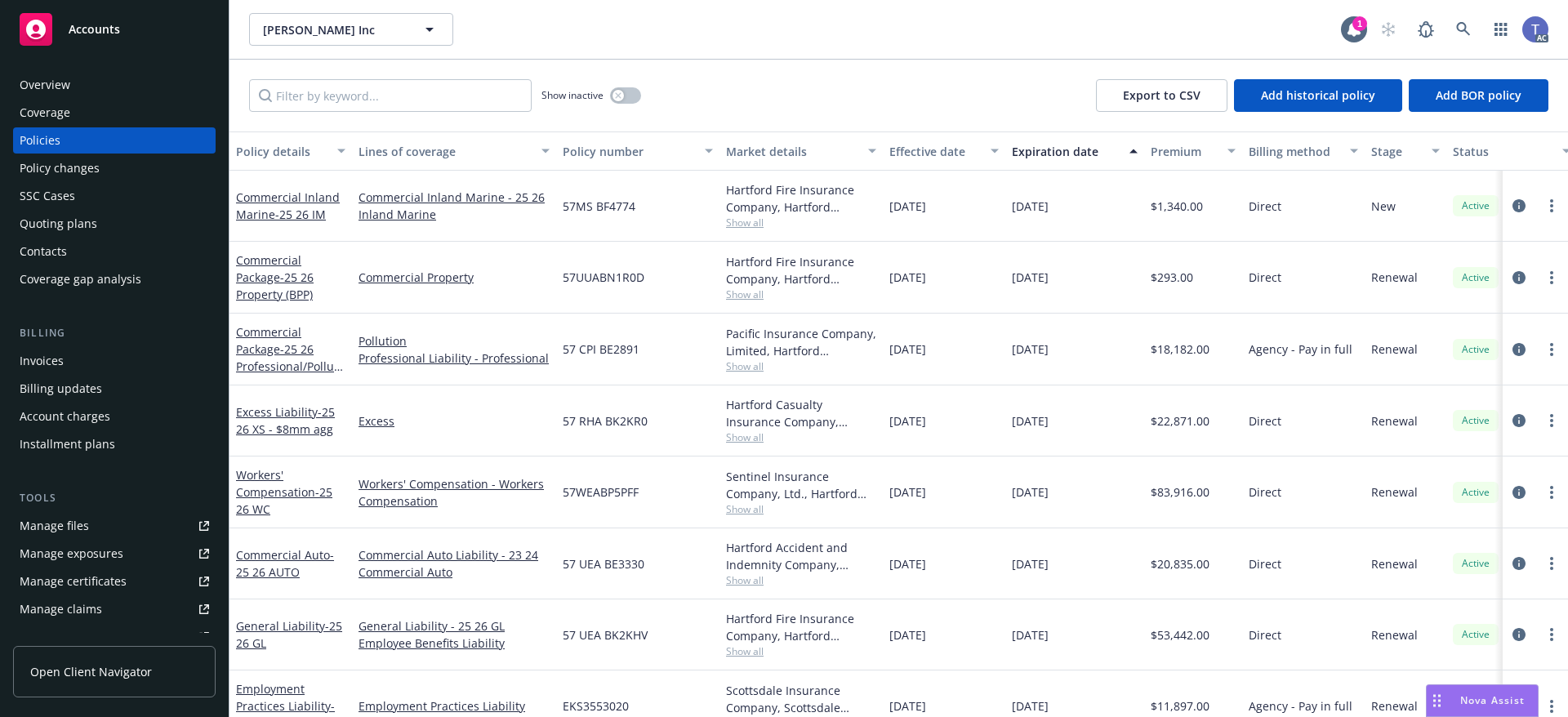
scroll to position [82, 0]
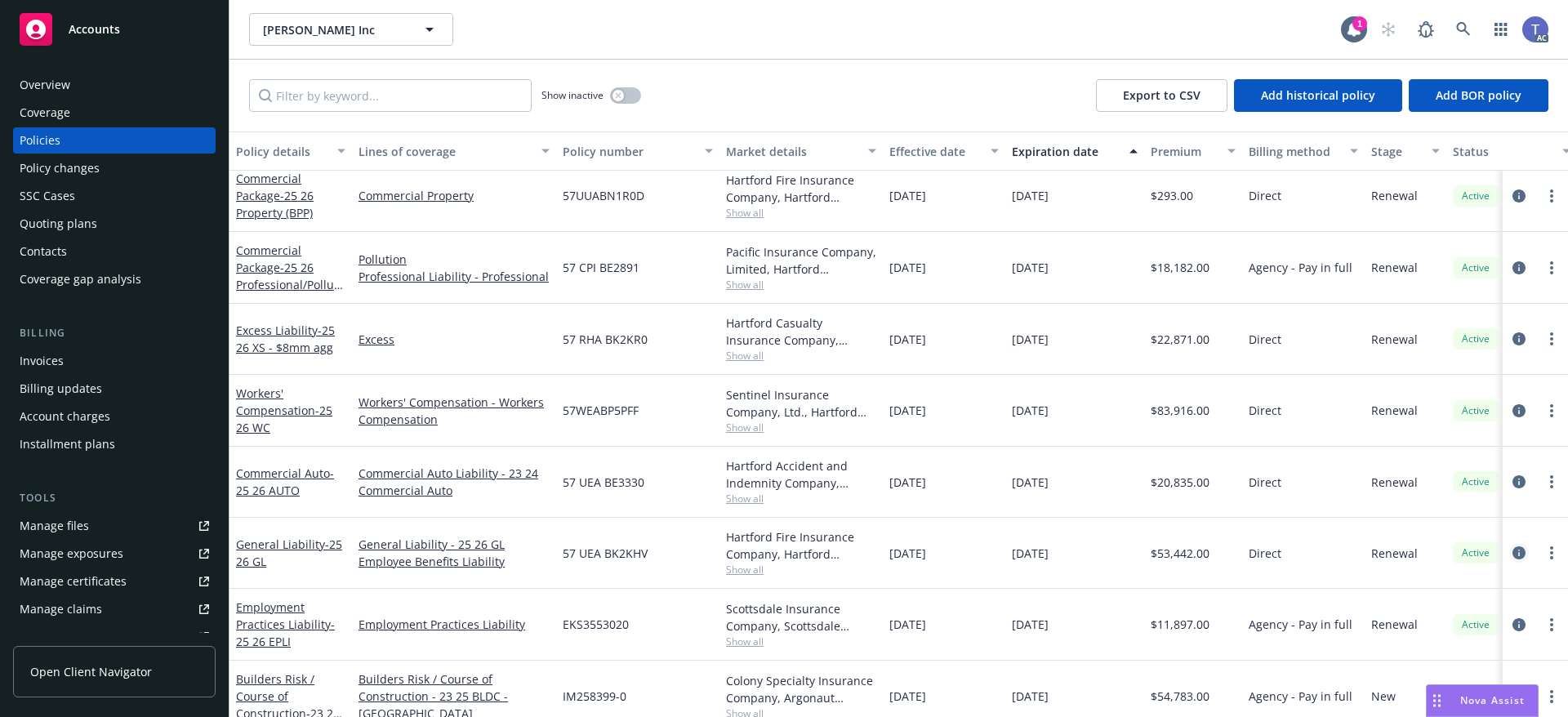
click at [1510, 545] on link "circleInformation" at bounding box center [1519, 552] width 19 height 19
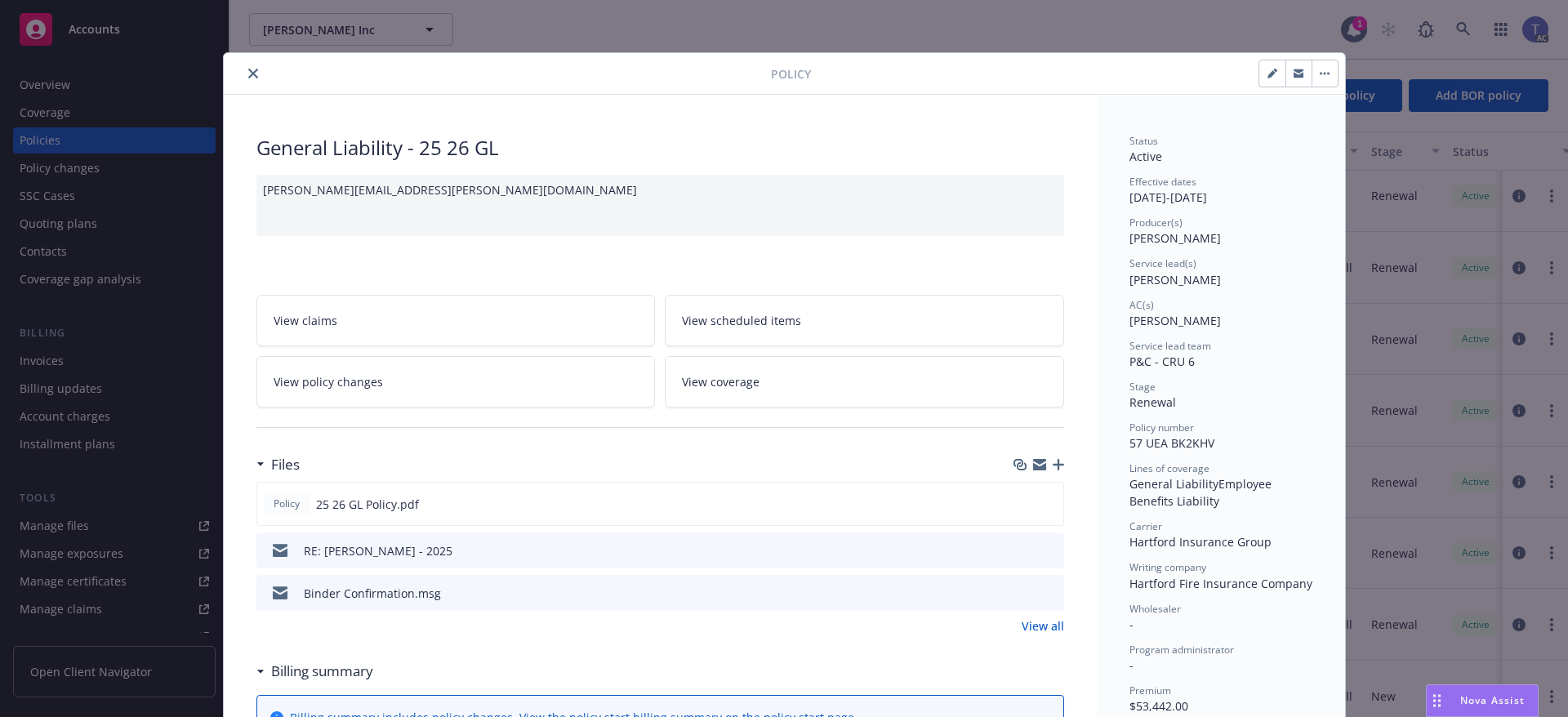
click at [375, 384] on link "View policy changes" at bounding box center [456, 381] width 399 height 52
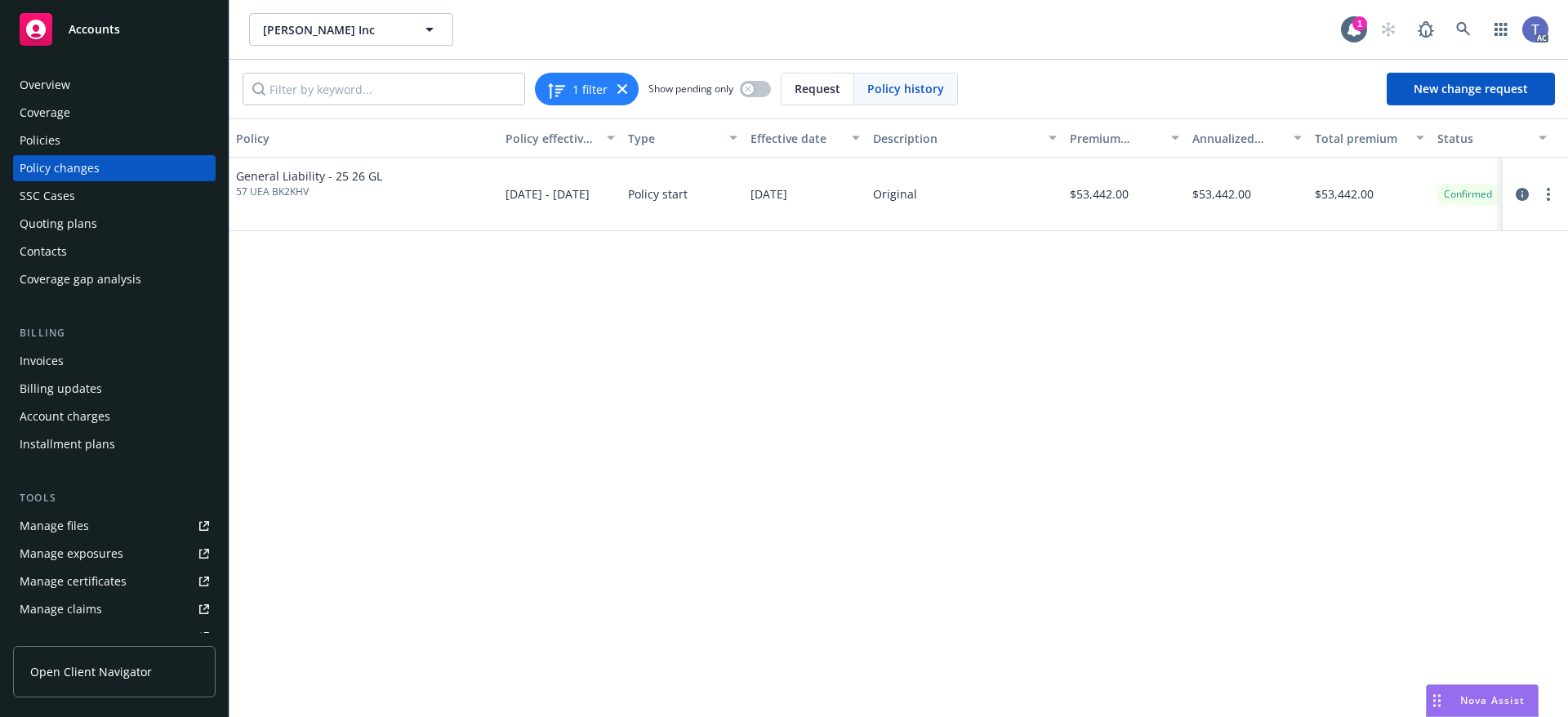
click at [92, 152] on div "Policies" at bounding box center [114, 140] width 189 height 26
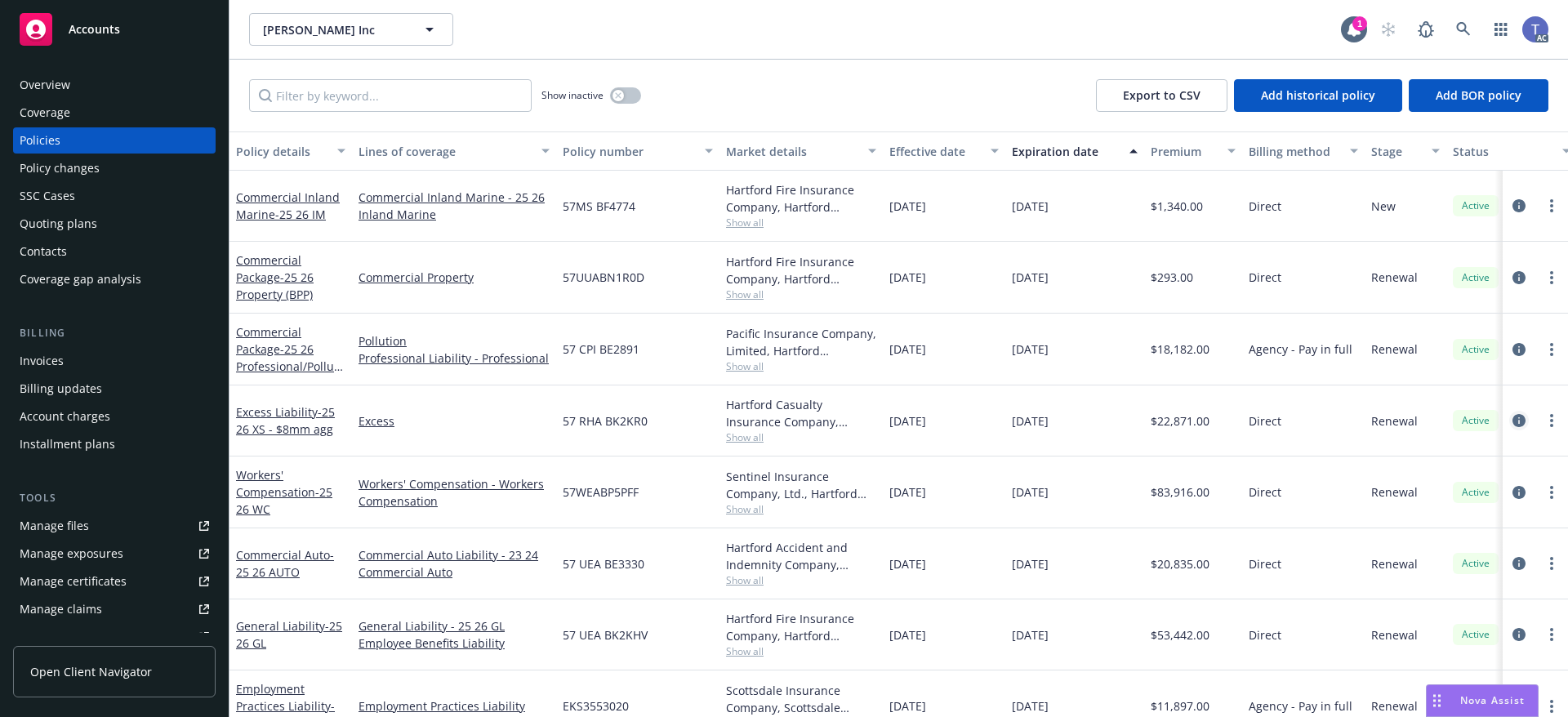
click at [1512, 423] on icon "circleInformation" at bounding box center [1518, 420] width 13 height 13
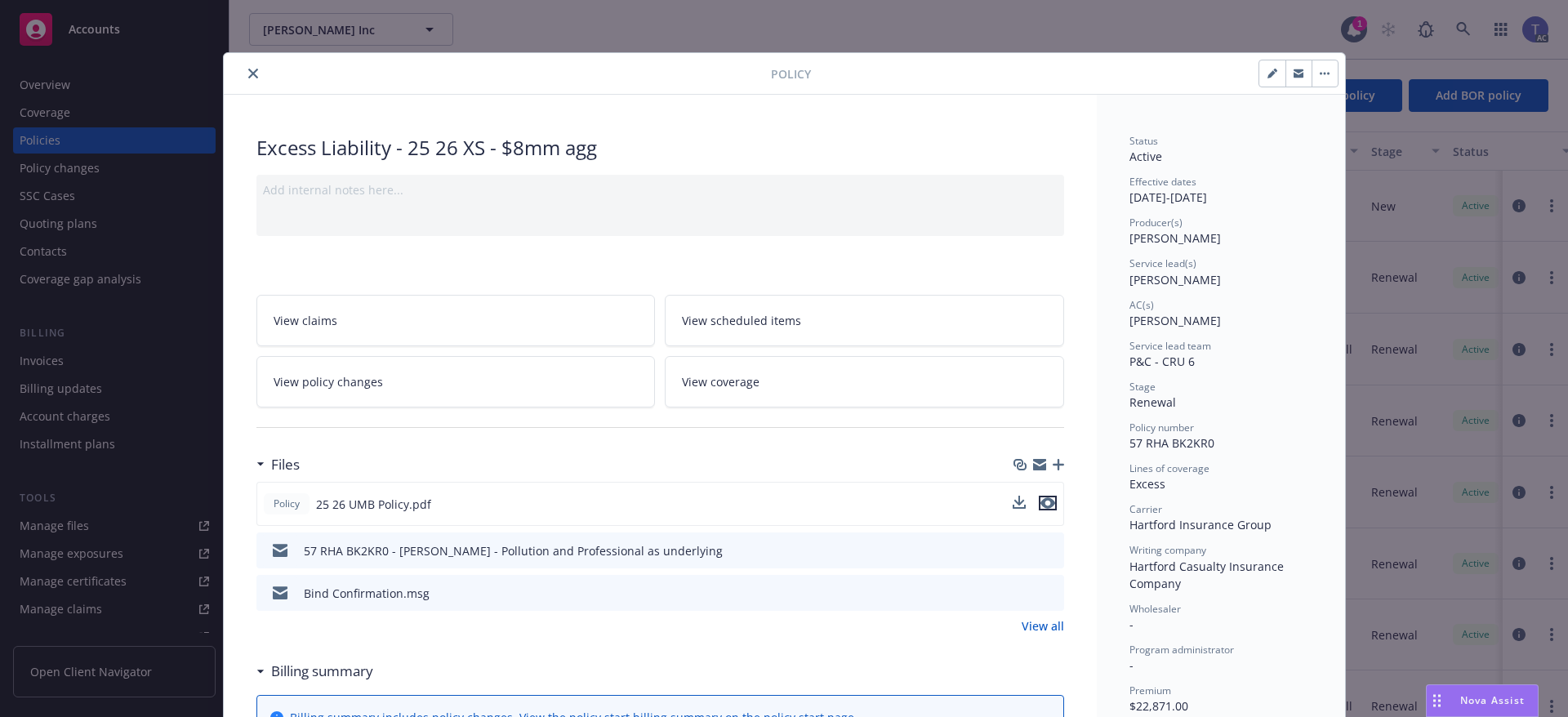
click at [1044, 503] on icon "preview file" at bounding box center [1047, 503] width 14 height 12
click at [249, 70] on icon "close" at bounding box center [254, 74] width 10 height 10
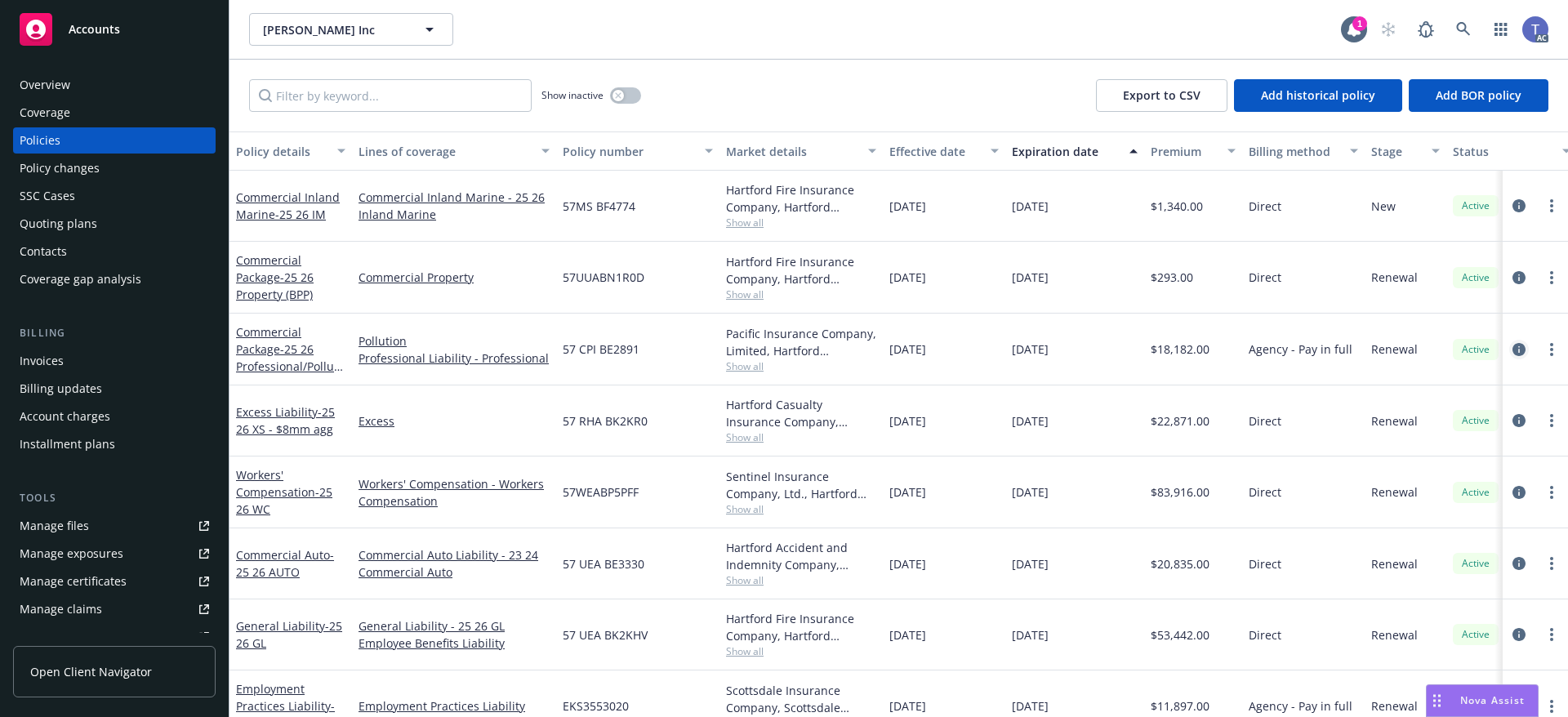
click at [1512, 348] on icon "circleInformation" at bounding box center [1518, 349] width 13 height 13
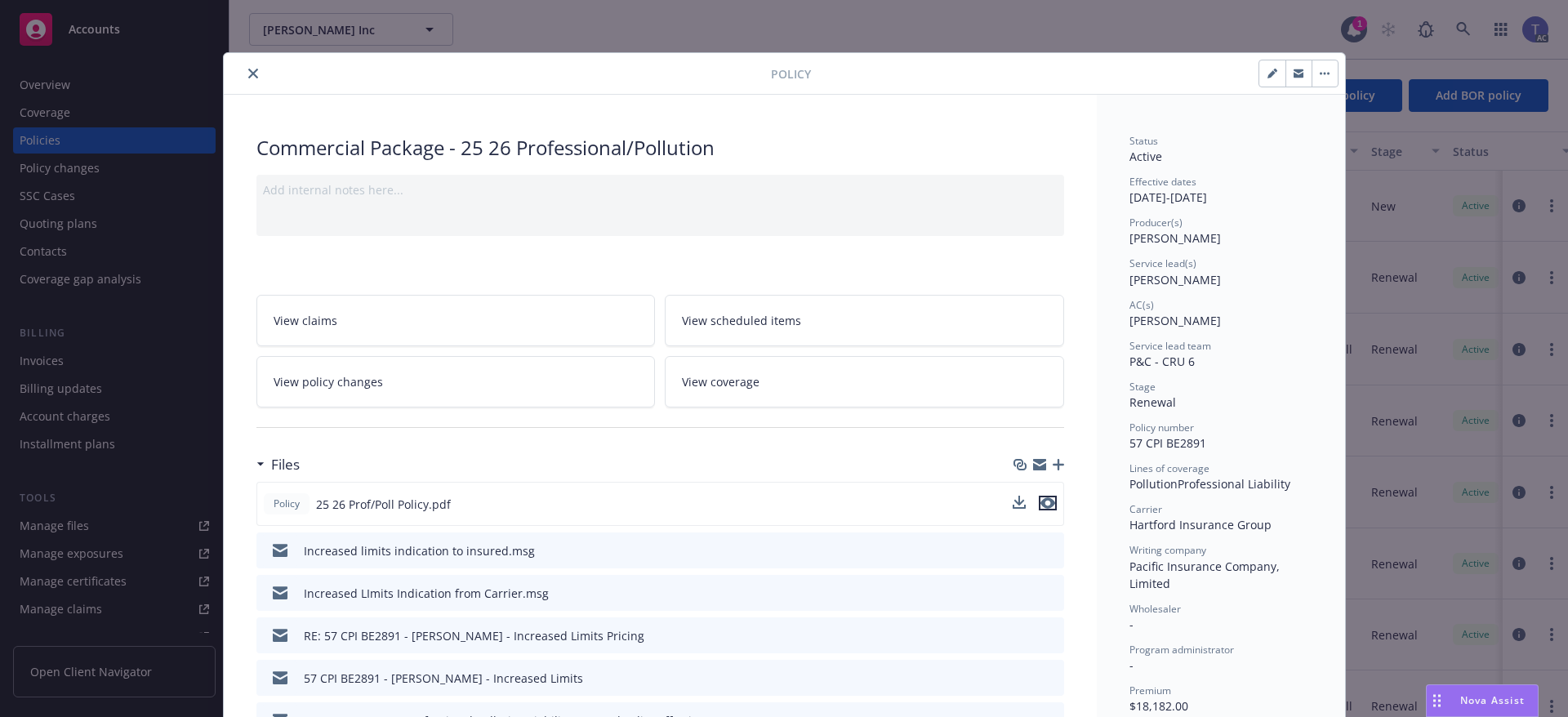
click at [1045, 502] on icon "preview file" at bounding box center [1047, 503] width 14 height 12
click at [251, 69] on button "close" at bounding box center [253, 73] width 19 height 19
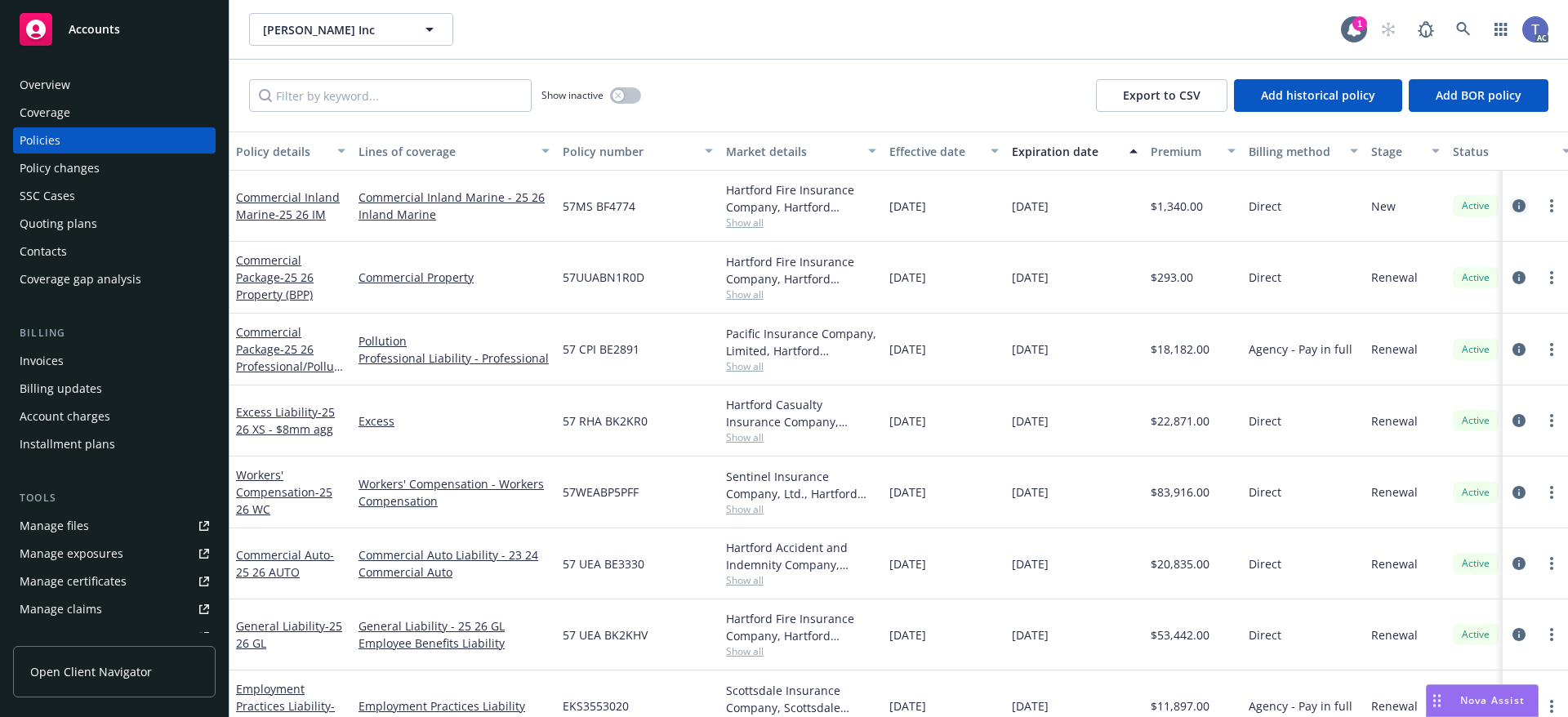
click at [1512, 200] on icon "circleInformation" at bounding box center [1518, 205] width 13 height 13
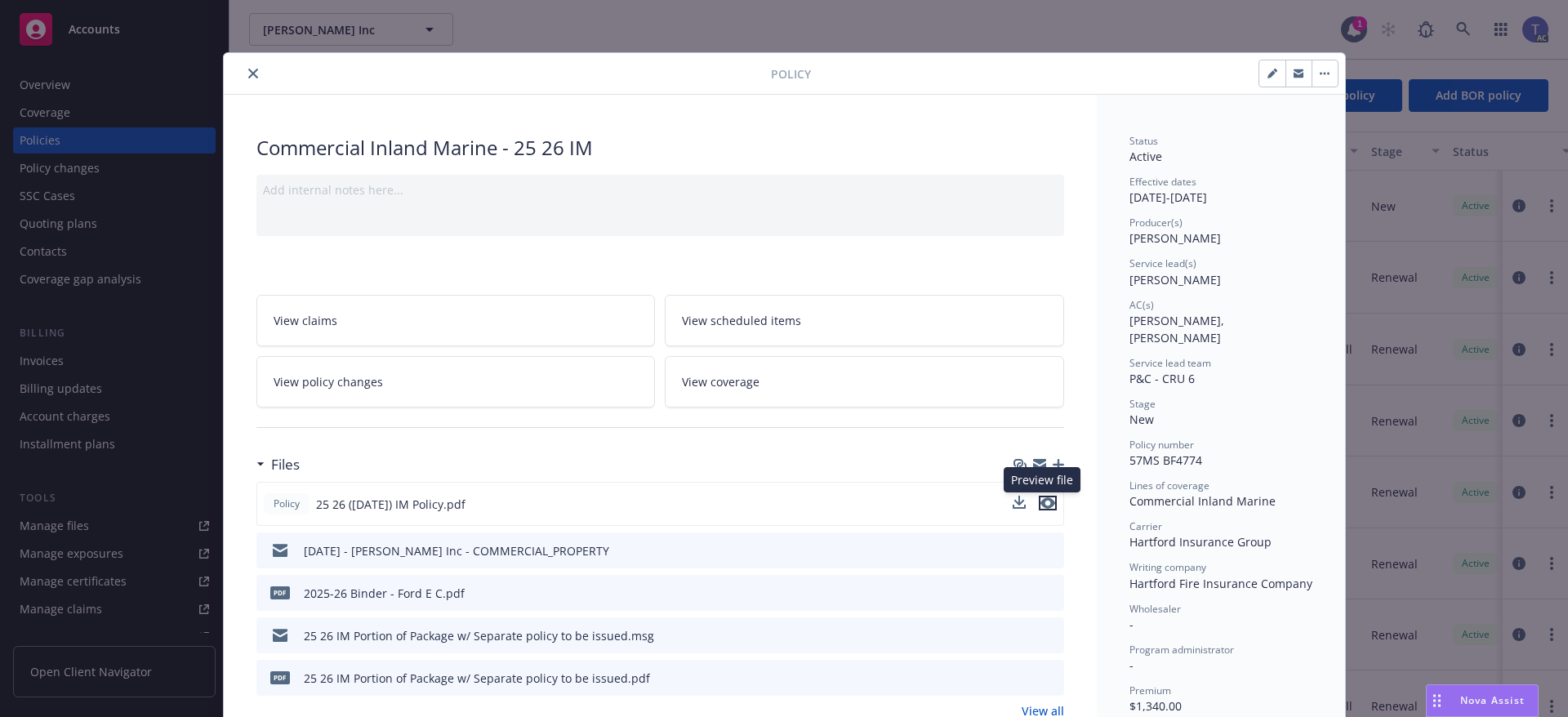
click at [1049, 504] on button "preview file" at bounding box center [1047, 502] width 18 height 14
click at [466, 371] on link "View policy changes" at bounding box center [456, 381] width 399 height 52
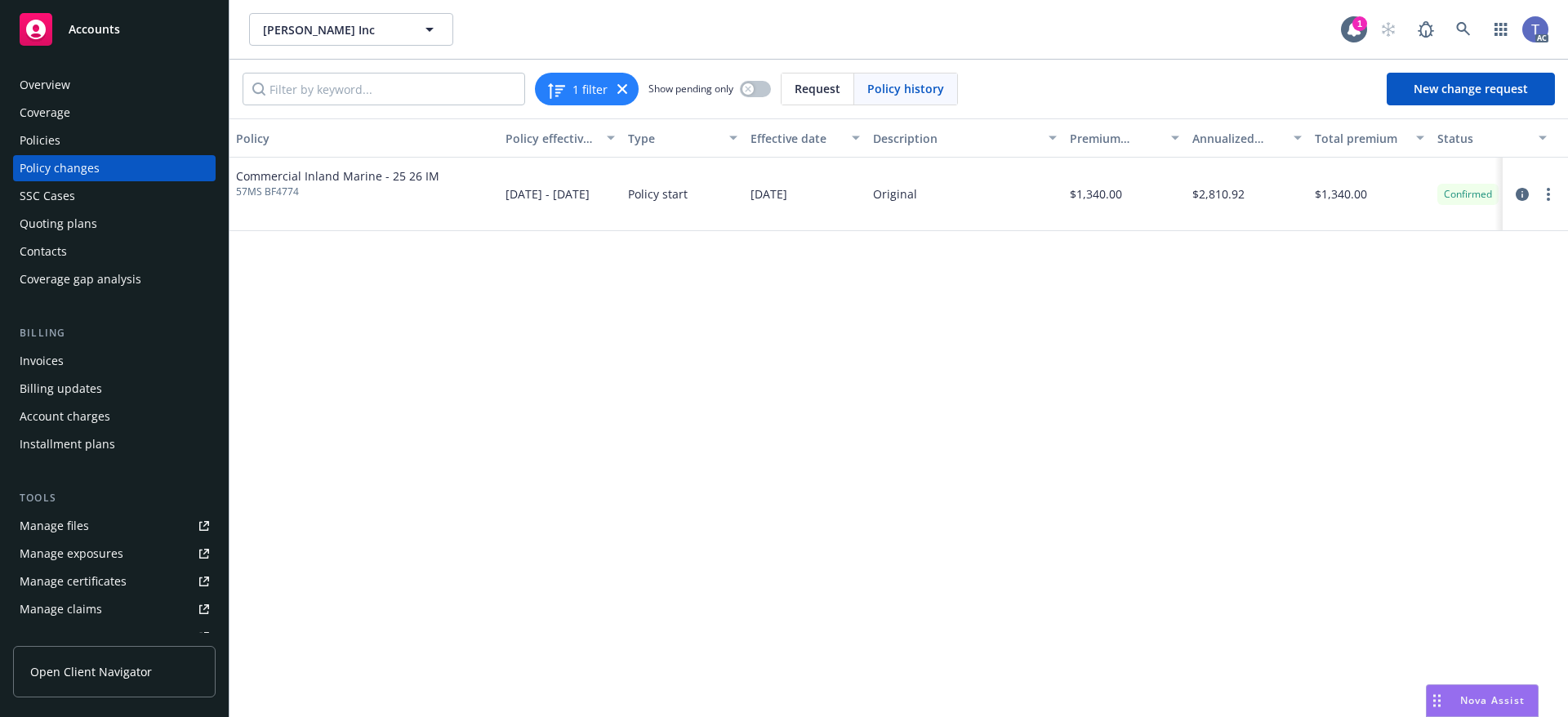
click at [52, 127] on div "Overview Coverage Policies Policy changes SSC Cases Quoting plans Contacts Cove…" at bounding box center [113, 182] width 202 height 221
click at [48, 134] on div "Policies" at bounding box center [40, 140] width 41 height 26
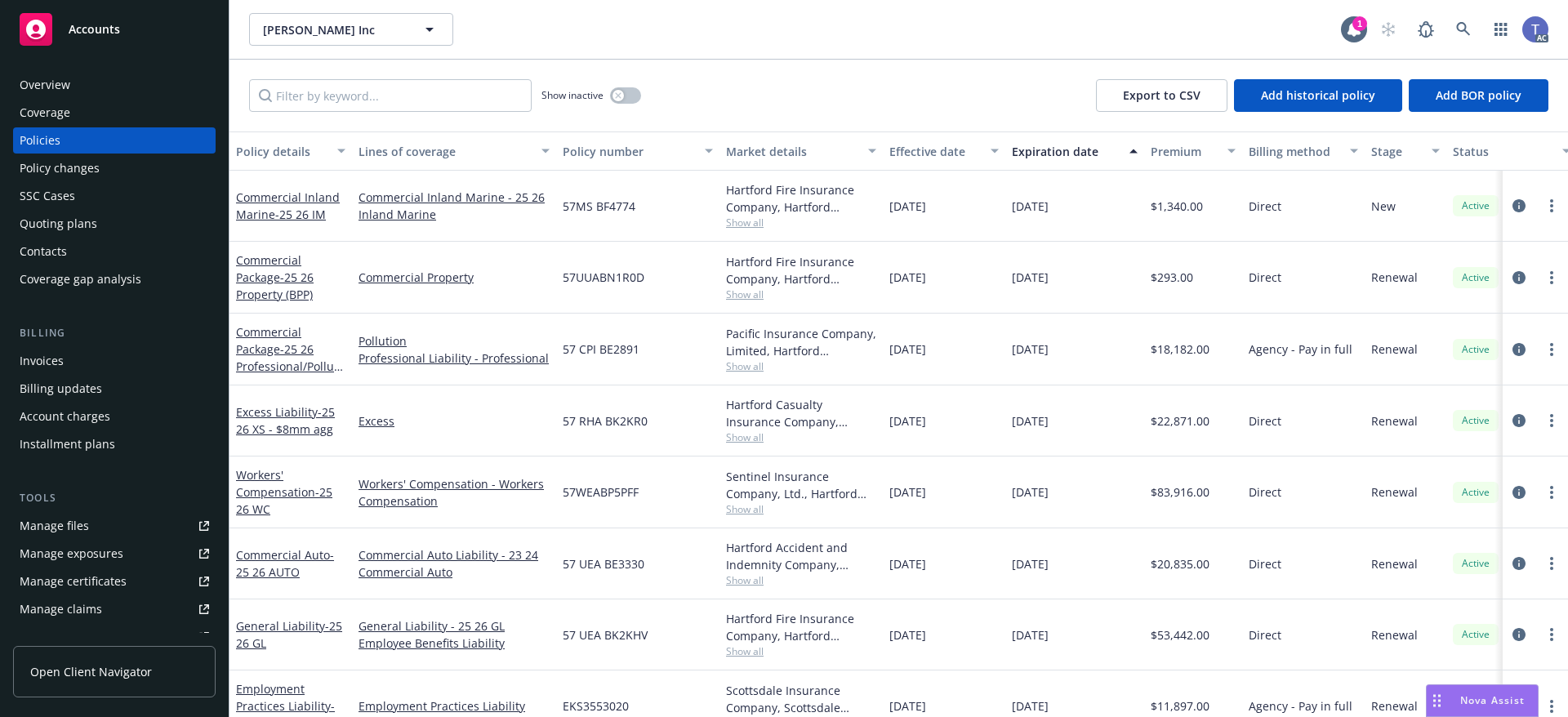
click at [596, 211] on span "57MS BF4774" at bounding box center [599, 206] width 73 height 17
copy span "57MS BF4774"
click at [1512, 273] on icon "circleInformation" at bounding box center [1518, 277] width 13 height 13
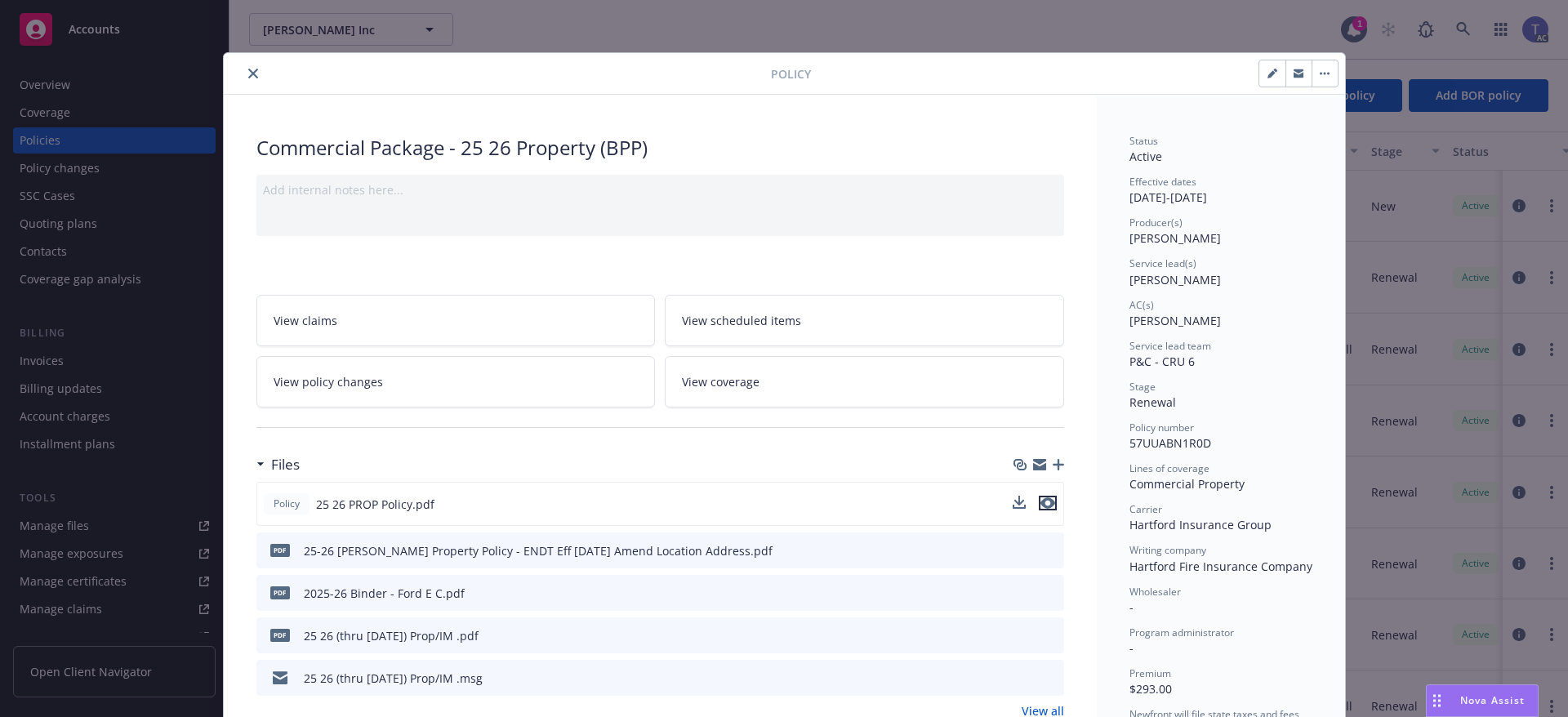
click at [1044, 507] on icon "preview file" at bounding box center [1047, 503] width 14 height 12
click at [248, 67] on button "close" at bounding box center [253, 73] width 19 height 19
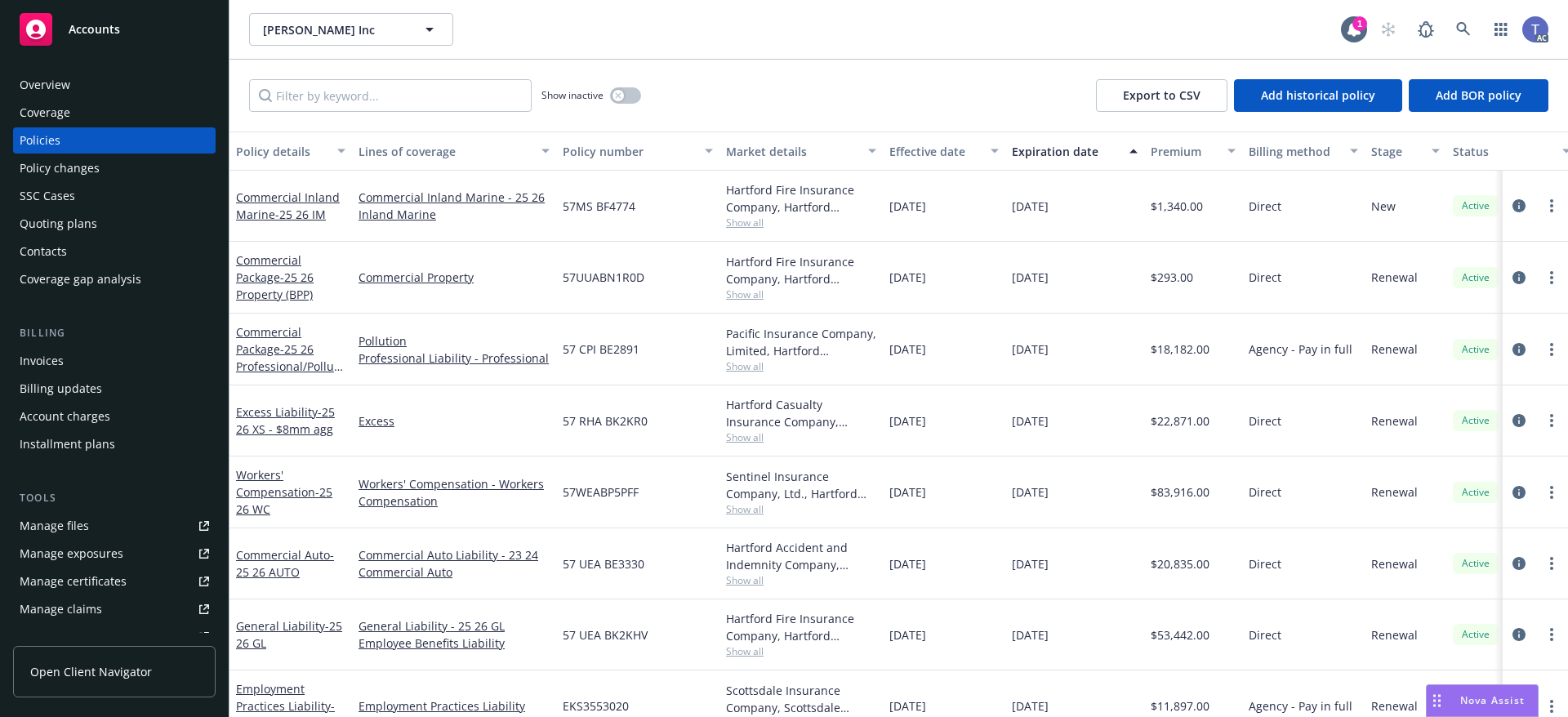
click at [1513, 285] on div at bounding box center [1536, 277] width 52 height 19
click at [1512, 279] on icon "circleInformation" at bounding box center [1518, 277] width 13 height 13
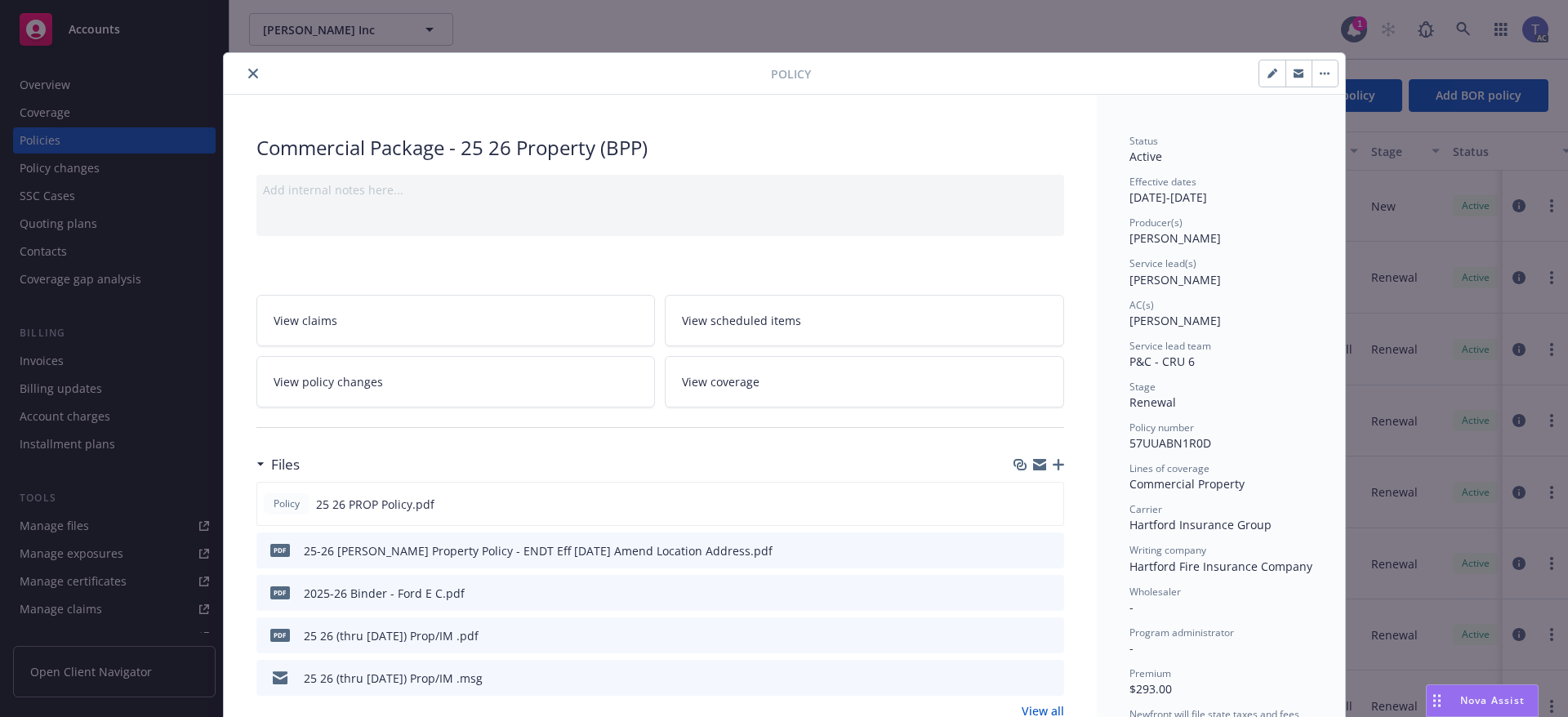
scroll to position [49, 0]
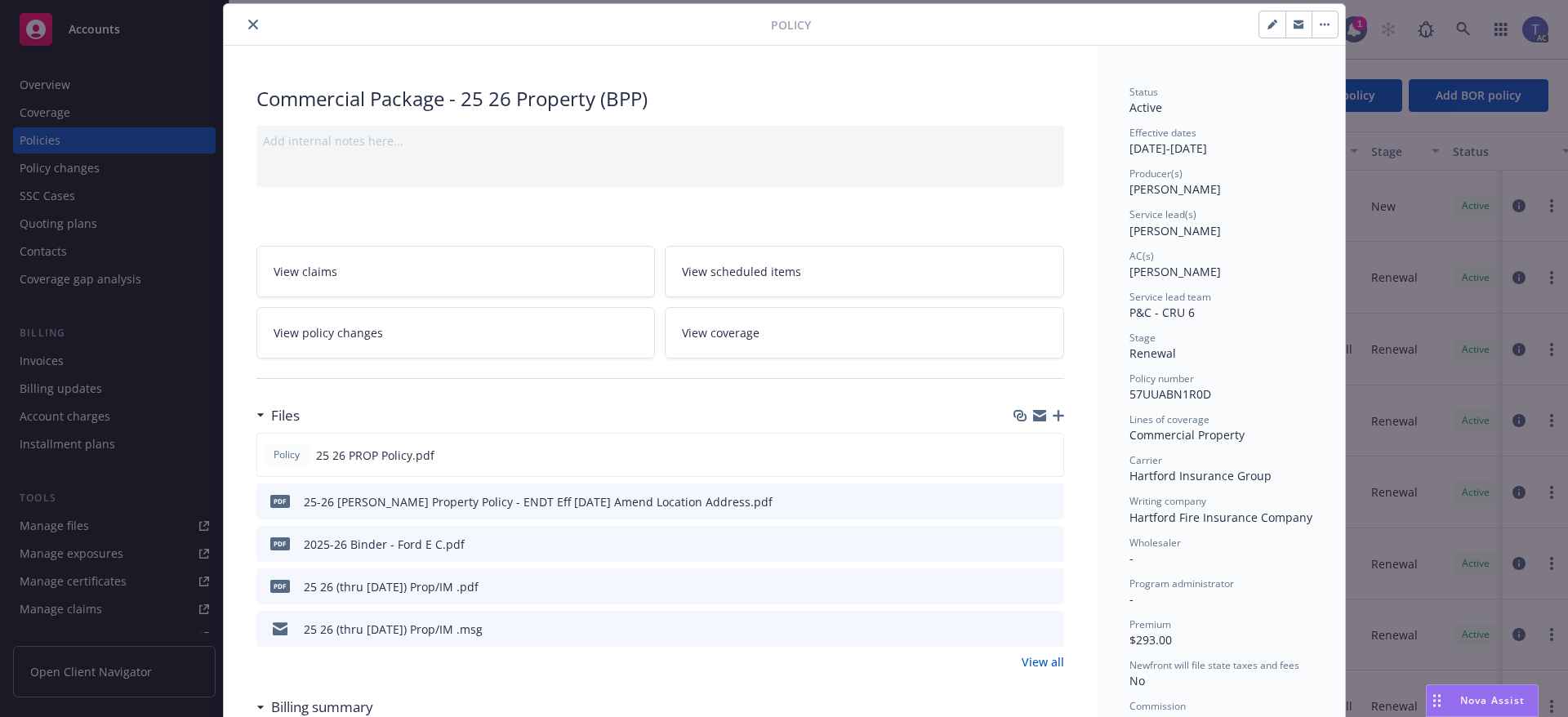
click at [403, 335] on link "View policy changes" at bounding box center [456, 332] width 399 height 52
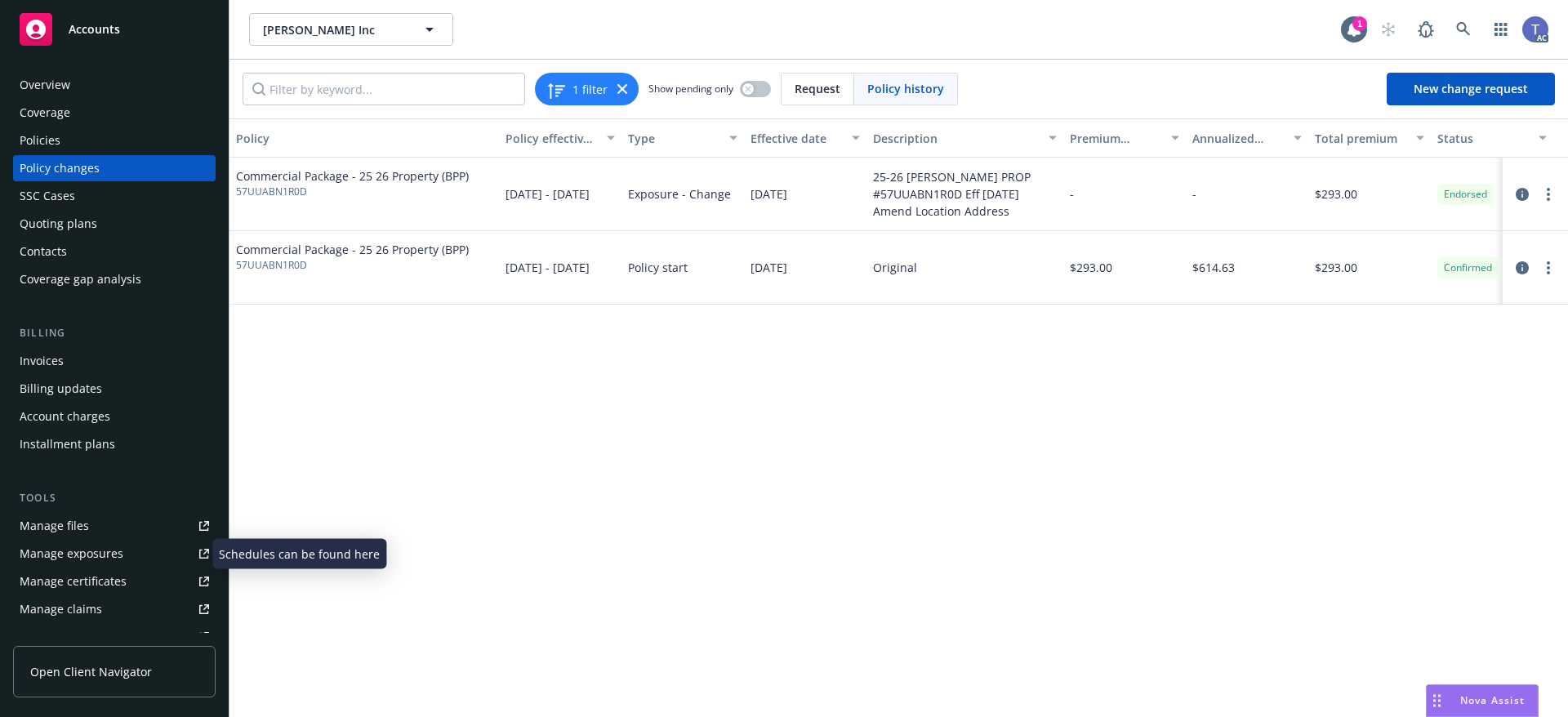
click at [83, 557] on div "Manage exposures" at bounding box center [71, 553] width 104 height 26
click at [107, 145] on div "Policies" at bounding box center [114, 140] width 189 height 26
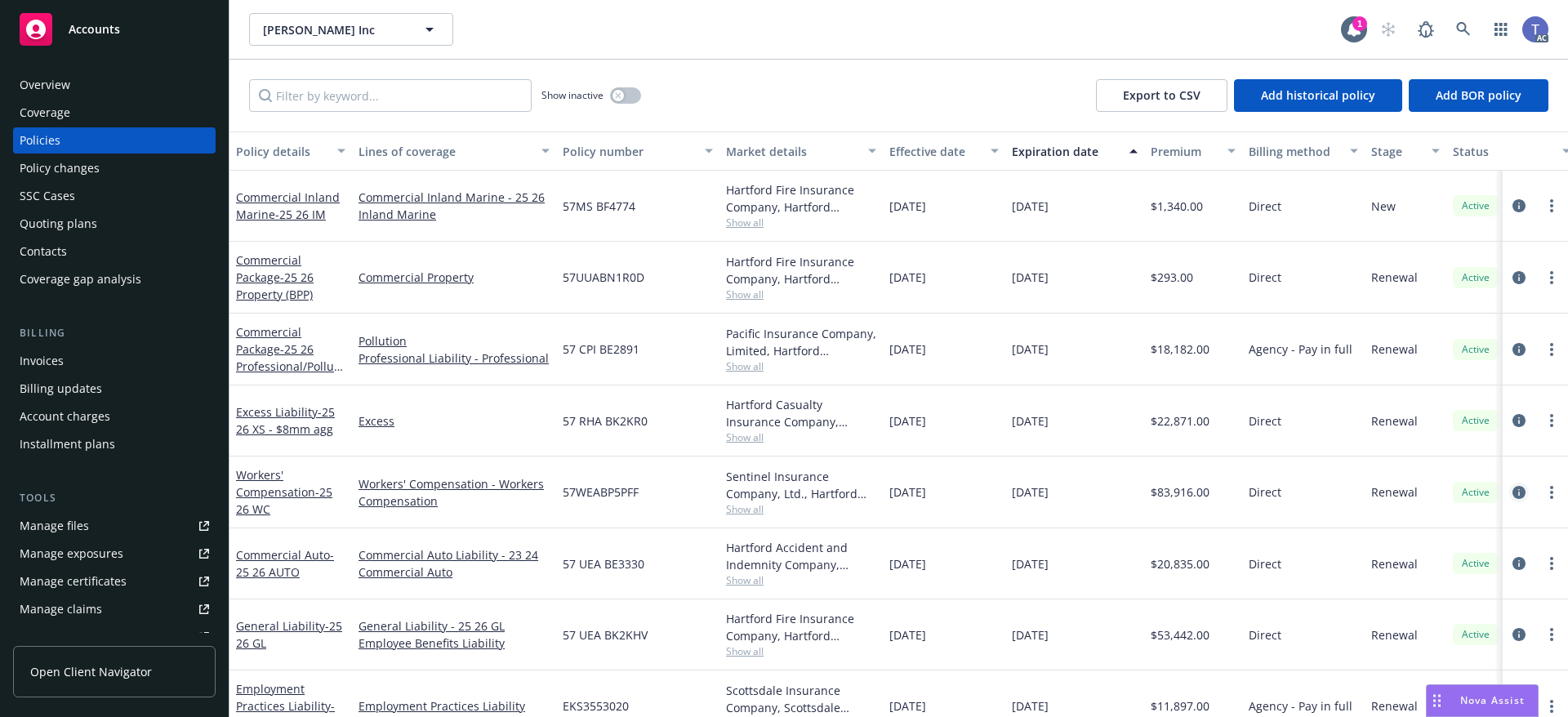
click at [1512, 490] on icon "circleInformation" at bounding box center [1518, 492] width 13 height 13
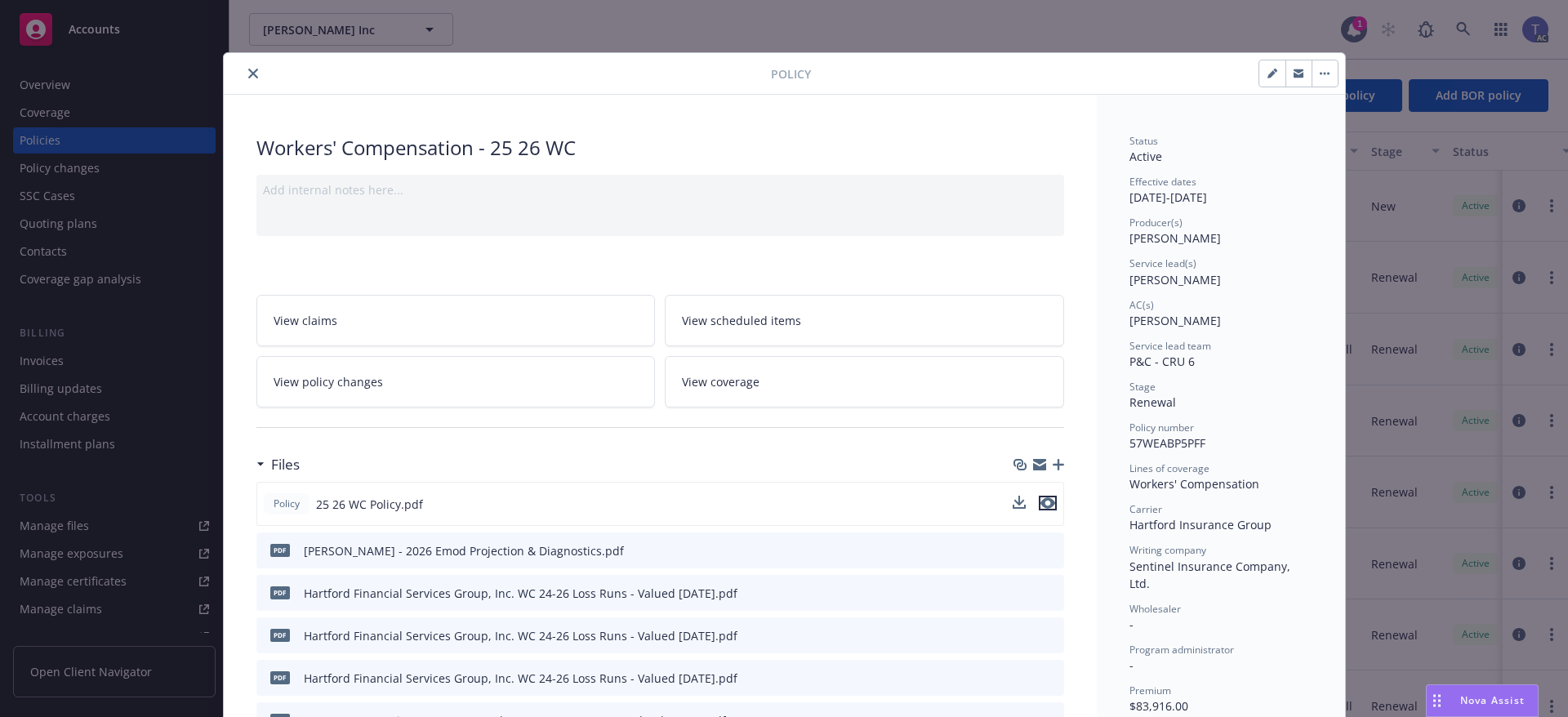
click at [1043, 502] on icon "preview file" at bounding box center [1047, 503] width 14 height 12
click at [351, 370] on link "View policy changes" at bounding box center [456, 381] width 399 height 52
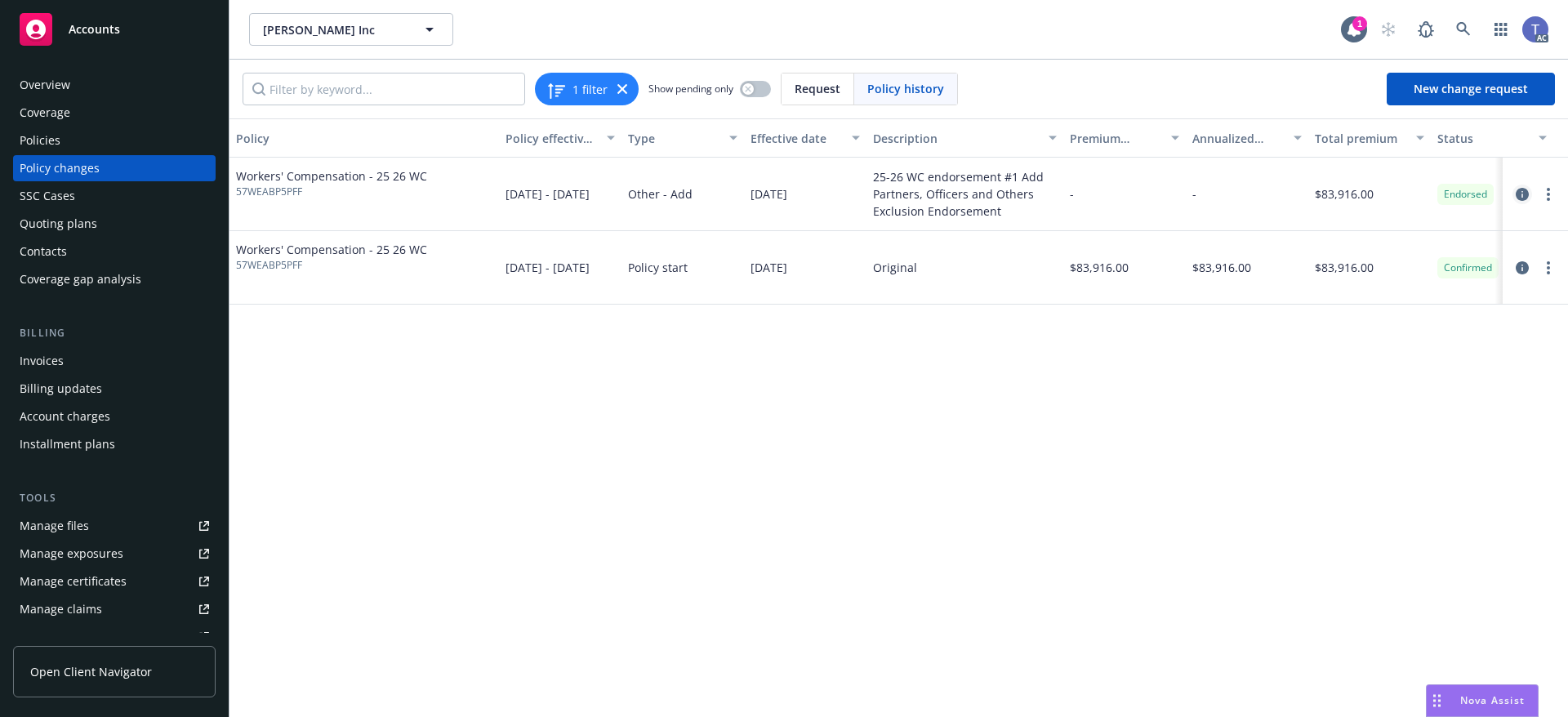
click at [1519, 192] on icon "circleInformation" at bounding box center [1521, 194] width 13 height 13
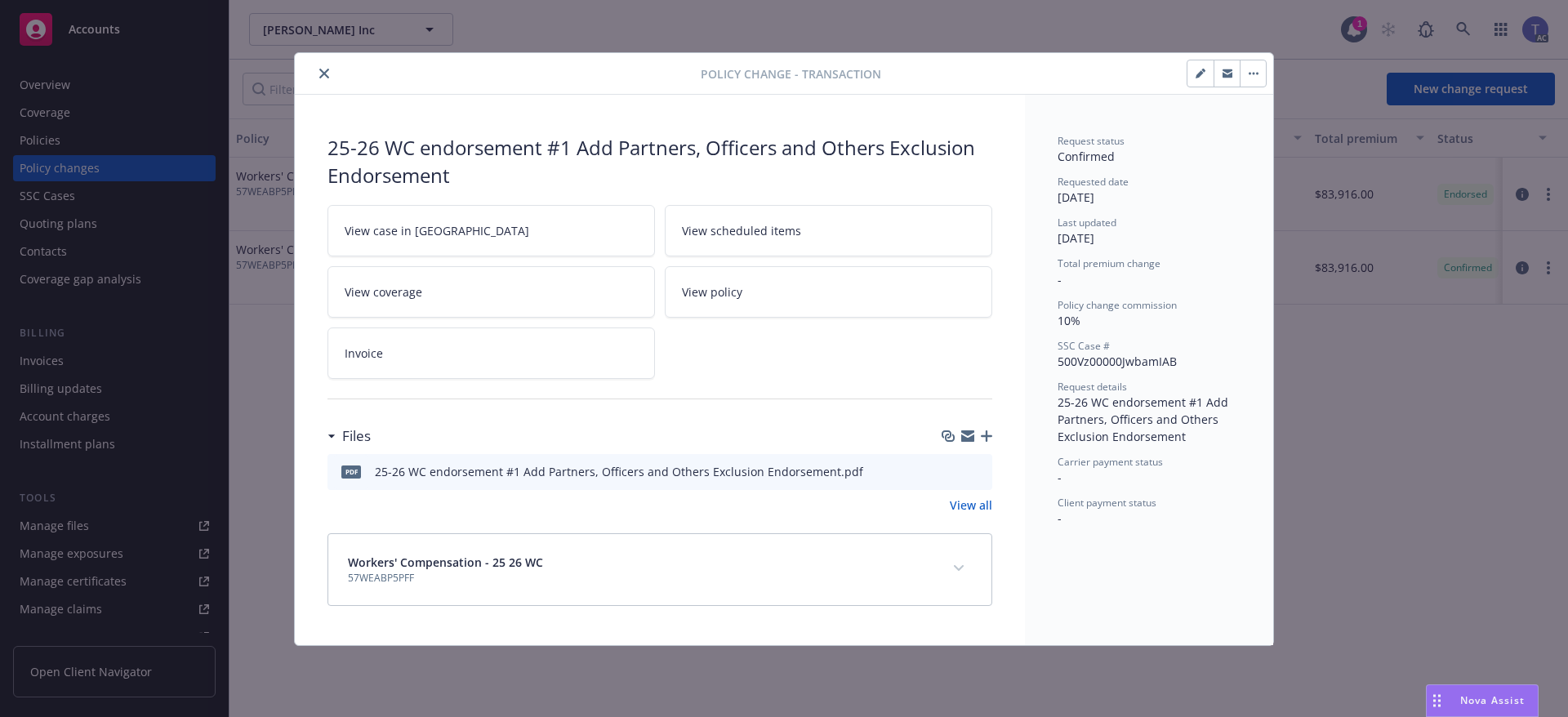
click at [982, 473] on icon "preview file" at bounding box center [976, 470] width 14 height 12
click at [326, 72] on icon "close" at bounding box center [325, 74] width 10 height 10
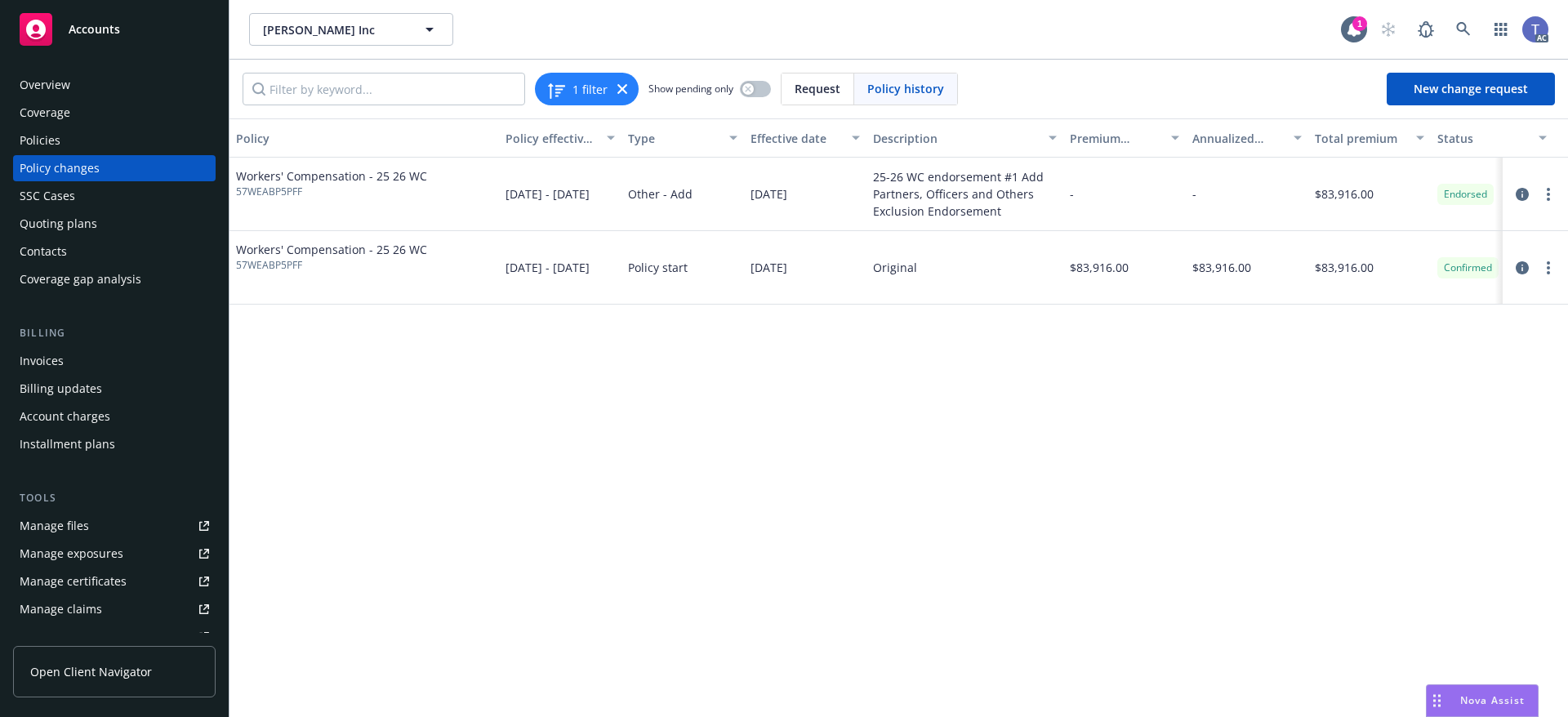
click at [67, 140] on div "Policies" at bounding box center [114, 140] width 189 height 26
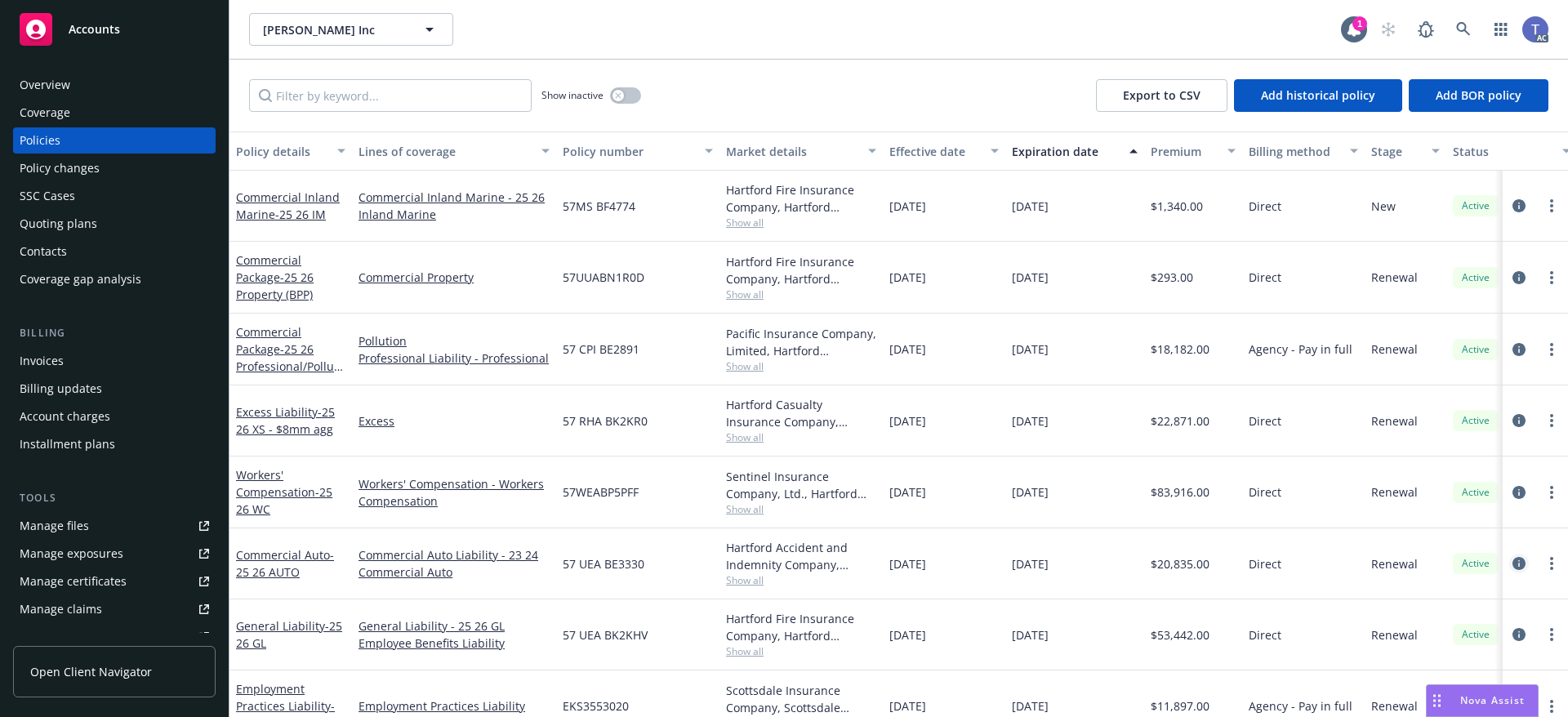
click at [1510, 564] on link "circleInformation" at bounding box center [1519, 563] width 19 height 19
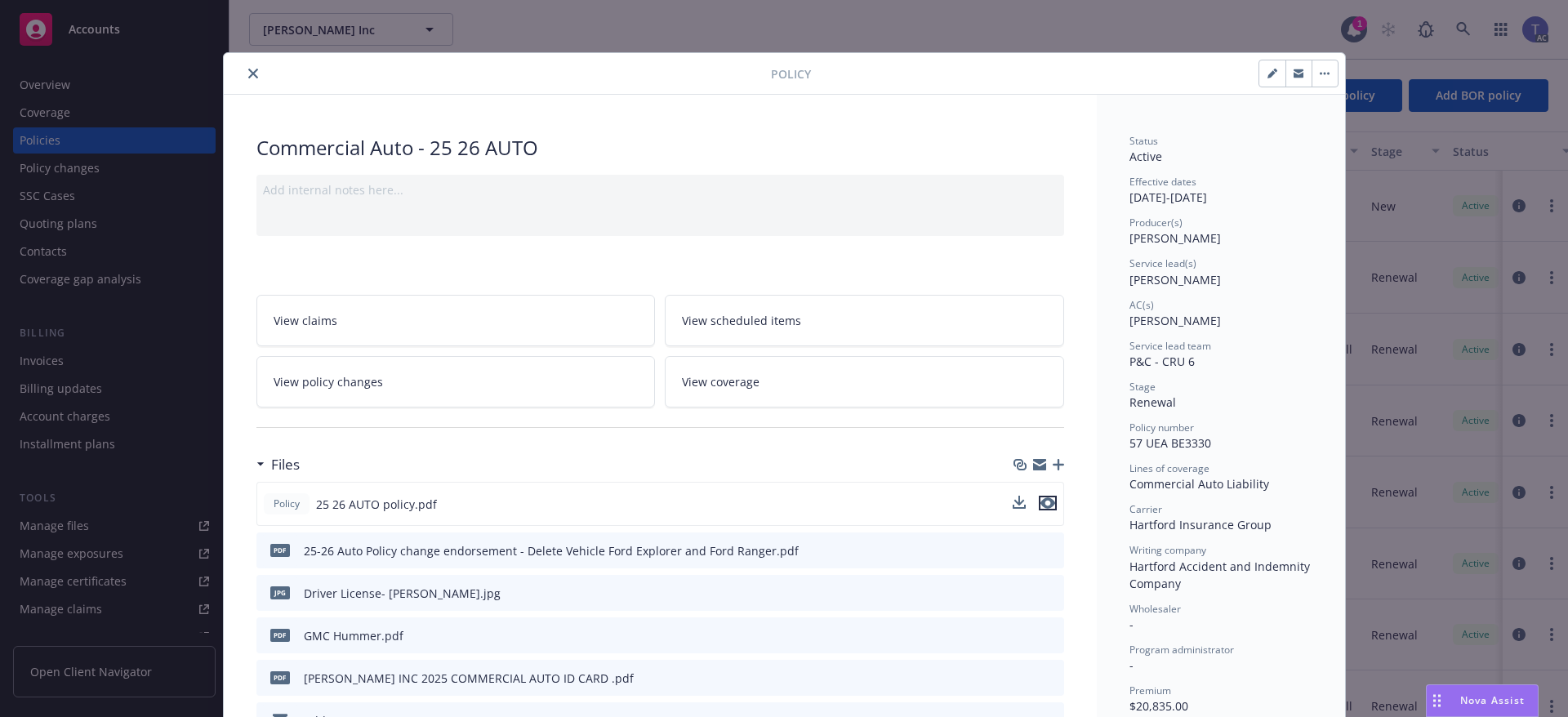
click at [1048, 505] on icon "preview file" at bounding box center [1047, 503] width 14 height 12
click at [421, 381] on link "View policy changes" at bounding box center [456, 381] width 399 height 52
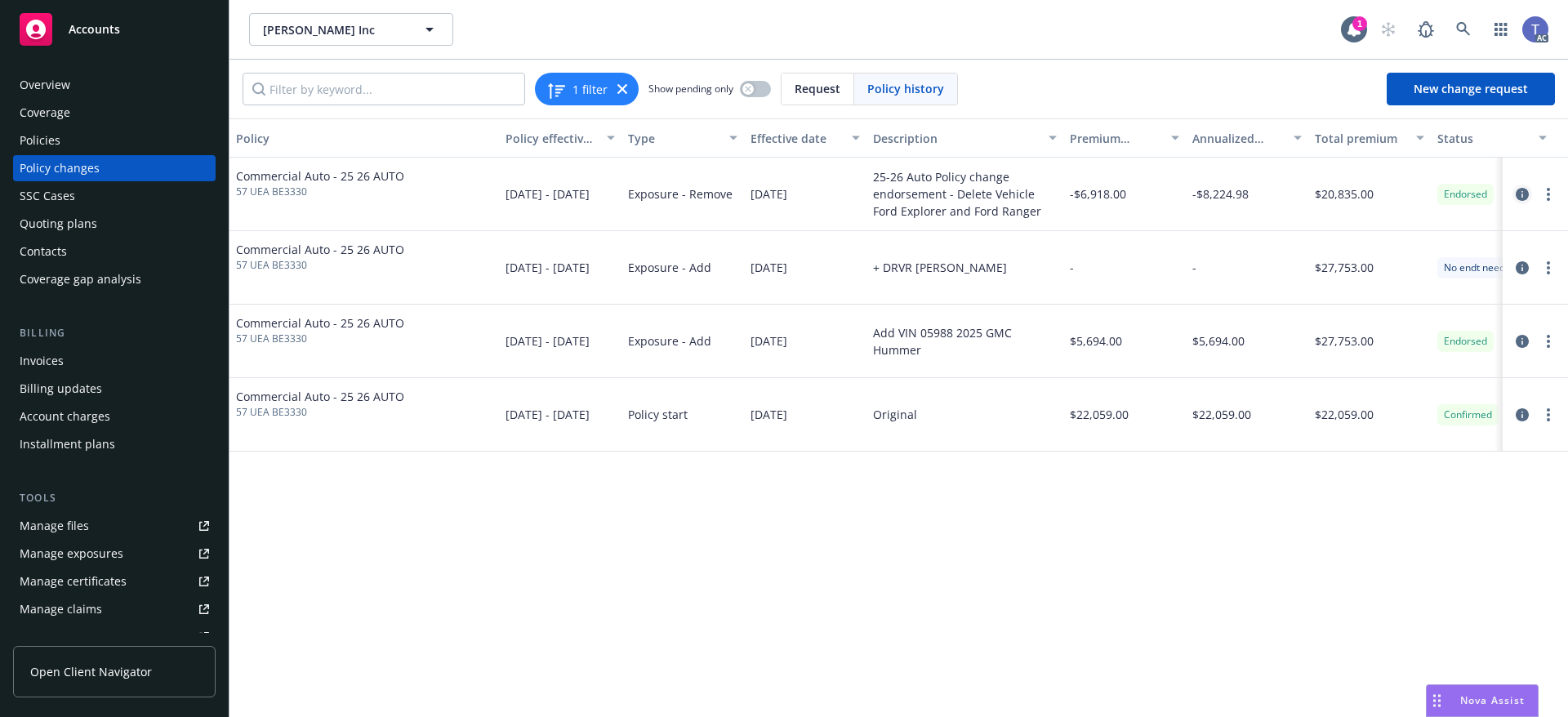
click at [1521, 194] on icon "circleInformation" at bounding box center [1521, 194] width 13 height 13
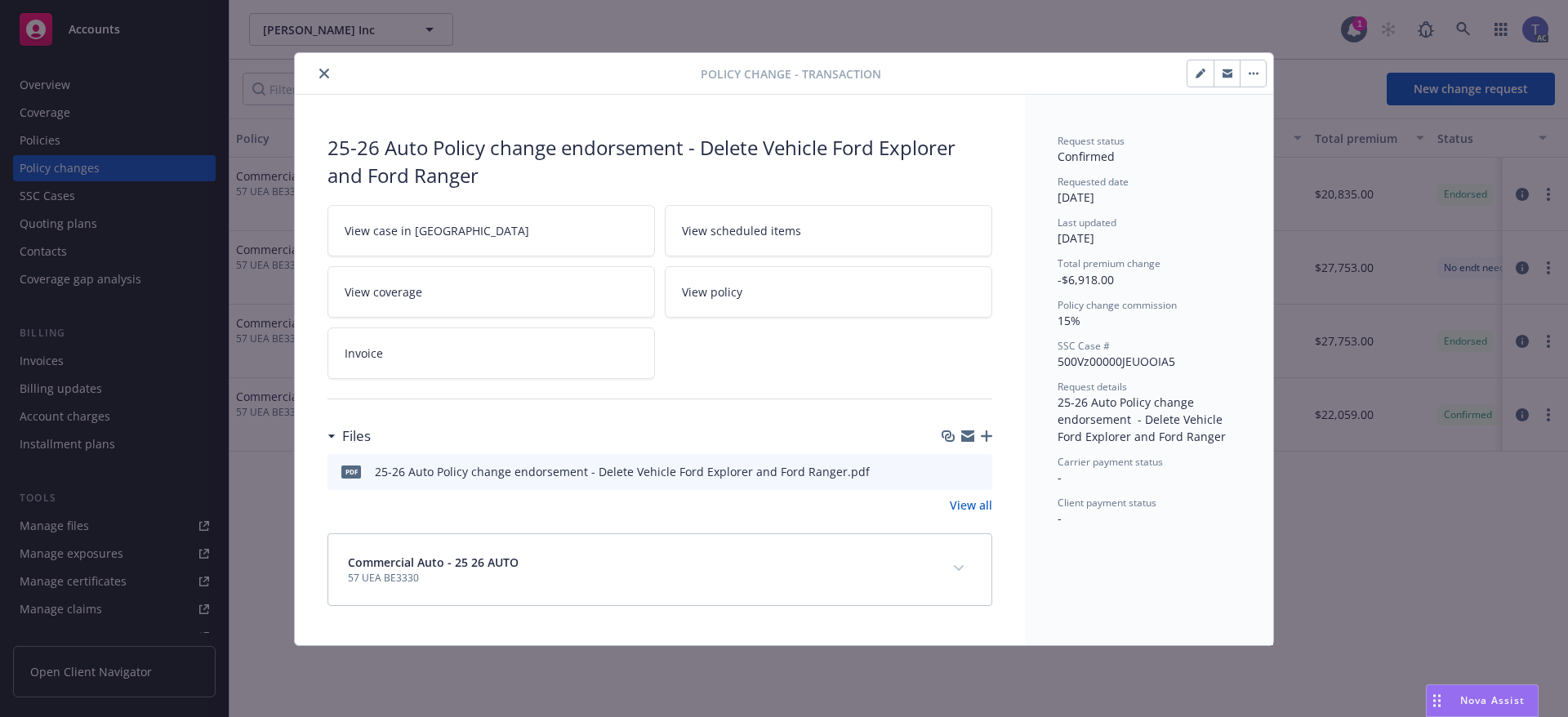
click at [976, 473] on icon "preview file" at bounding box center [976, 470] width 14 height 12
click at [322, 68] on icon "close" at bounding box center [325, 74] width 10 height 10
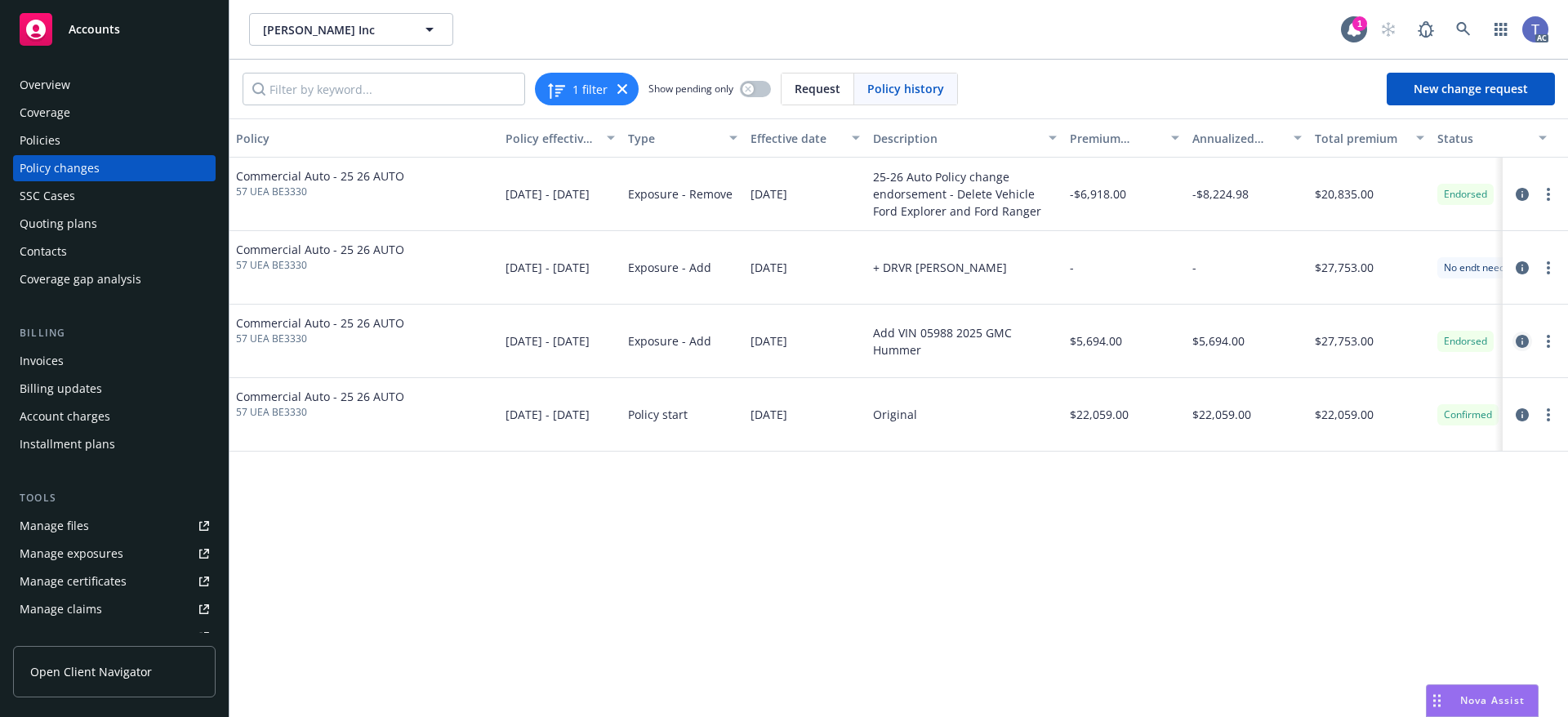
click at [1520, 343] on icon "circleInformation" at bounding box center [1521, 341] width 13 height 13
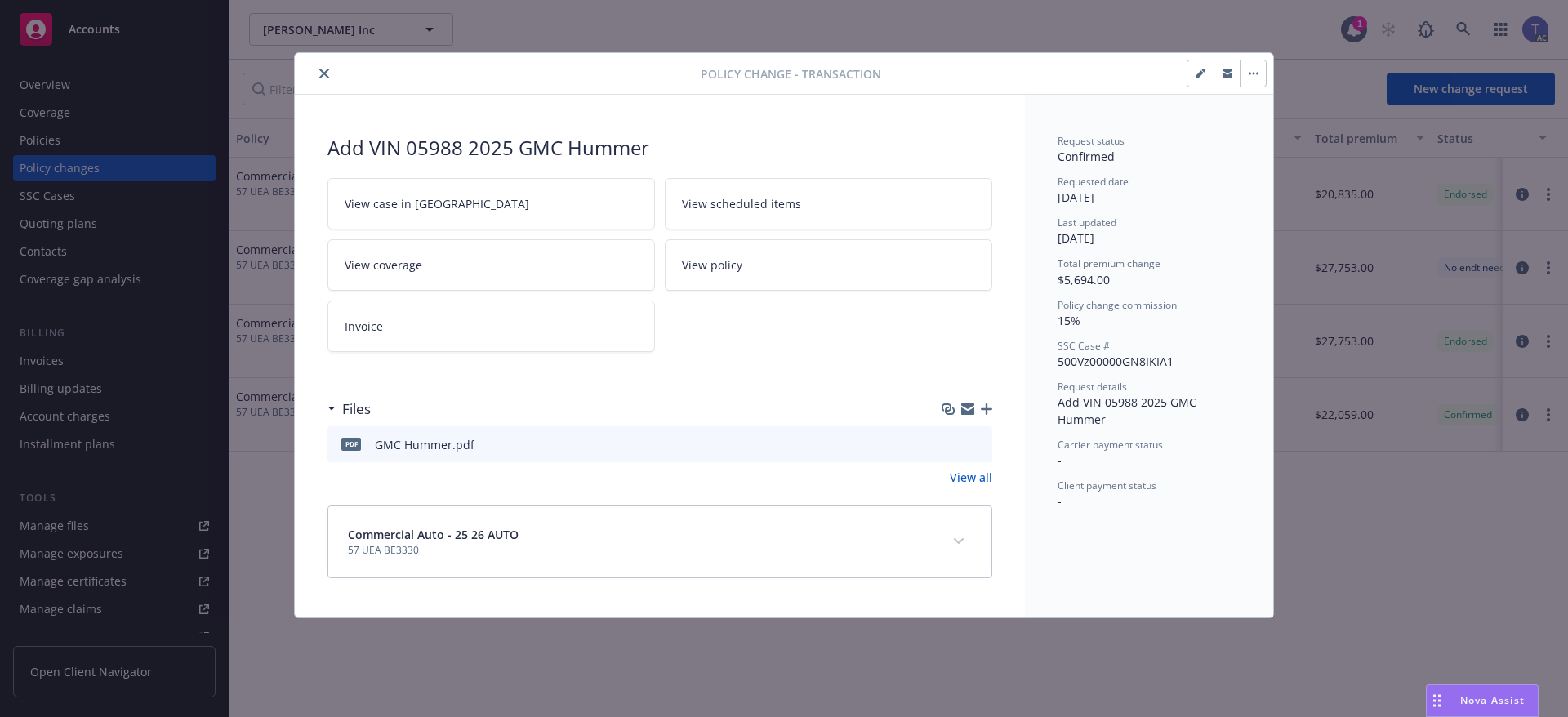
click at [983, 442] on icon "preview file" at bounding box center [976, 444] width 14 height 12
click at [322, 70] on icon "close" at bounding box center [325, 74] width 10 height 10
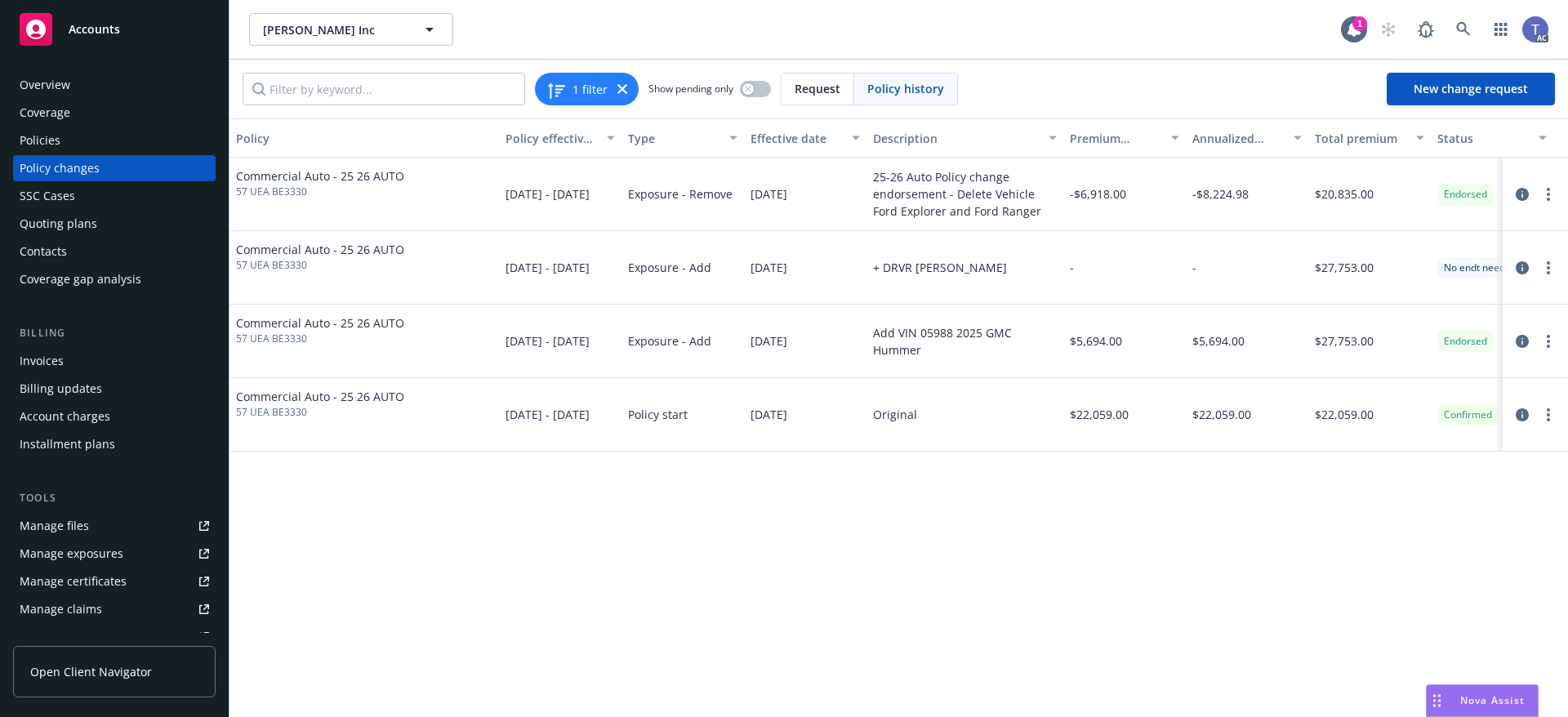
click at [287, 192] on span "57 UEA BE3330" at bounding box center [320, 191] width 168 height 14
copy span "57 UEA BE3330"
click at [19, 150] on link "Policies" at bounding box center [113, 140] width 202 height 26
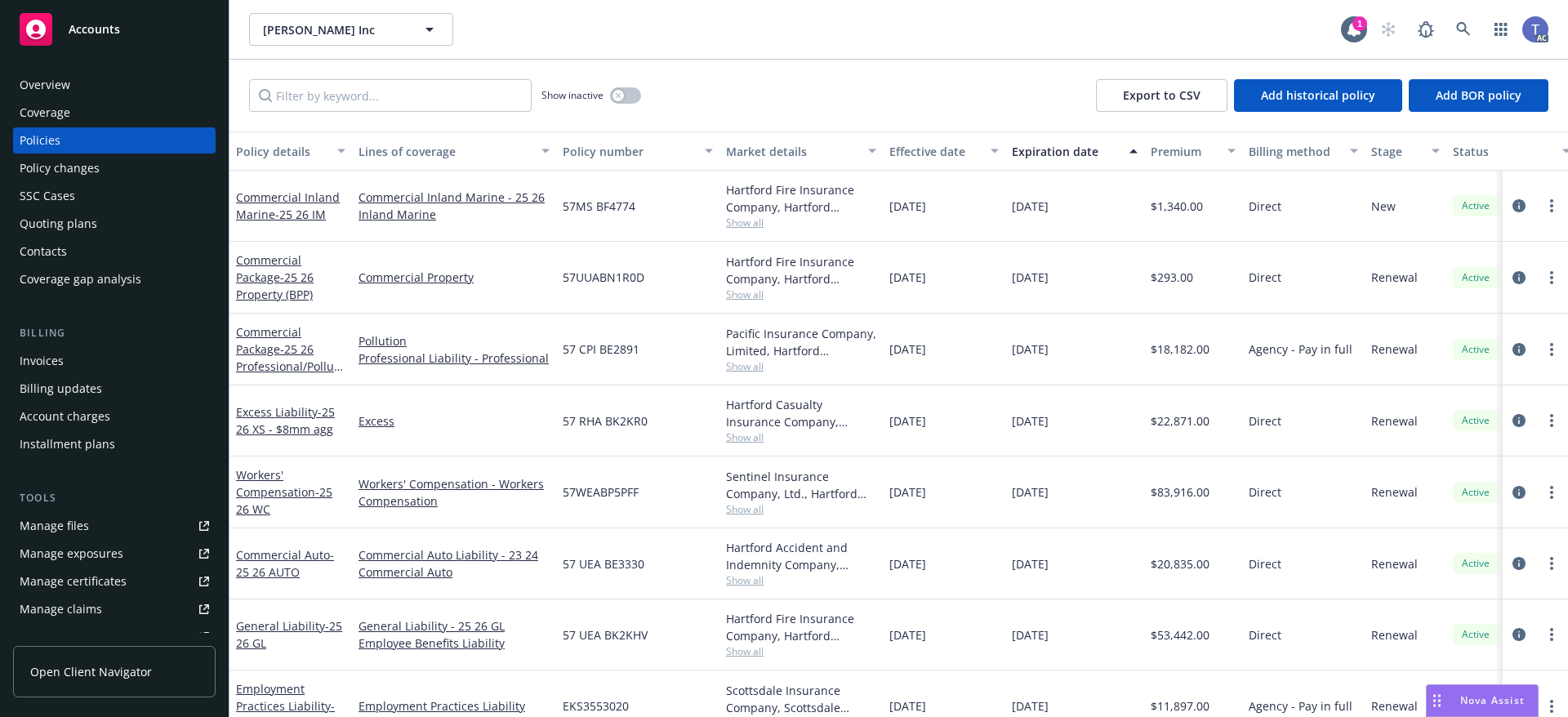
click at [588, 353] on span "57 CPI BE2891" at bounding box center [600, 349] width 77 height 17
copy span "57 CPI BE2891"
click at [78, 239] on div "Contacts" at bounding box center [114, 251] width 189 height 26
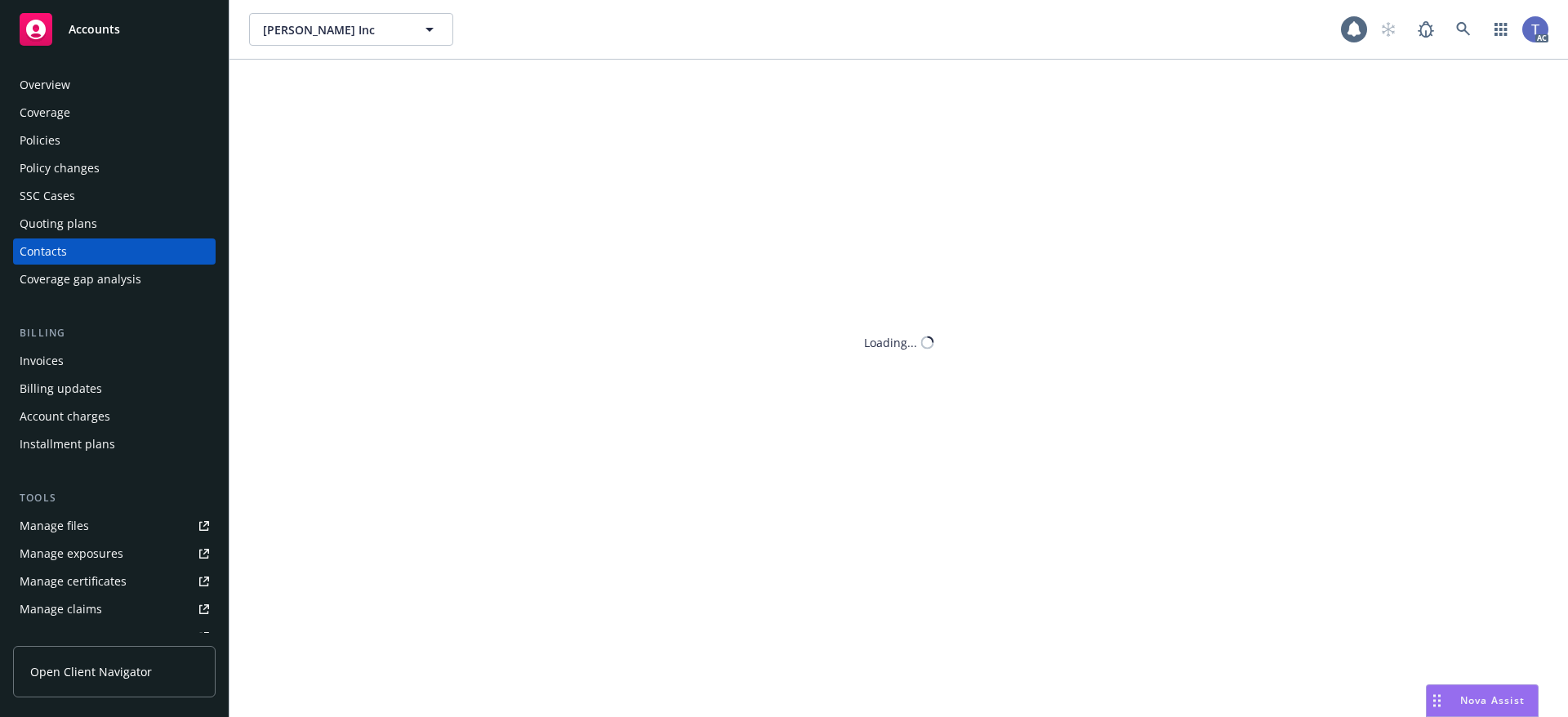
click at [71, 226] on div "Quoting plans" at bounding box center [58, 223] width 78 height 26
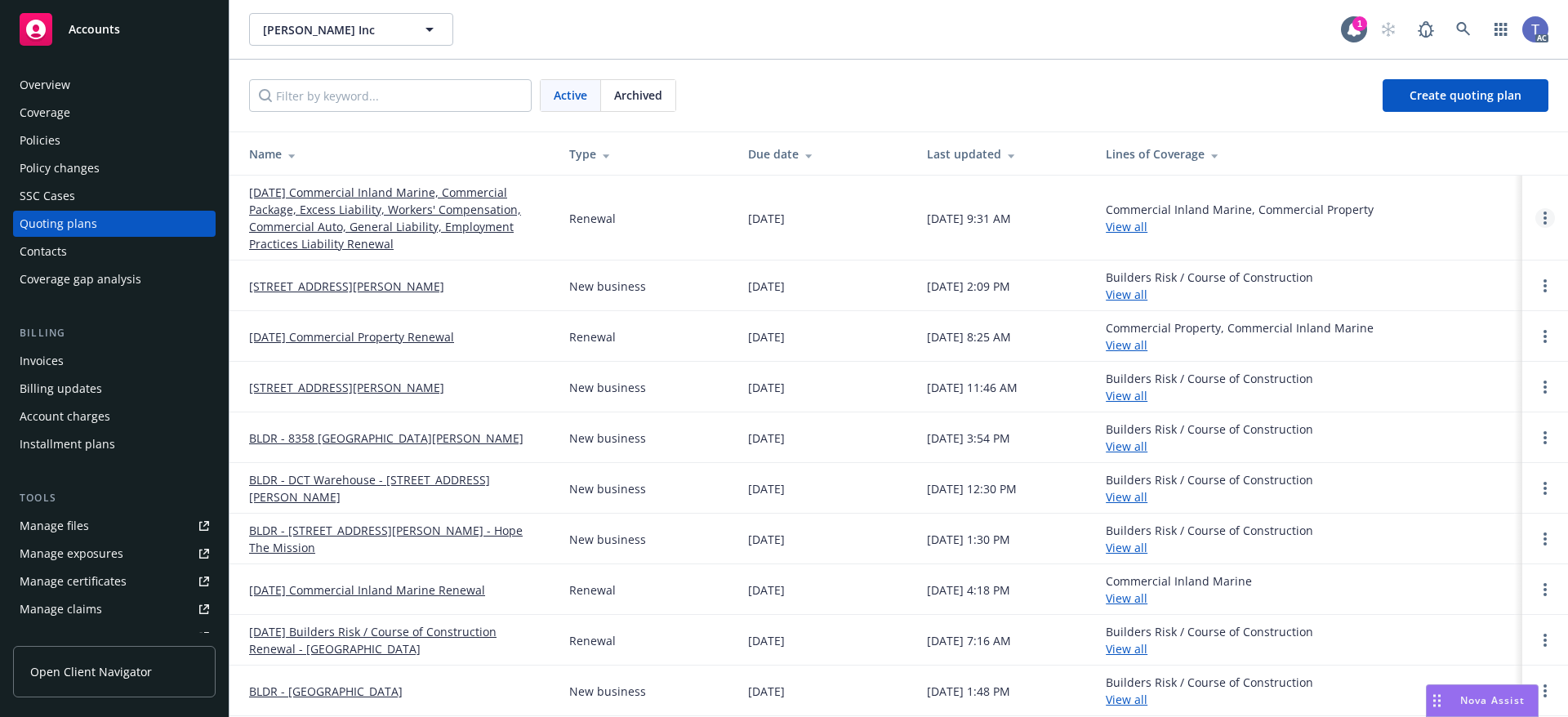
click at [1536, 219] on link "Open options" at bounding box center [1545, 217] width 19 height 19
click at [1438, 109] on span "Copy logging email" at bounding box center [1449, 107] width 143 height 15
click at [72, 151] on div "Policies" at bounding box center [114, 140] width 189 height 26
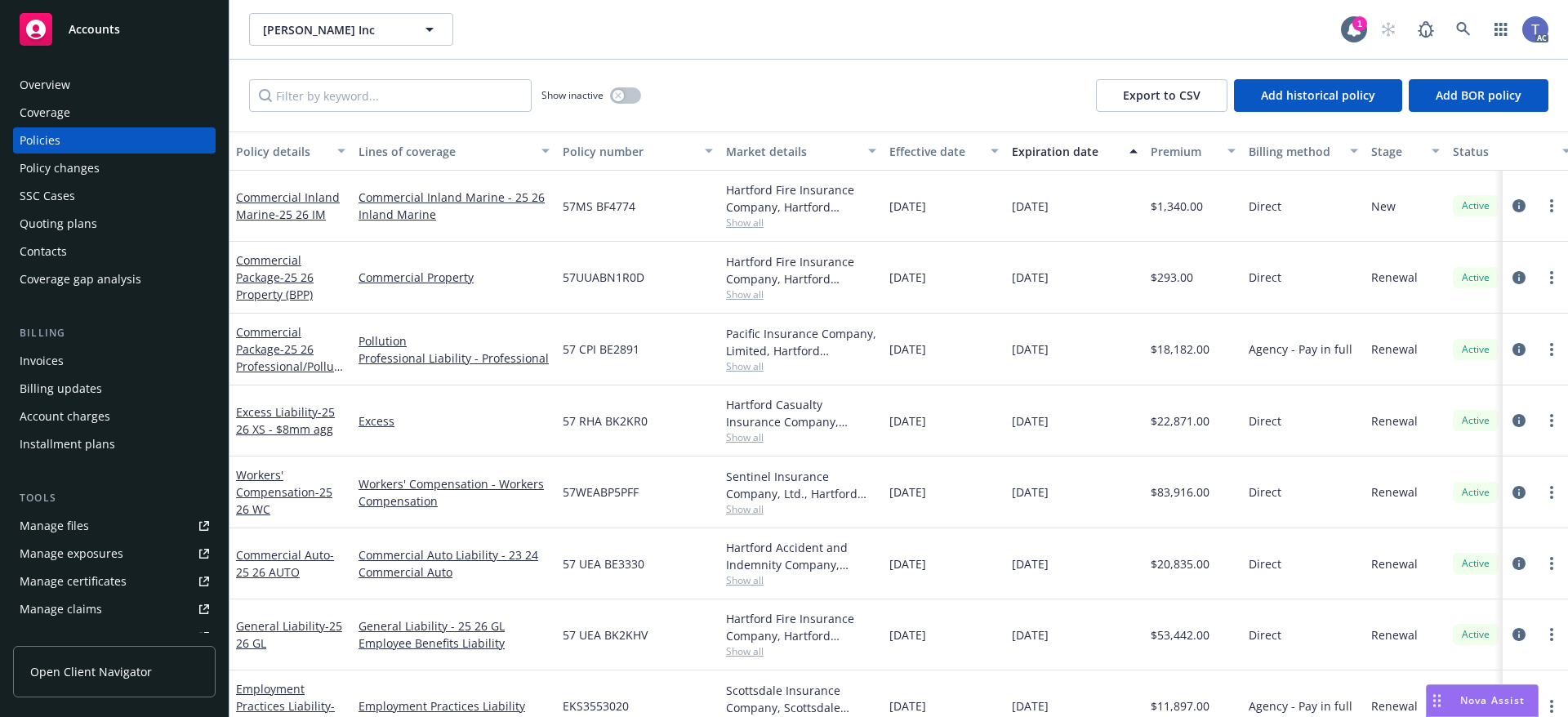
scroll to position [82, 0]
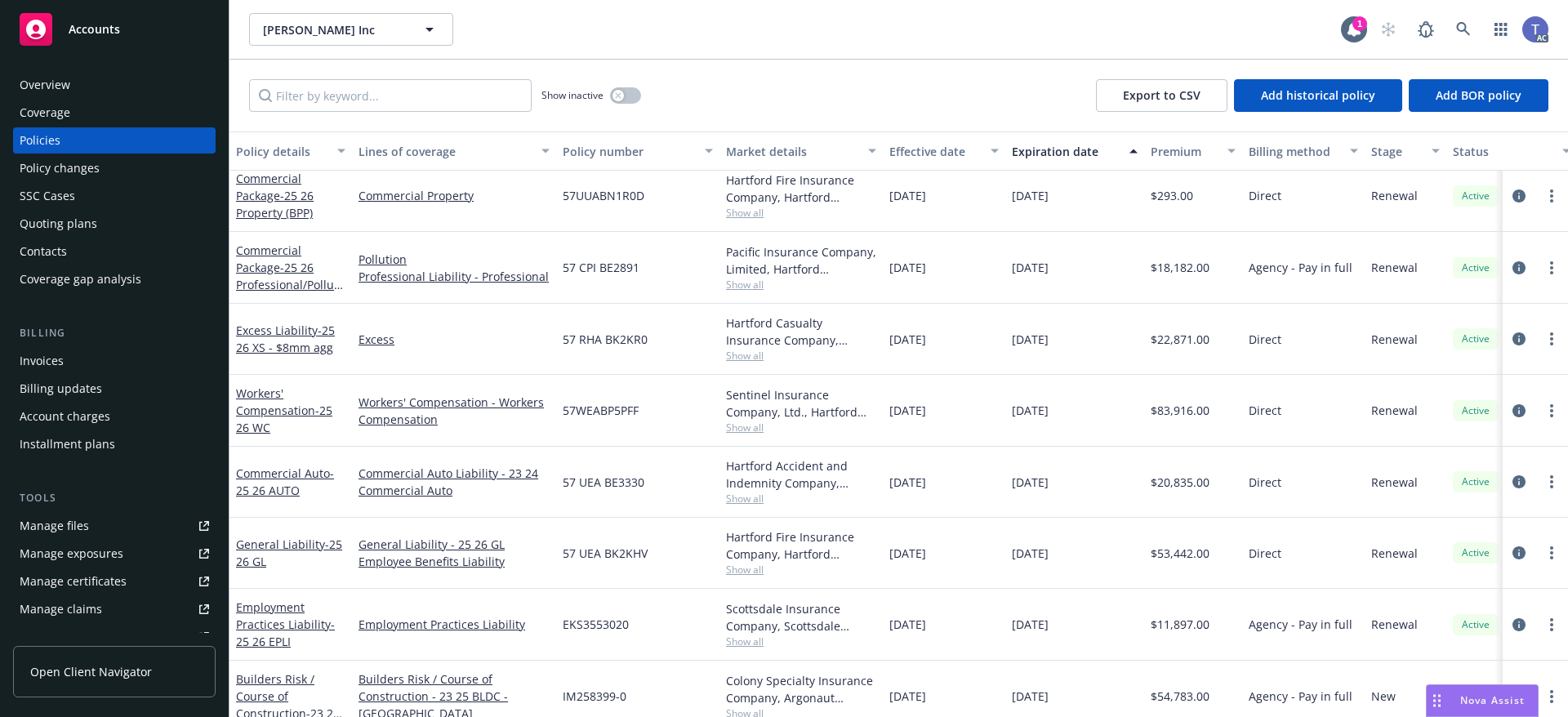
click at [584, 629] on span "EKS3553020" at bounding box center [595, 624] width 66 height 17
click at [584, 629] on span "EKS3553020" at bounding box center [595, 624] width 66 height 17
copy span "EKS3553020"
click at [64, 223] on div "Quoting plans" at bounding box center [58, 223] width 78 height 26
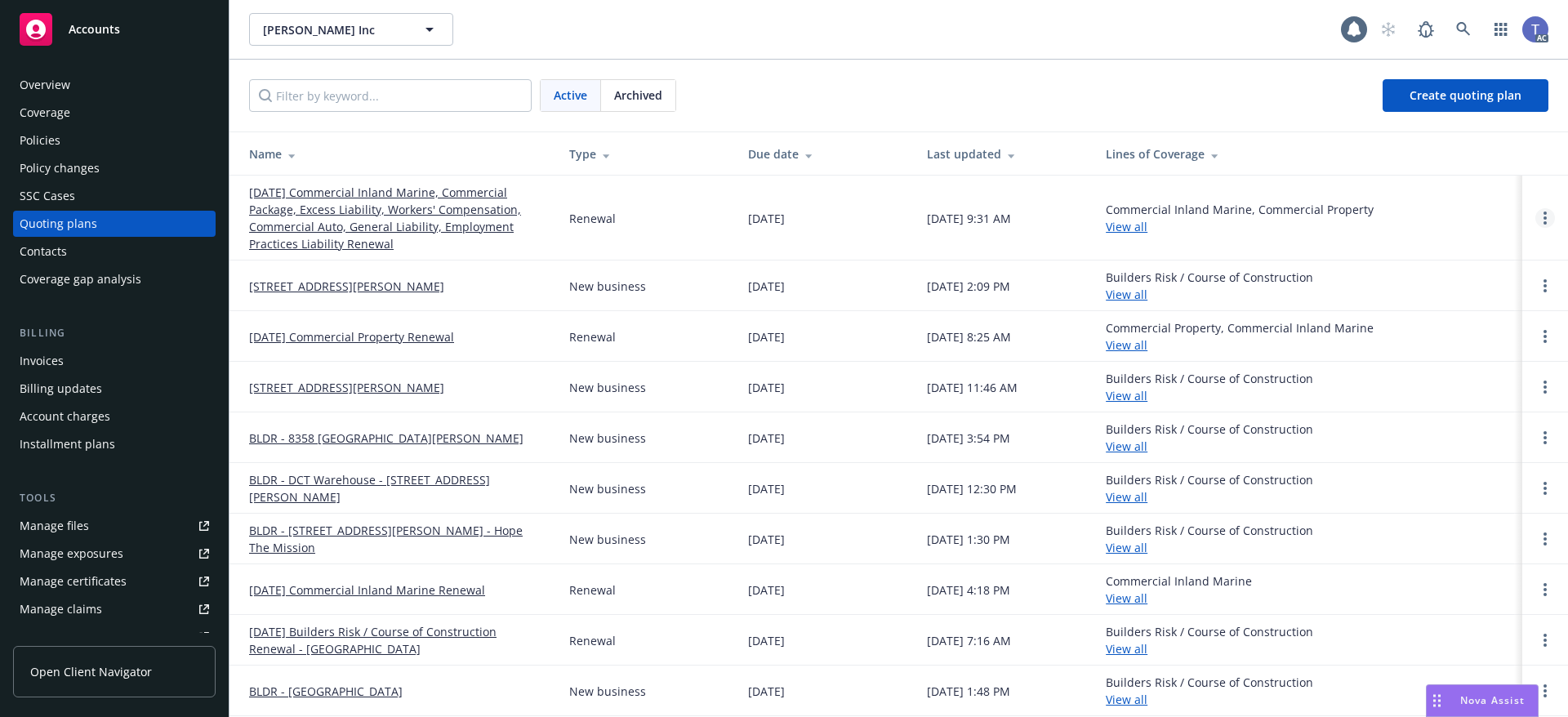
click at [1536, 216] on link "Open options" at bounding box center [1545, 217] width 19 height 19
click at [1459, 96] on link "Copy logging email" at bounding box center [1449, 107] width 143 height 33
click at [80, 87] on div "Overview" at bounding box center [114, 85] width 189 height 26
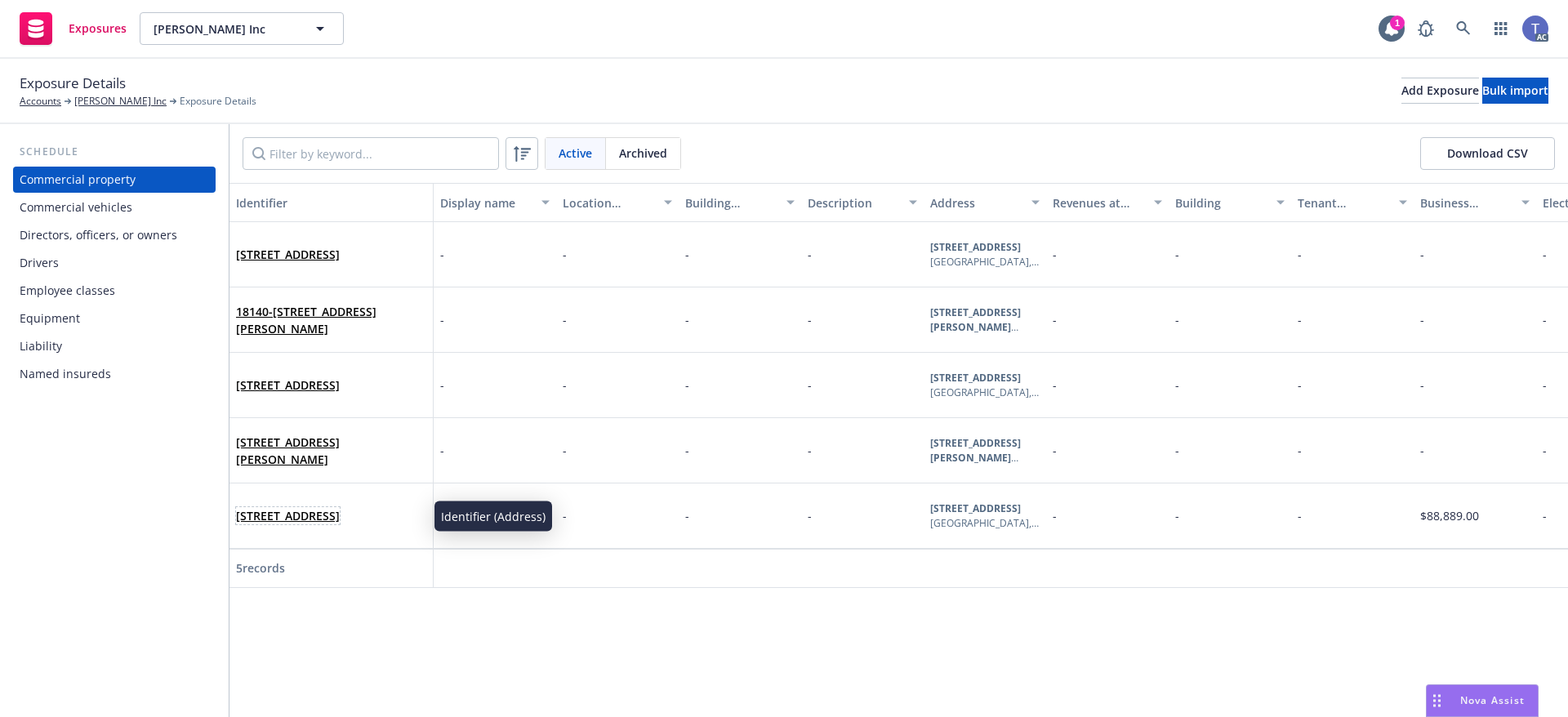
click at [340, 522] on link "[STREET_ADDRESS]" at bounding box center [288, 516] width 104 height 15
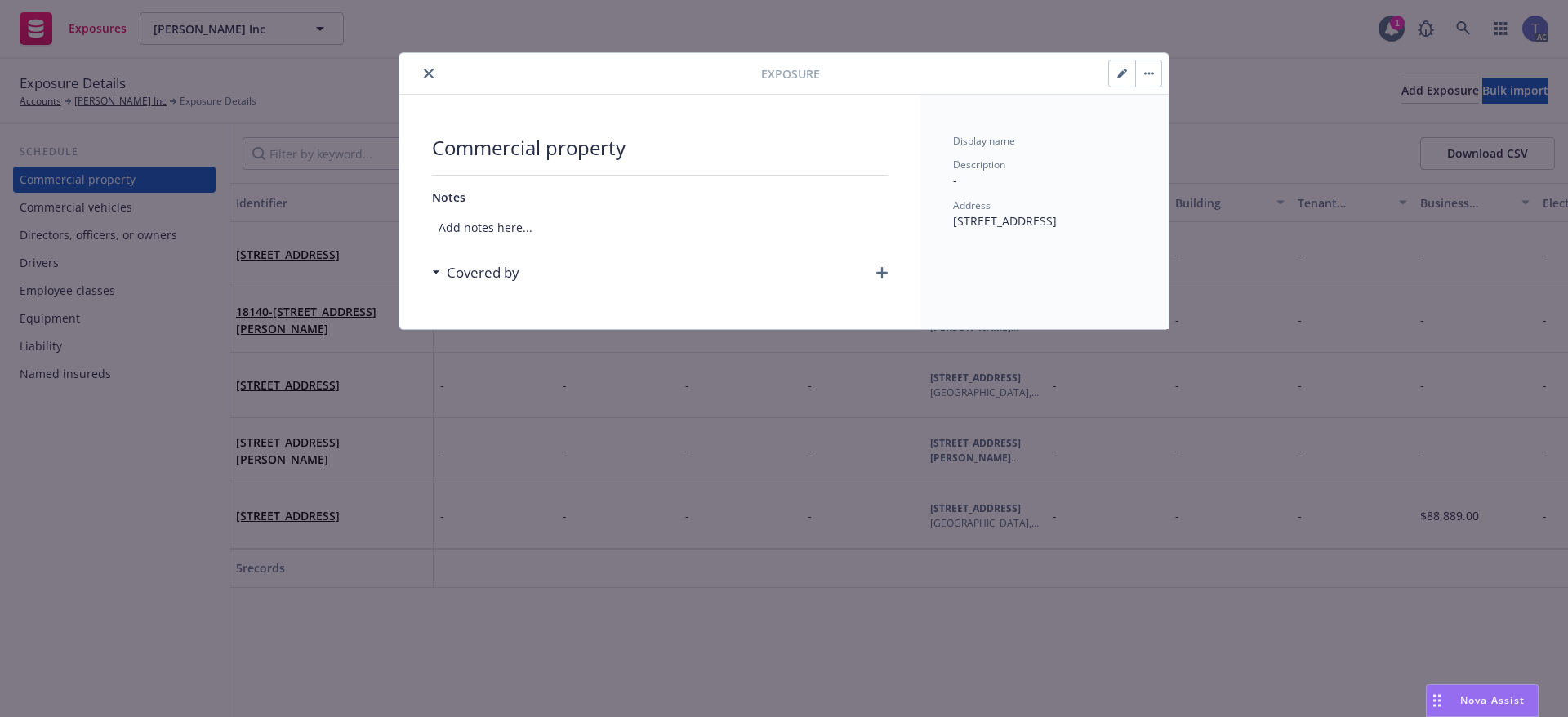
click at [1119, 75] on icon "button" at bounding box center [1121, 74] width 8 height 8
select select "AMOUNT"
select select "JOISTED_MASONRY"
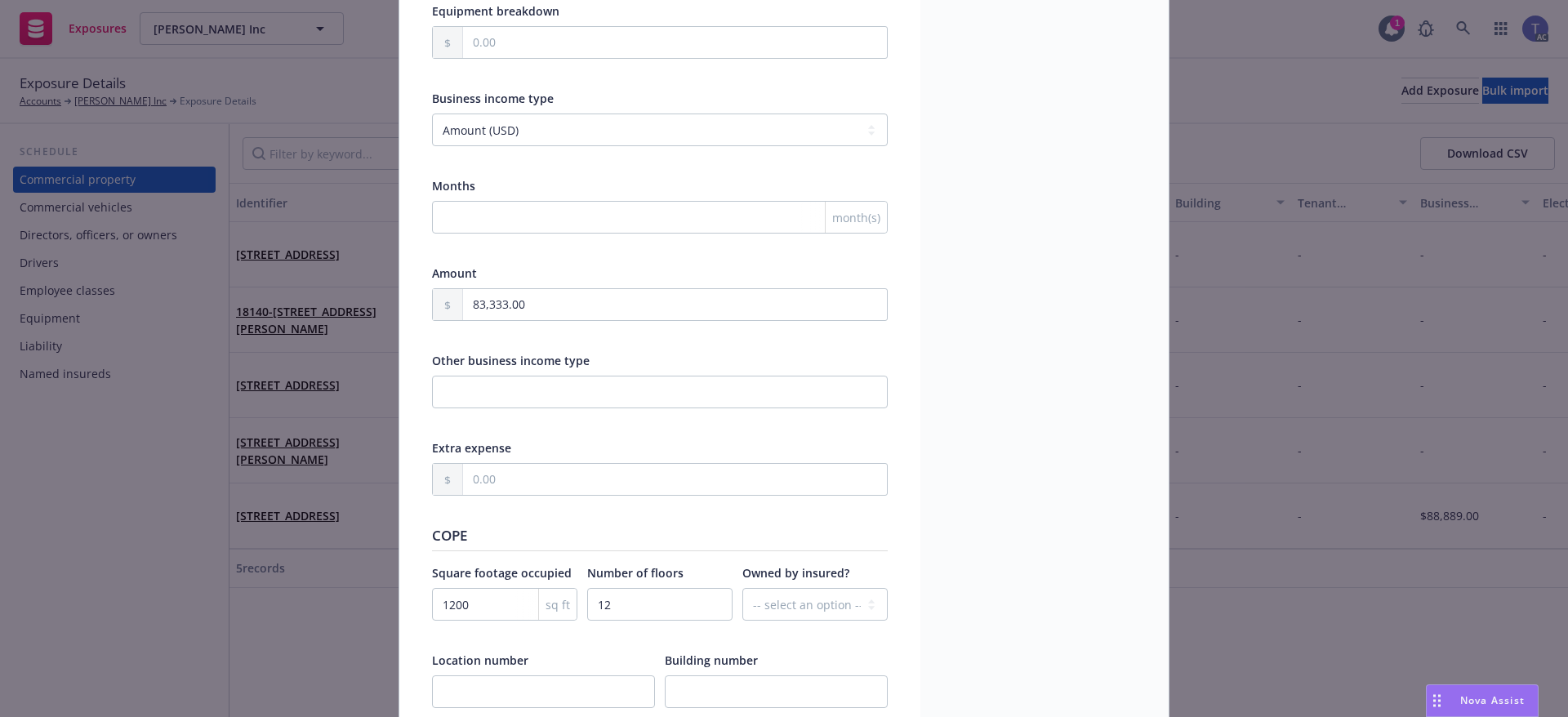
scroll to position [1633, 0]
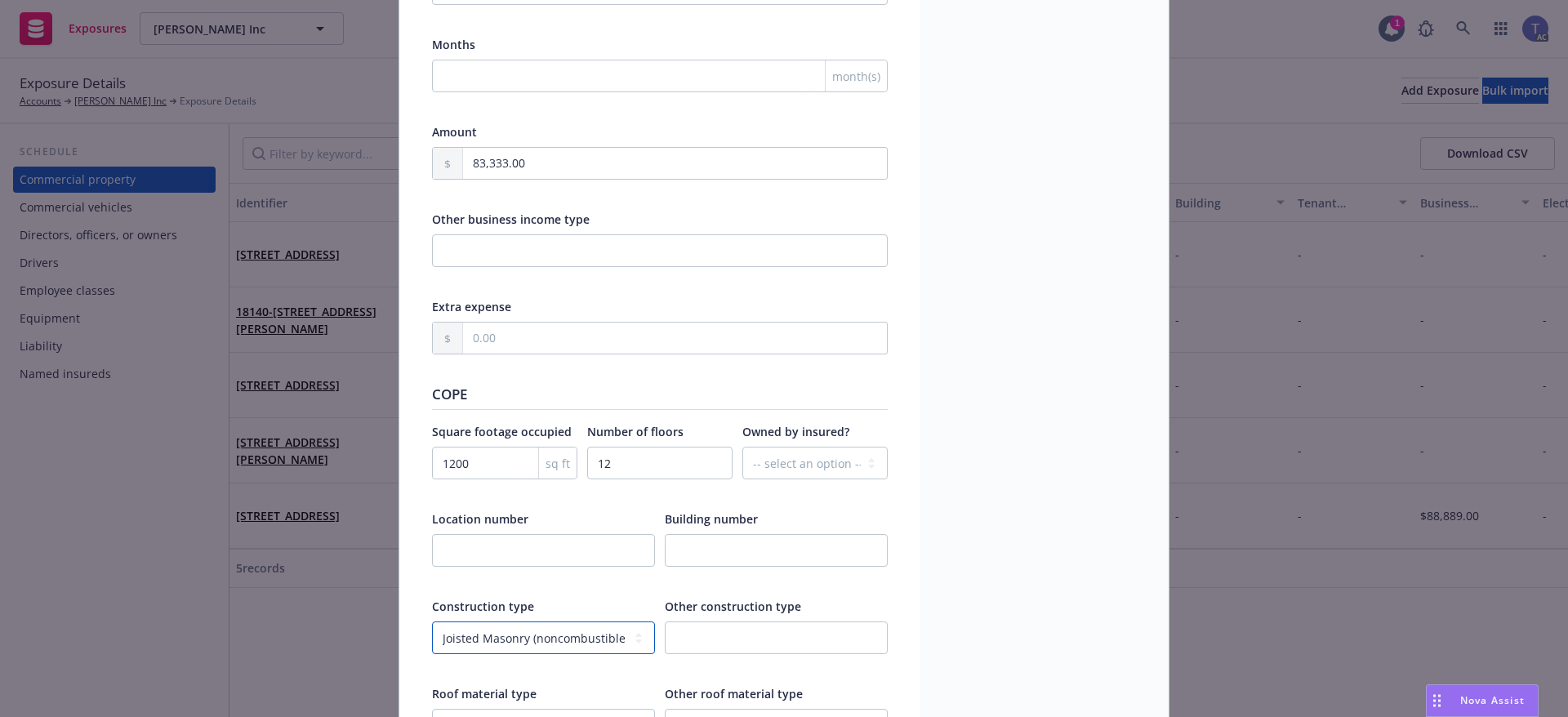
click at [578, 643] on select "-- select an option -- Fire Resistive (Masonry reinforced by structural Steel l…" at bounding box center [544, 638] width 223 height 33
click at [560, 641] on select "-- select an option -- Fire Resistive (Masonry reinforced by structural Steel l…" at bounding box center [544, 638] width 223 height 33
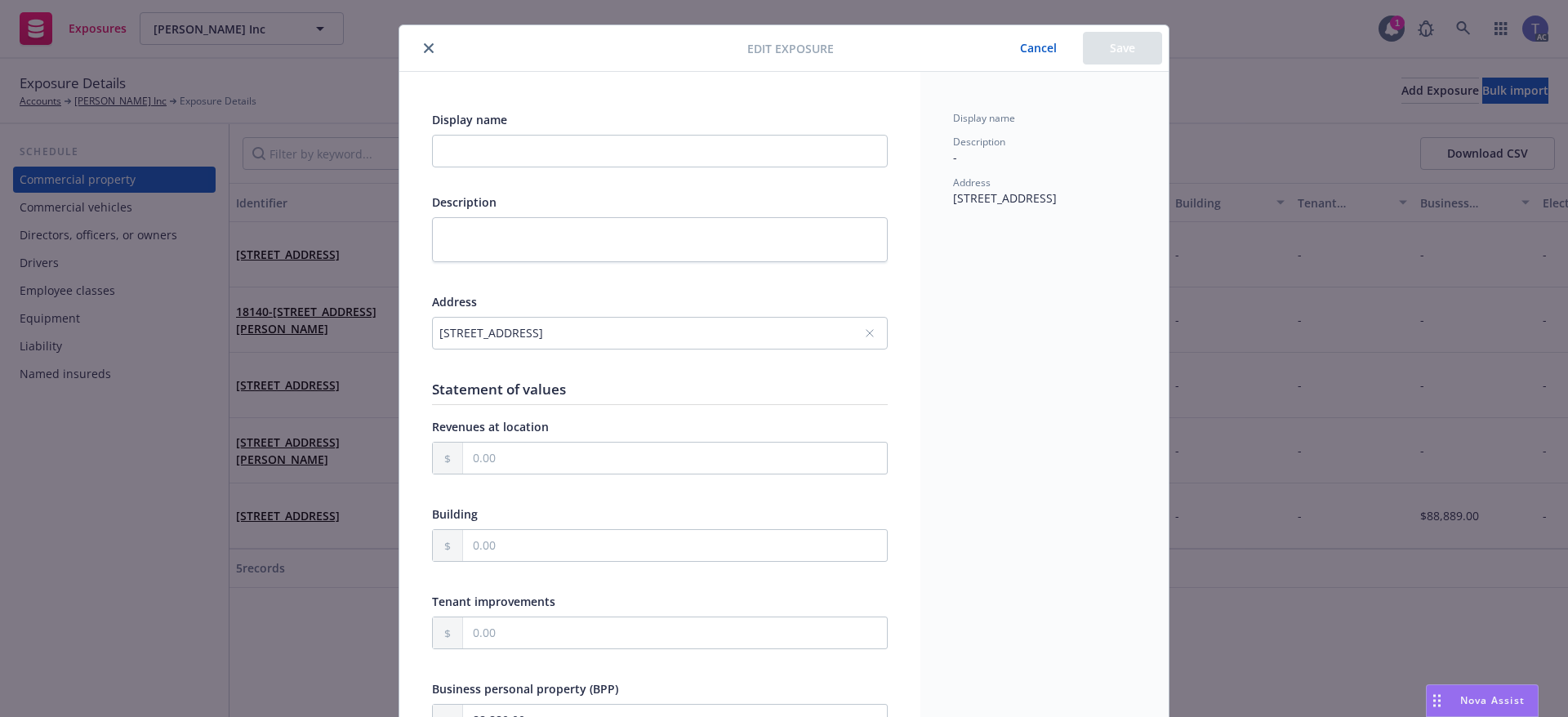
scroll to position [0, 0]
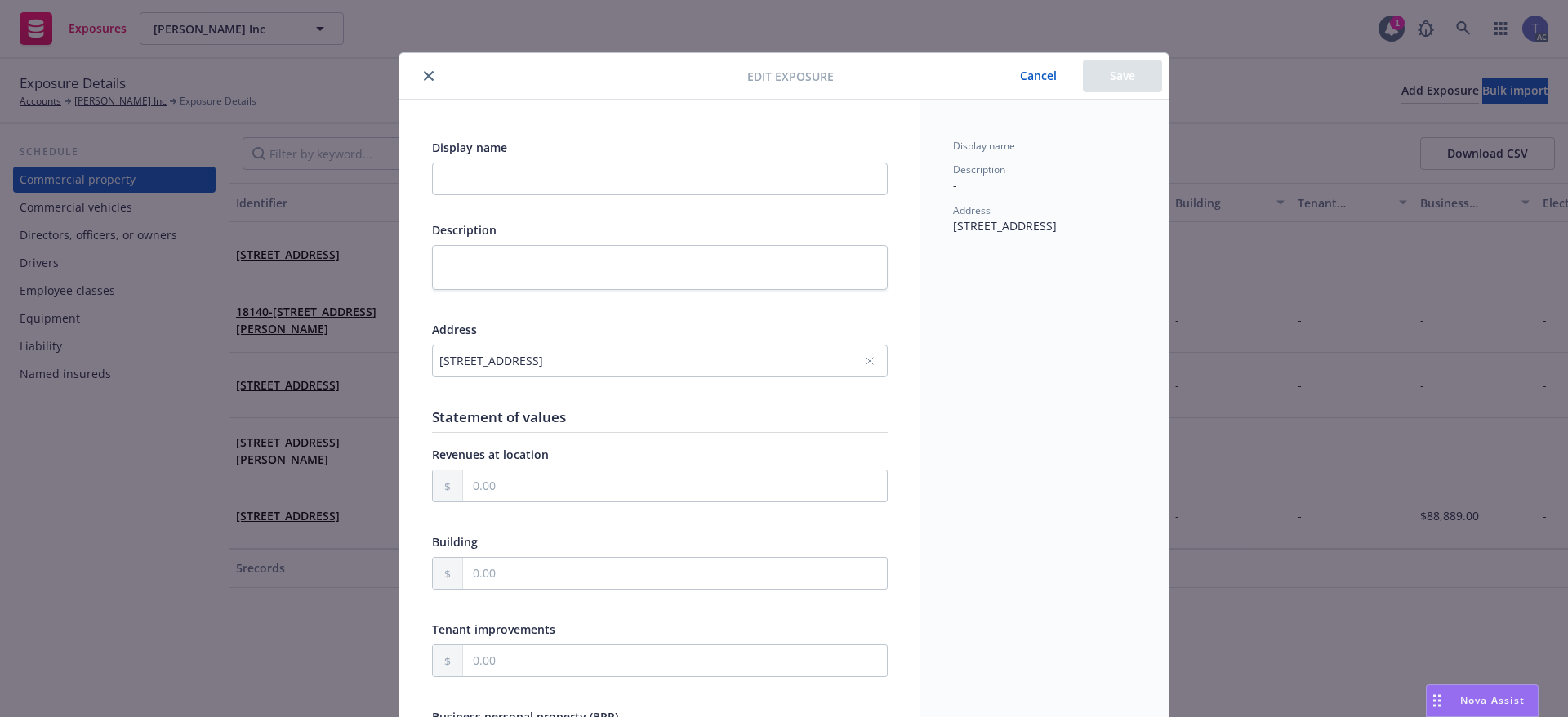
drag, startPoint x: 1030, startPoint y: 72, endPoint x: 1012, endPoint y: 80, distance: 19.7
click at [1030, 72] on button "Cancel" at bounding box center [1038, 75] width 89 height 33
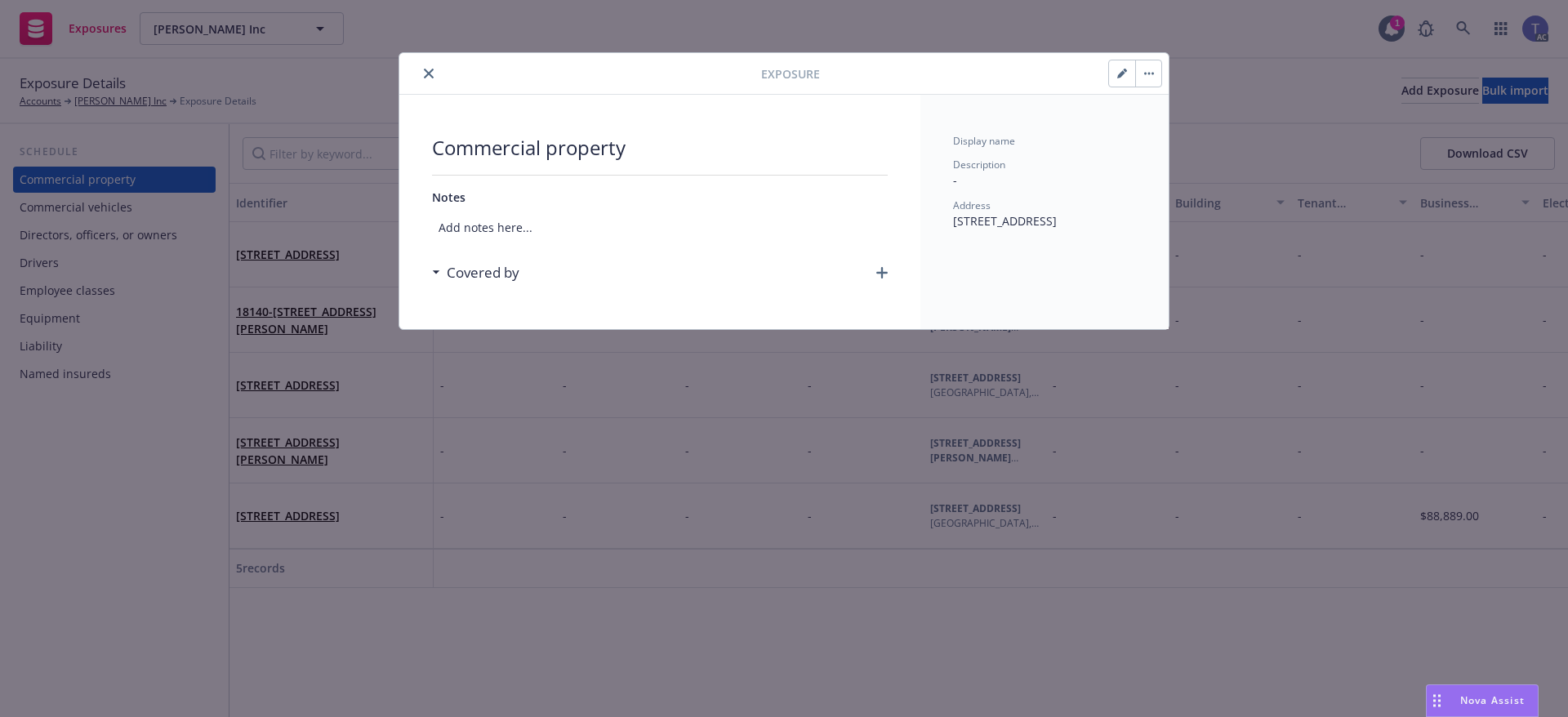
click at [421, 69] on button "close" at bounding box center [428, 73] width 19 height 19
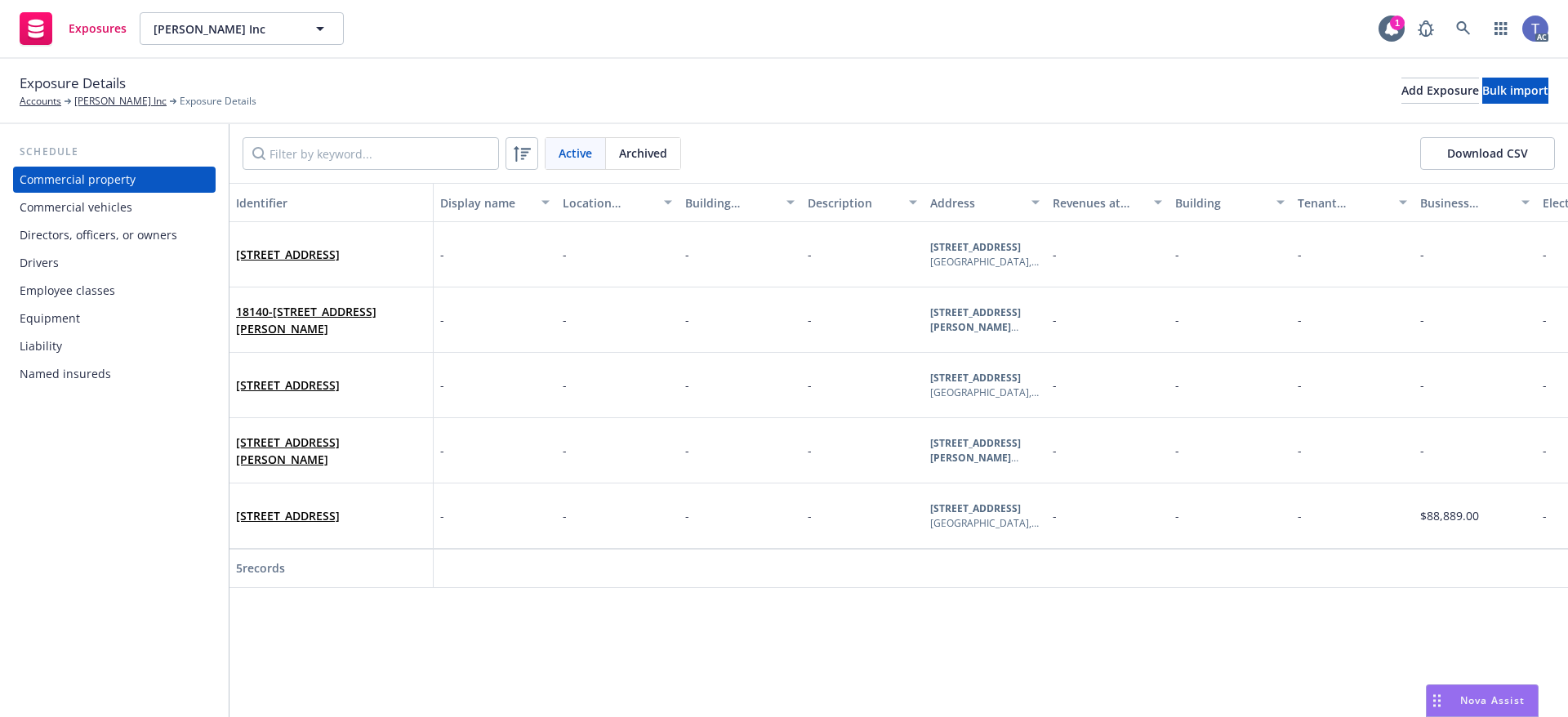
click at [111, 228] on div "Directors, officers, or owners" at bounding box center [98, 235] width 157 height 26
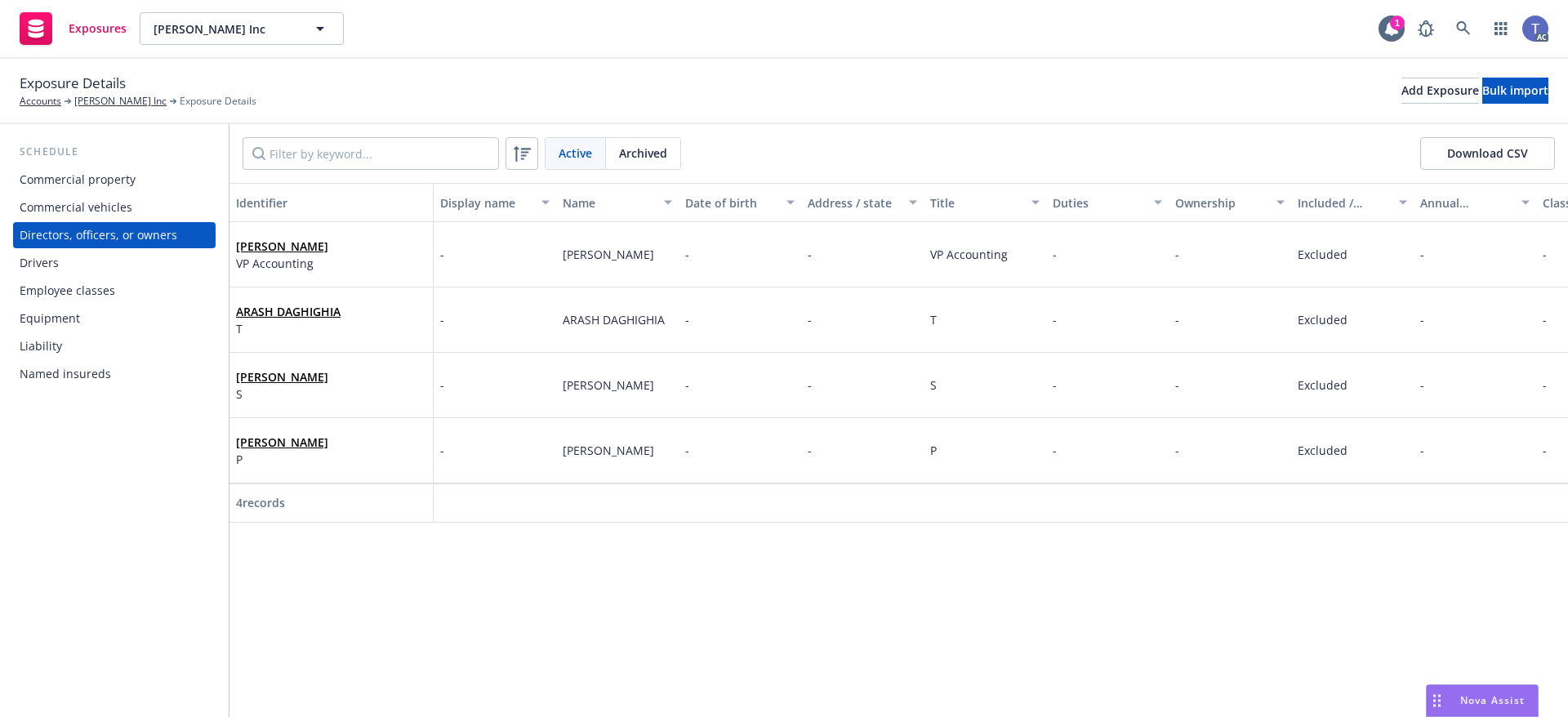
click at [63, 261] on div "Drivers" at bounding box center [114, 263] width 189 height 26
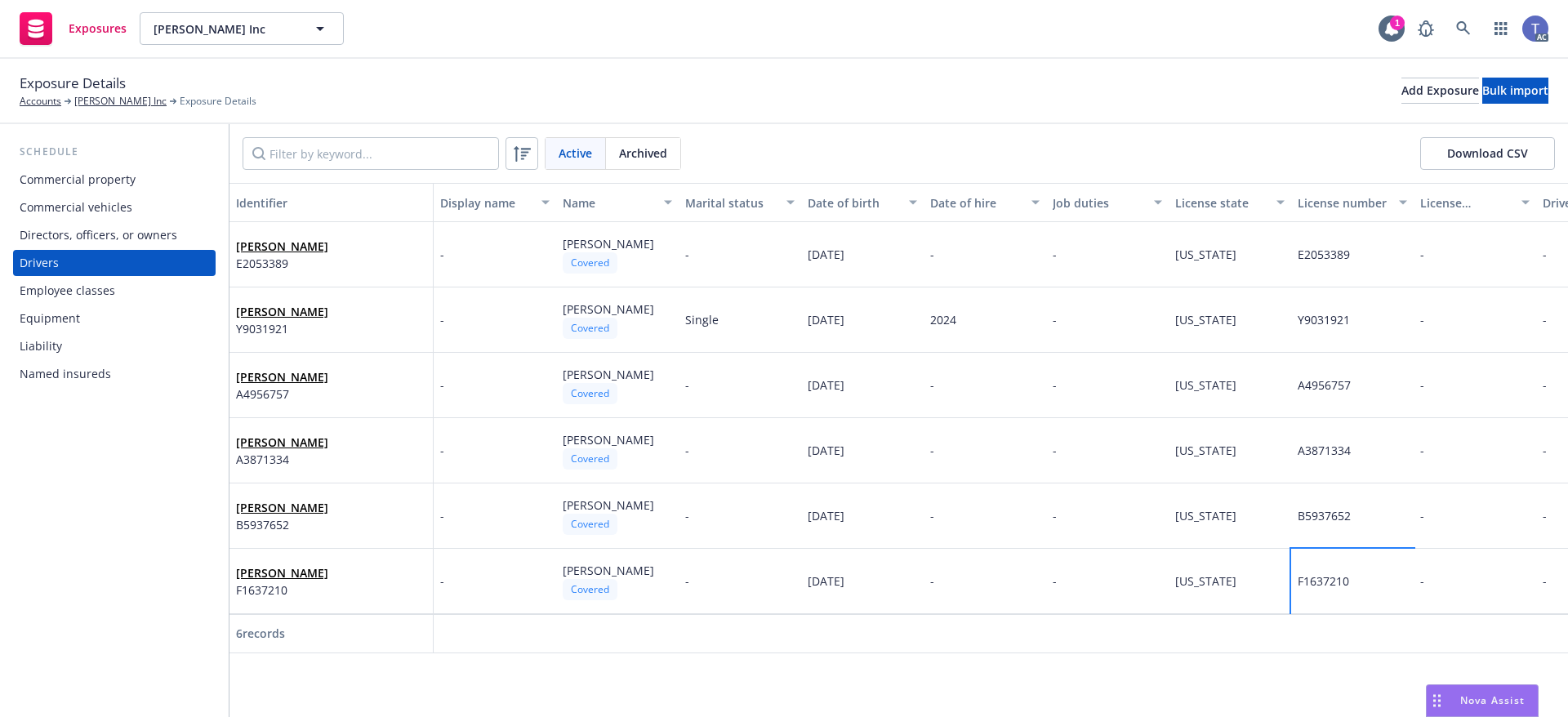
click at [1352, 583] on div "F1637210" at bounding box center [1352, 581] width 123 height 65
click at [1302, 524] on div "B5937652" at bounding box center [1352, 516] width 123 height 65
drag, startPoint x: 1321, startPoint y: 441, endPoint x: 1347, endPoint y: 435, distance: 26.7
click at [1322, 440] on div "A3871334" at bounding box center [1352, 450] width 123 height 65
drag, startPoint x: 1297, startPoint y: 381, endPoint x: 1306, endPoint y: 380, distance: 9.1
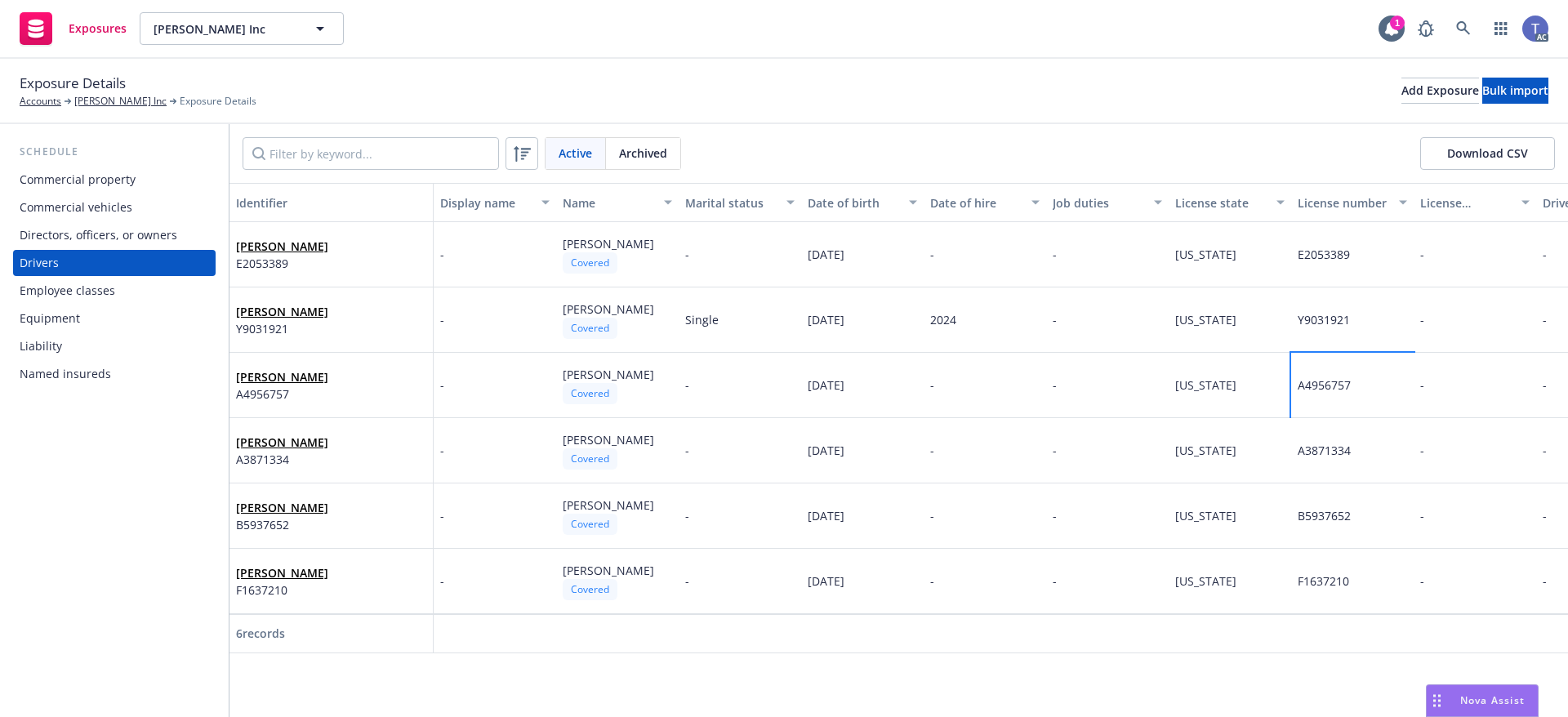
click at [1297, 381] on div "A4956757" at bounding box center [1352, 385] width 123 height 65
click at [1344, 308] on div "Y9031921" at bounding box center [1352, 320] width 123 height 65
click at [1293, 253] on div "E2053389" at bounding box center [1352, 255] width 123 height 65
